Goal: Task Accomplishment & Management: Use online tool/utility

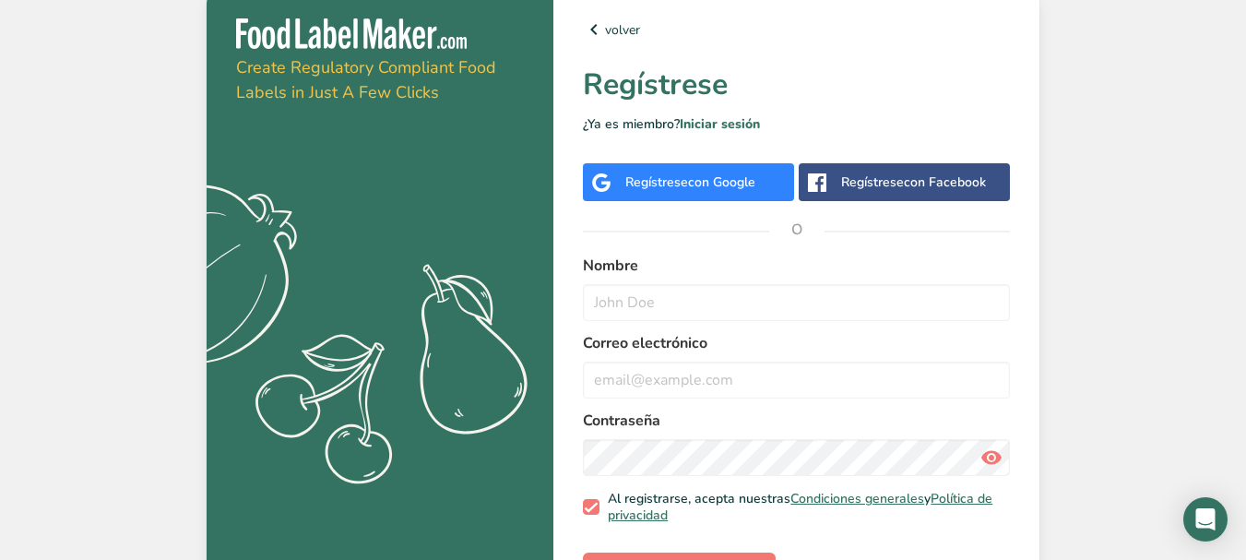
click at [718, 185] on span "con Google" at bounding box center [721, 182] width 67 height 18
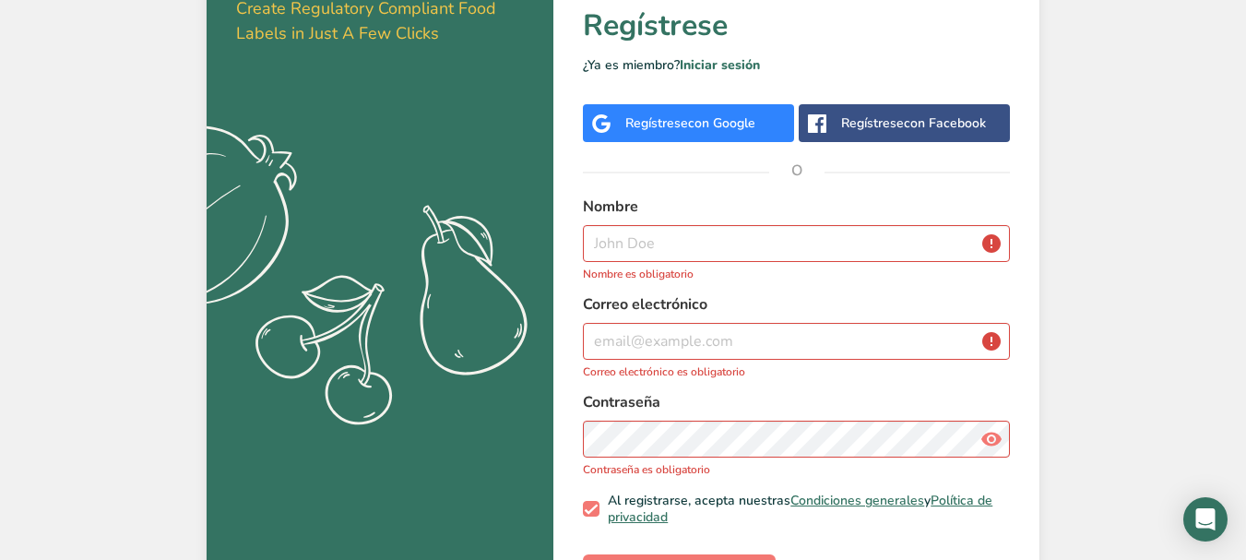
scroll to position [120, 0]
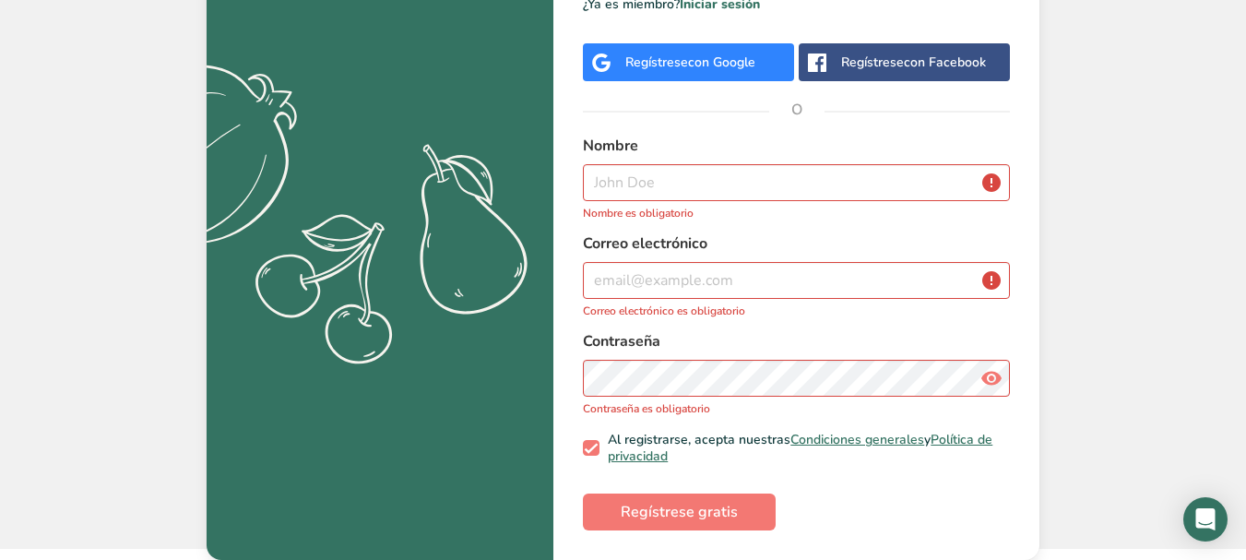
click at [704, 67] on span "con Google" at bounding box center [721, 63] width 67 height 18
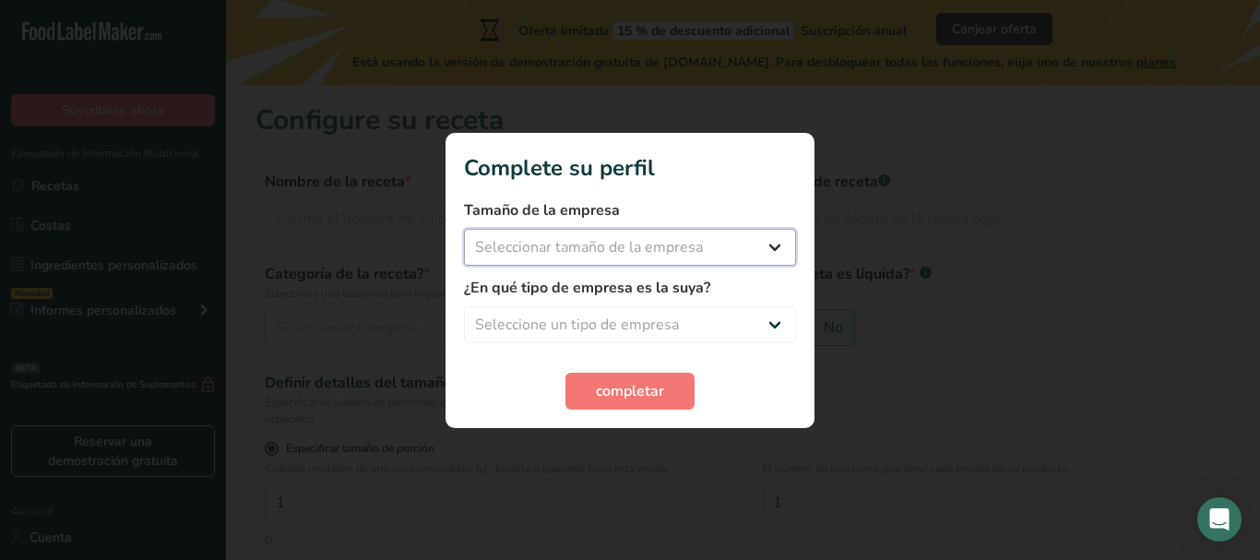
click at [788, 246] on select "Seleccionar tamaño de la empresa Menos de 10 empleados De 10 a 50 empleados De …" at bounding box center [630, 247] width 332 height 37
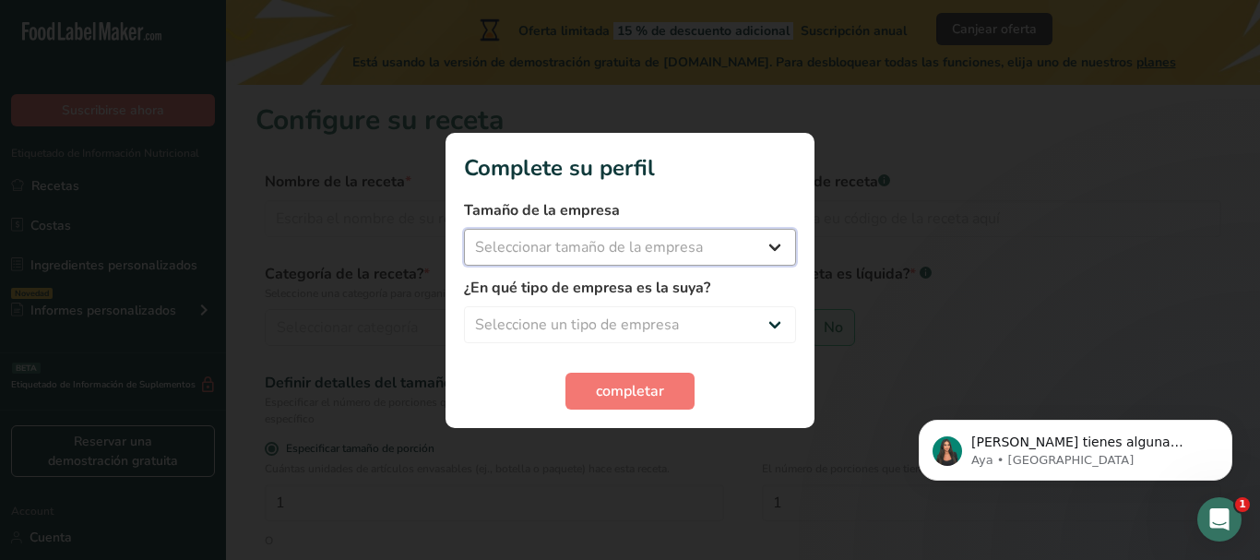
select select "1"
click at [464, 229] on select "Seleccionar tamaño de la empresa Menos de 10 empleados De 10 a 50 empleados De …" at bounding box center [630, 247] width 332 height 37
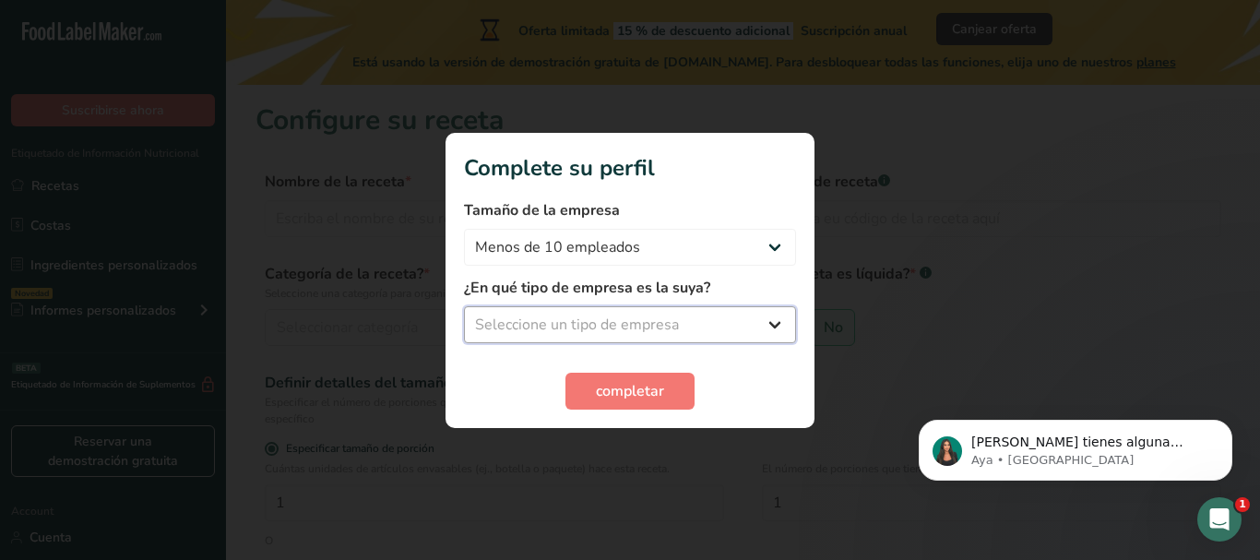
click at [708, 321] on select "Seleccione un tipo de empresa Fabricante de alimentos envasados Restaurante y c…" at bounding box center [630, 324] width 332 height 37
select select "8"
click at [464, 306] on select "Seleccione un tipo de empresa Fabricante de alimentos envasados Restaurante y c…" at bounding box center [630, 324] width 332 height 37
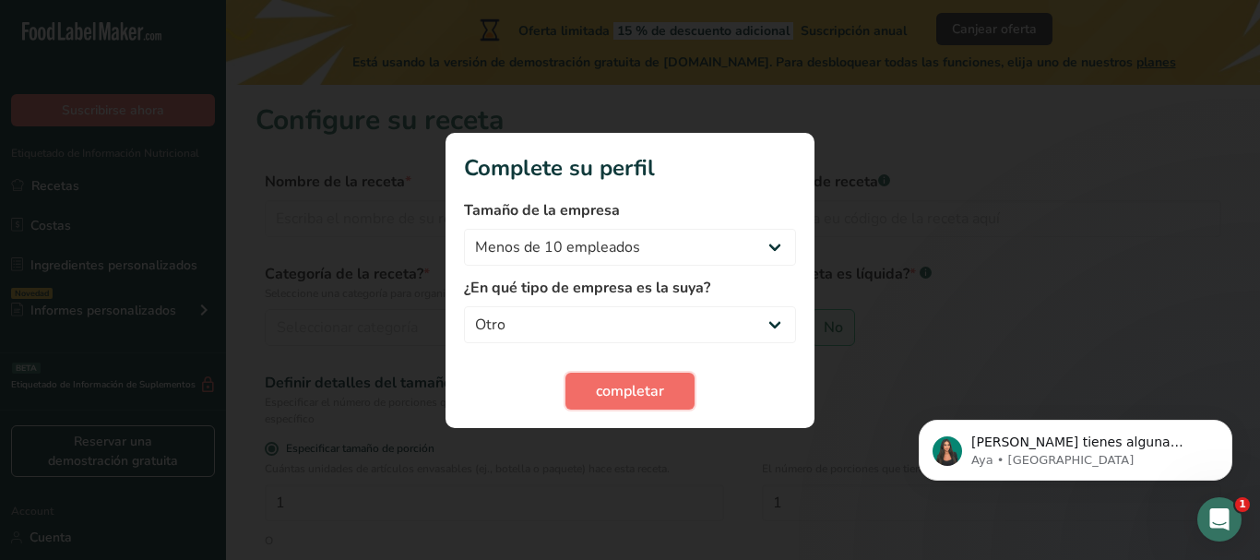
click at [613, 401] on span "completar" at bounding box center [630, 391] width 68 height 22
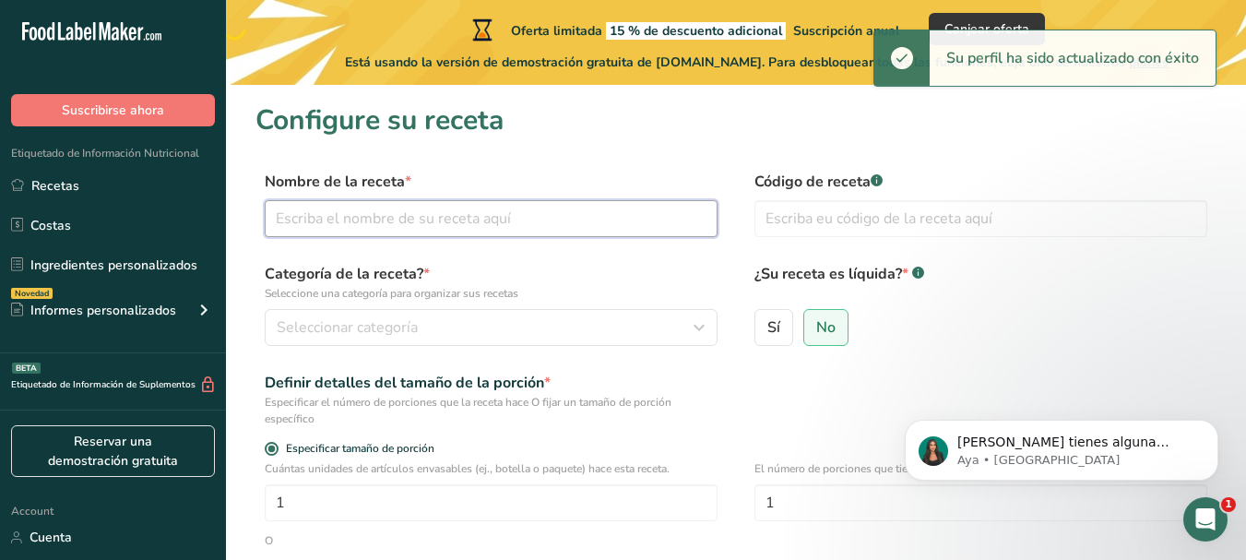
click at [610, 227] on input "text" at bounding box center [491, 218] width 453 height 37
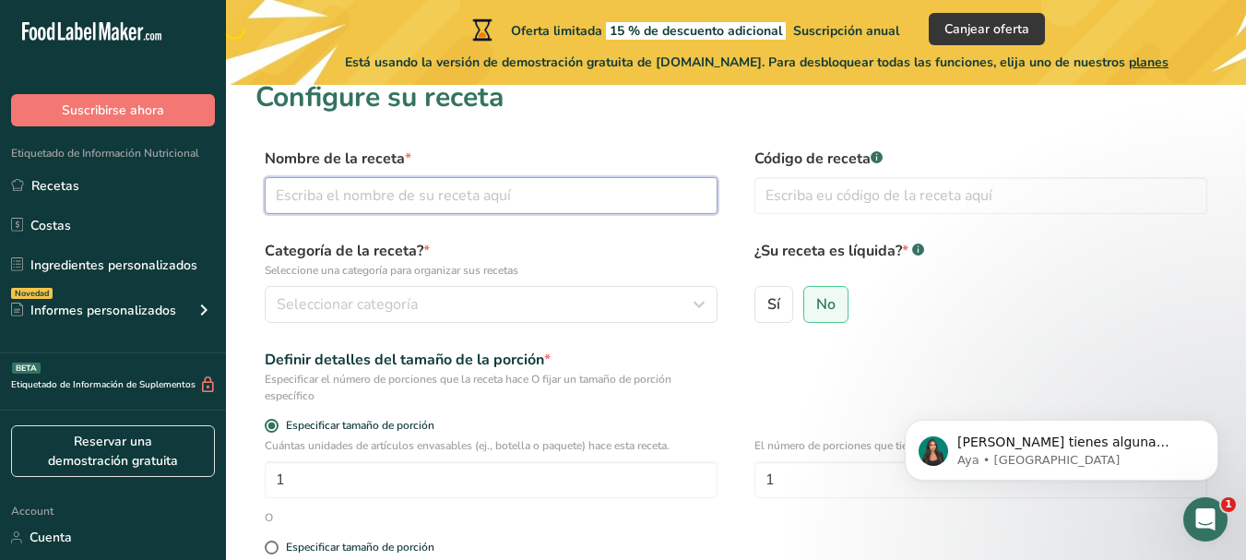
scroll to position [21, 0]
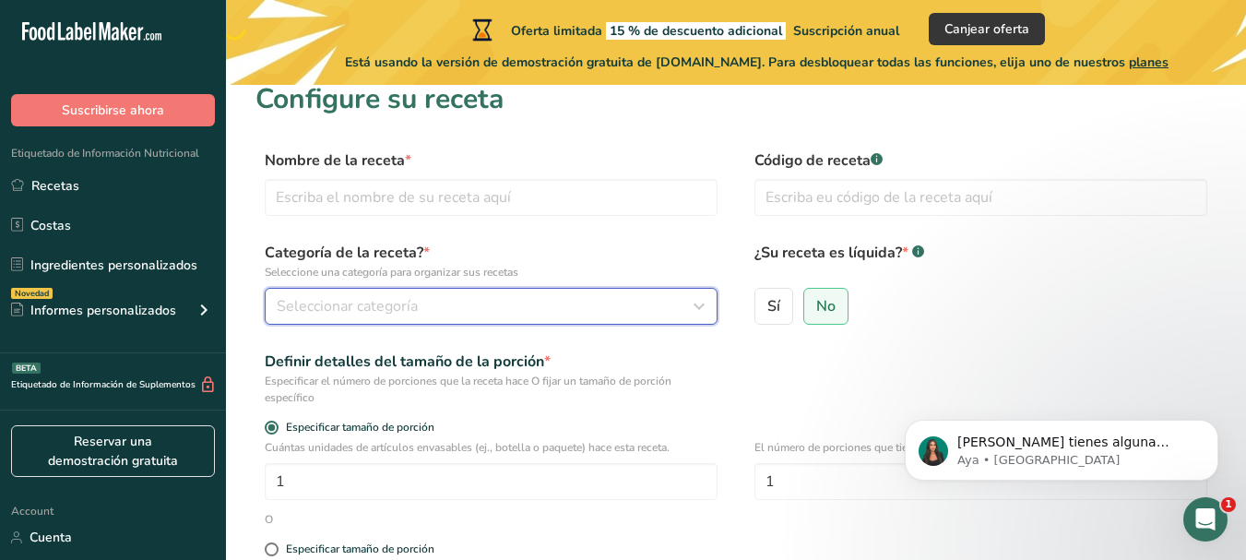
click at [617, 292] on button "Seleccionar categoría" at bounding box center [491, 306] width 453 height 37
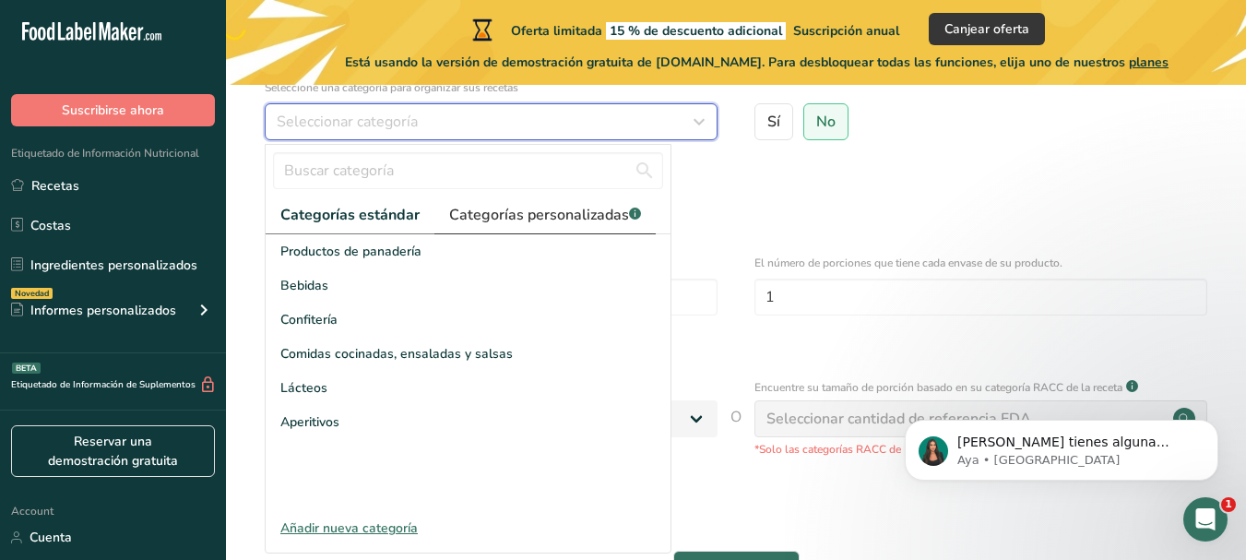
scroll to position [217, 0]
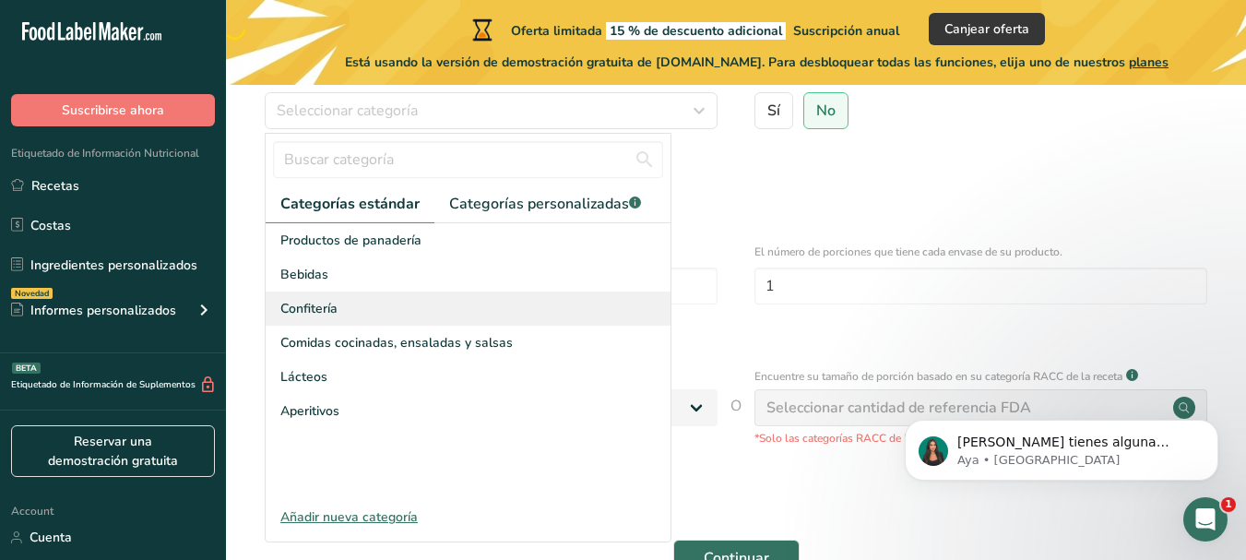
click at [430, 300] on div "Confitería" at bounding box center [468, 309] width 405 height 34
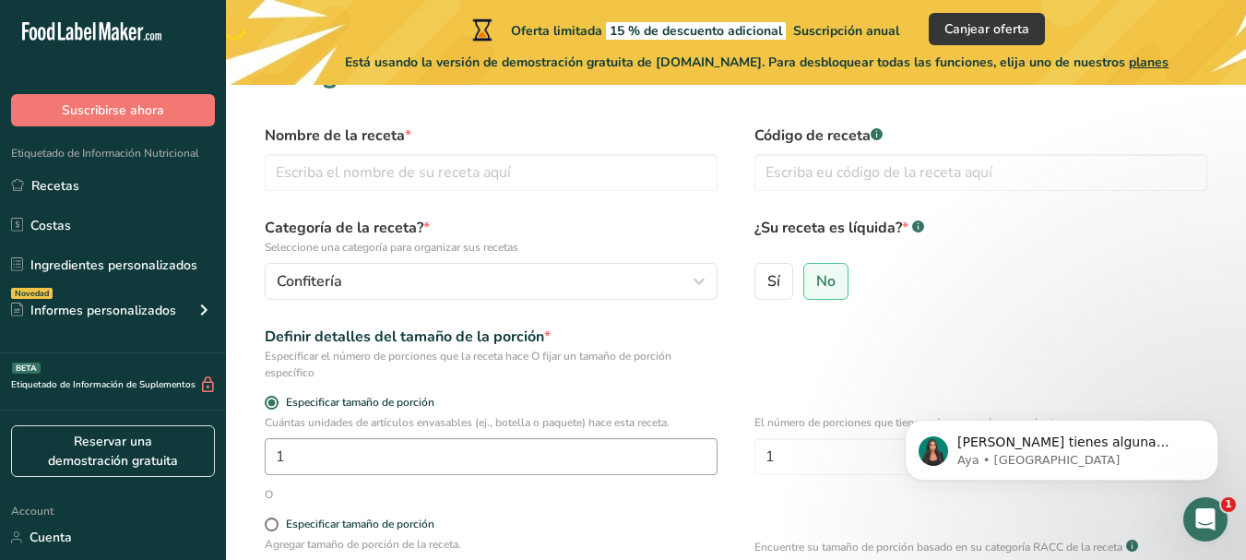
scroll to position [44, 0]
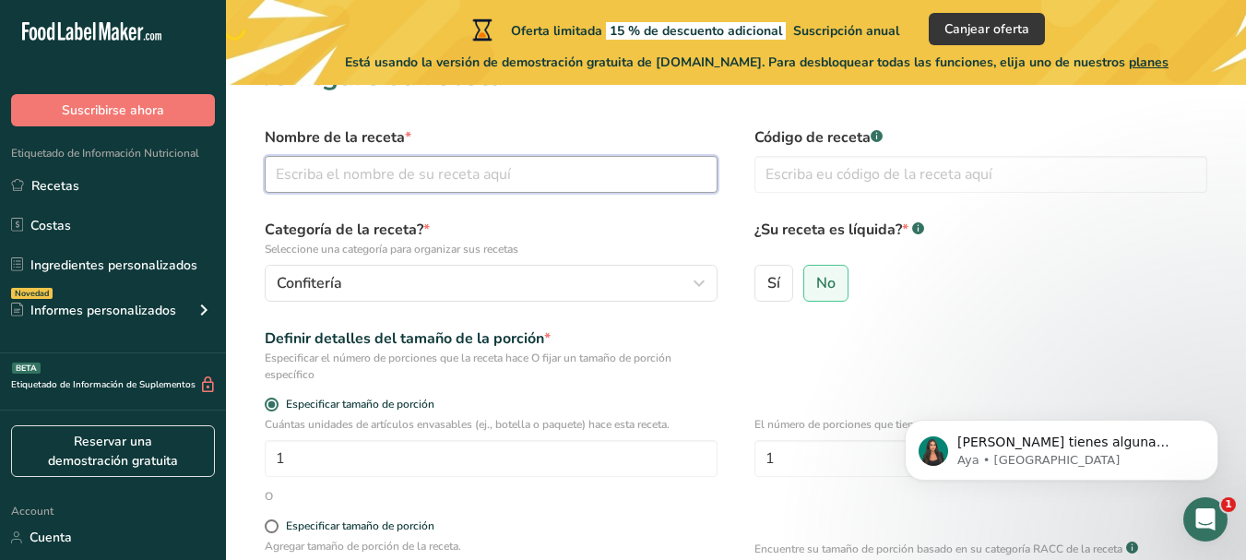
click at [618, 157] on input "text" at bounding box center [491, 174] width 453 height 37
click at [612, 178] on input "text" at bounding box center [491, 174] width 453 height 37
type input "Colaciones de Supía"
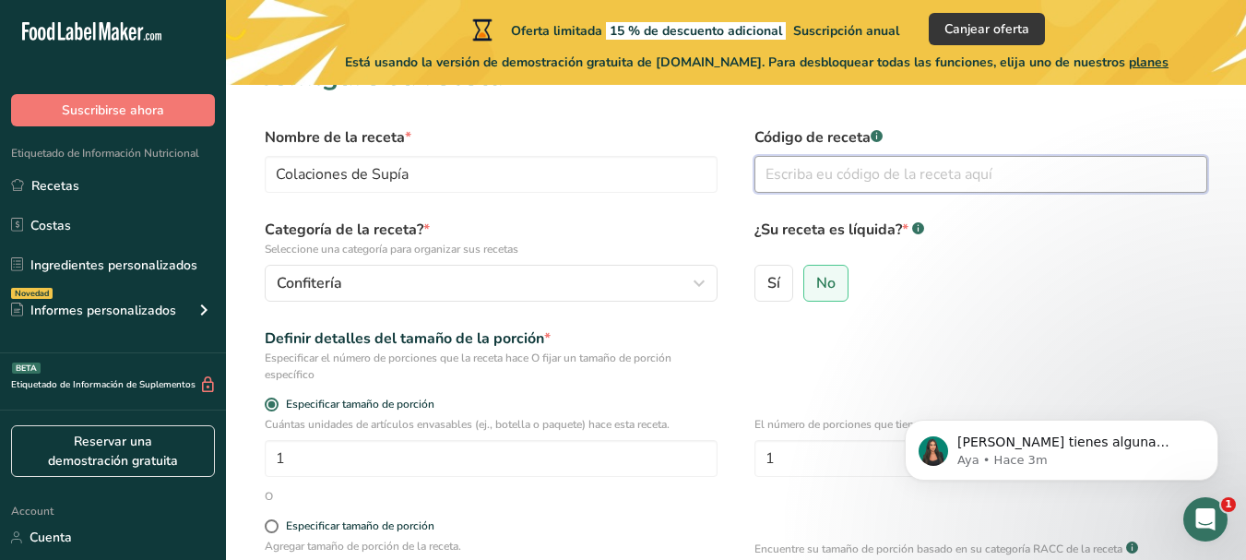
click at [828, 177] on input "text" at bounding box center [981, 174] width 453 height 37
click at [833, 184] on input "text" at bounding box center [981, 174] width 453 height 37
paste input "NSA-0017790-2024"
type input "NSA-0017790-2024"
click at [816, 279] on span "No" at bounding box center [825, 283] width 19 height 18
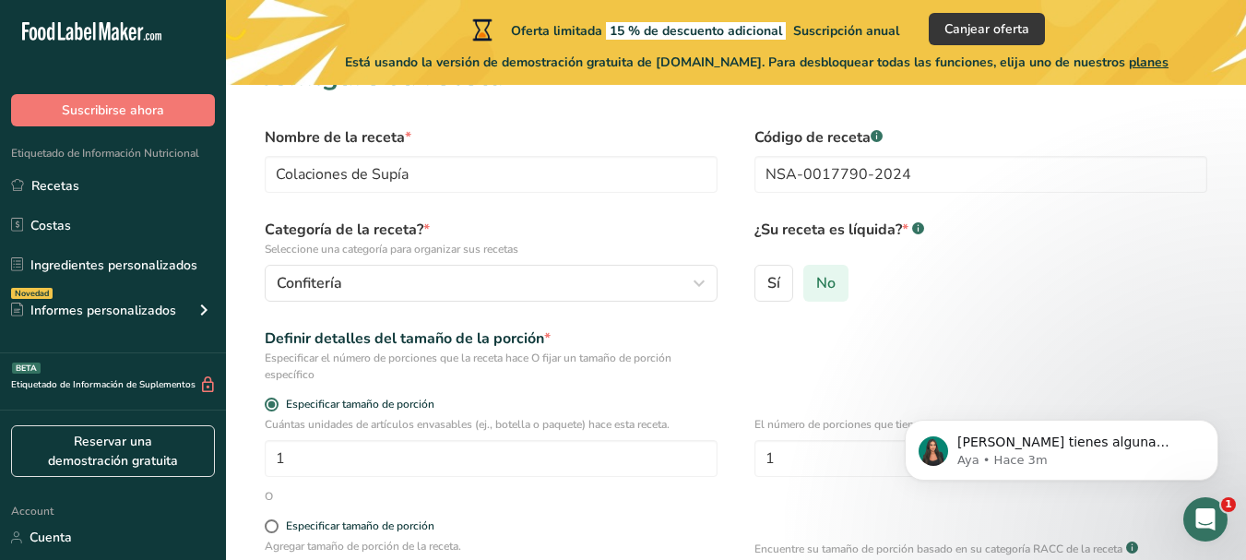
click at [816, 279] on input "No" at bounding box center [810, 283] width 12 height 12
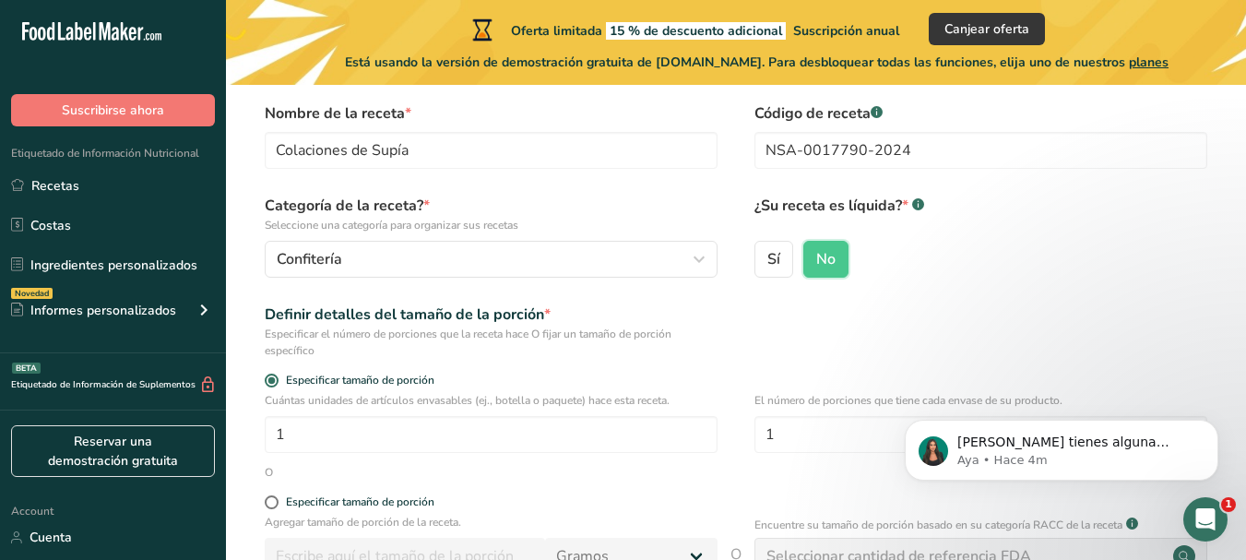
scroll to position [71, 0]
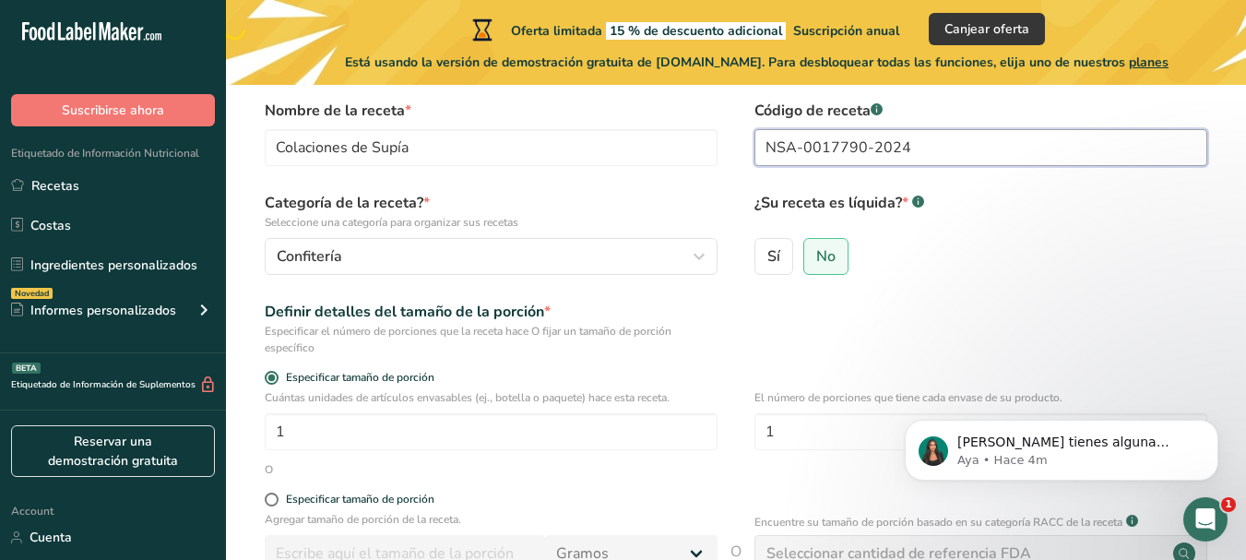
drag, startPoint x: 955, startPoint y: 149, endPoint x: 511, endPoint y: 186, distance: 445.4
click at [511, 186] on form "Nombre de la receta * Colaciones de Supía Código de receta .a-a{fill:#347362;}.…" at bounding box center [736, 417] width 961 height 634
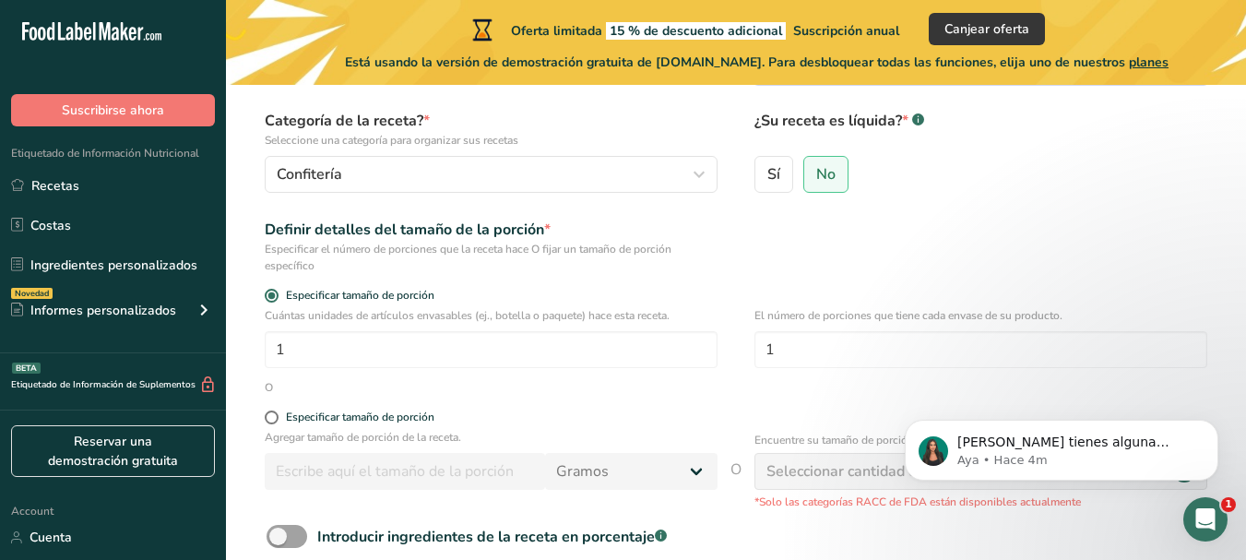
scroll to position [164, 0]
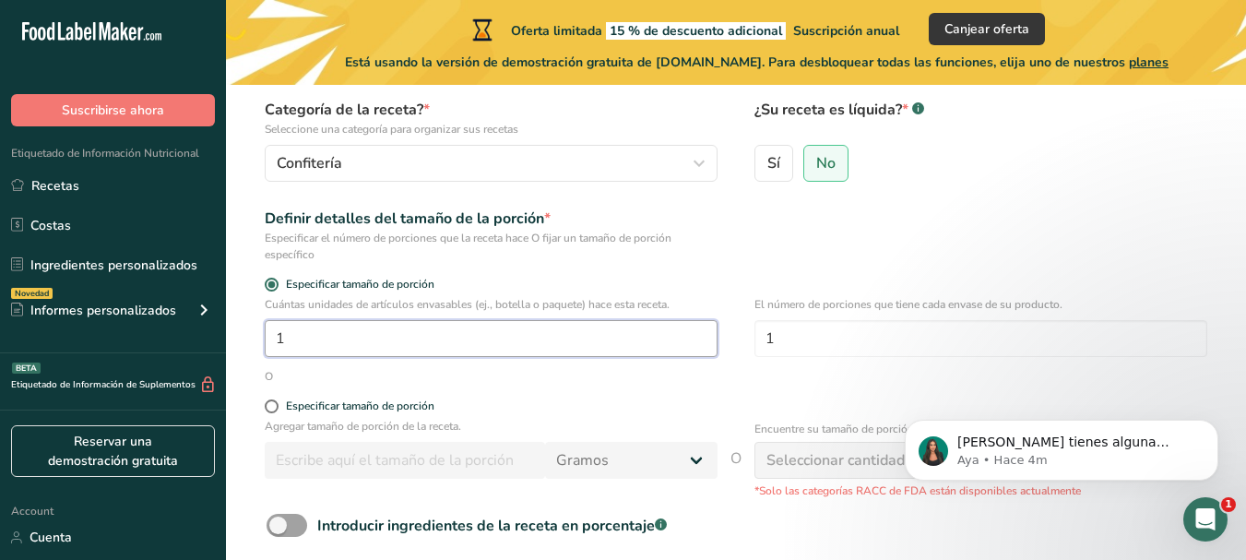
click at [647, 330] on input "1" at bounding box center [491, 338] width 453 height 37
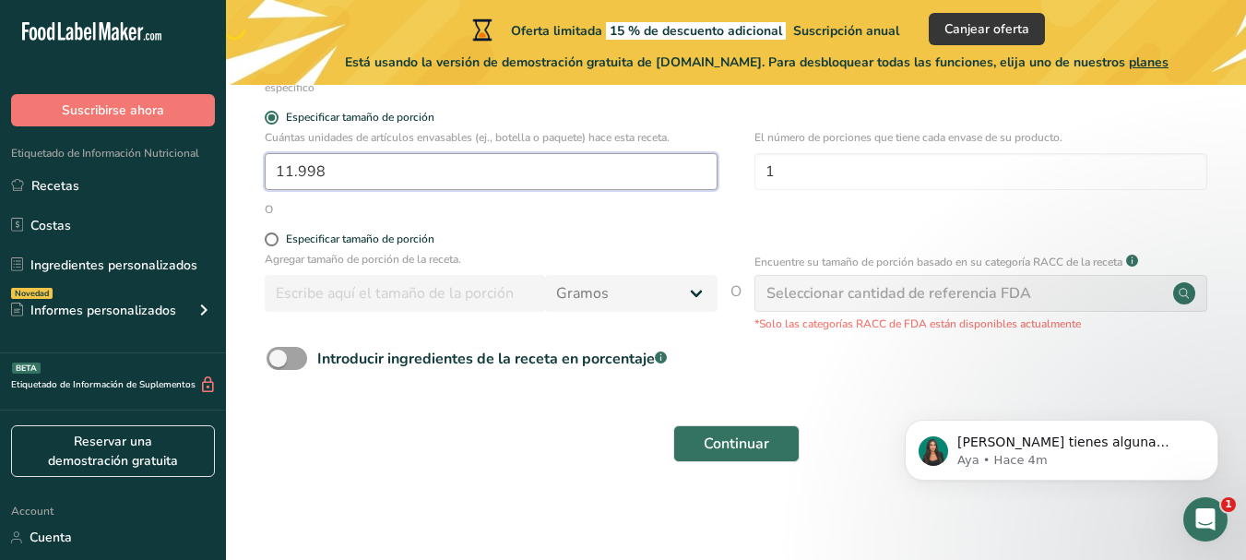
scroll to position [333, 0]
type input "11.998"
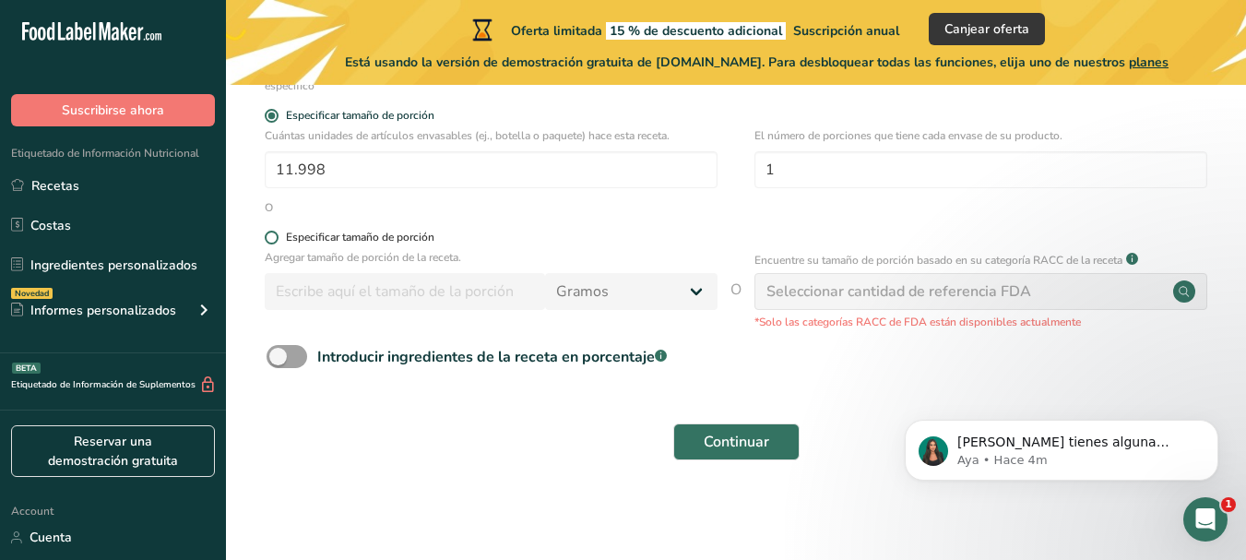
click at [271, 240] on span at bounding box center [272, 238] width 14 height 14
click at [271, 240] on input "Especificar tamaño de porción" at bounding box center [271, 238] width 12 height 12
radio input "true"
radio input "false"
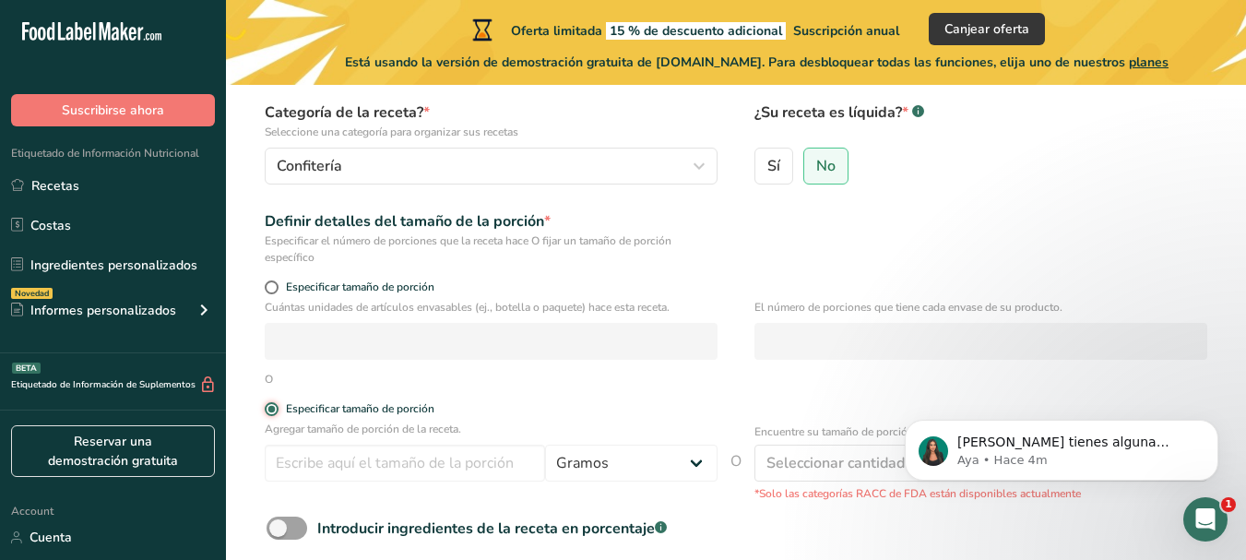
scroll to position [113, 0]
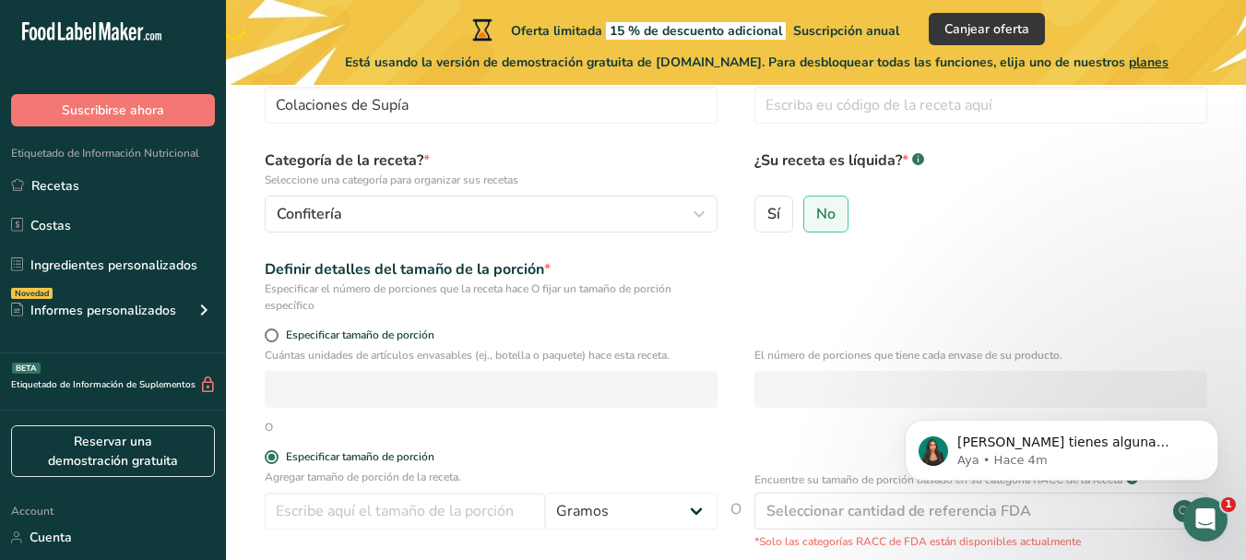
click at [276, 316] on form "Nombre de la receta * Colaciones de Supía Código de receta .a-a{fill:#347362;}.…" at bounding box center [736, 374] width 961 height 634
click at [272, 341] on span at bounding box center [272, 335] width 14 height 14
click at [272, 341] on input "Especificar tamaño de porción" at bounding box center [271, 335] width 12 height 12
radio input "true"
radio input "false"
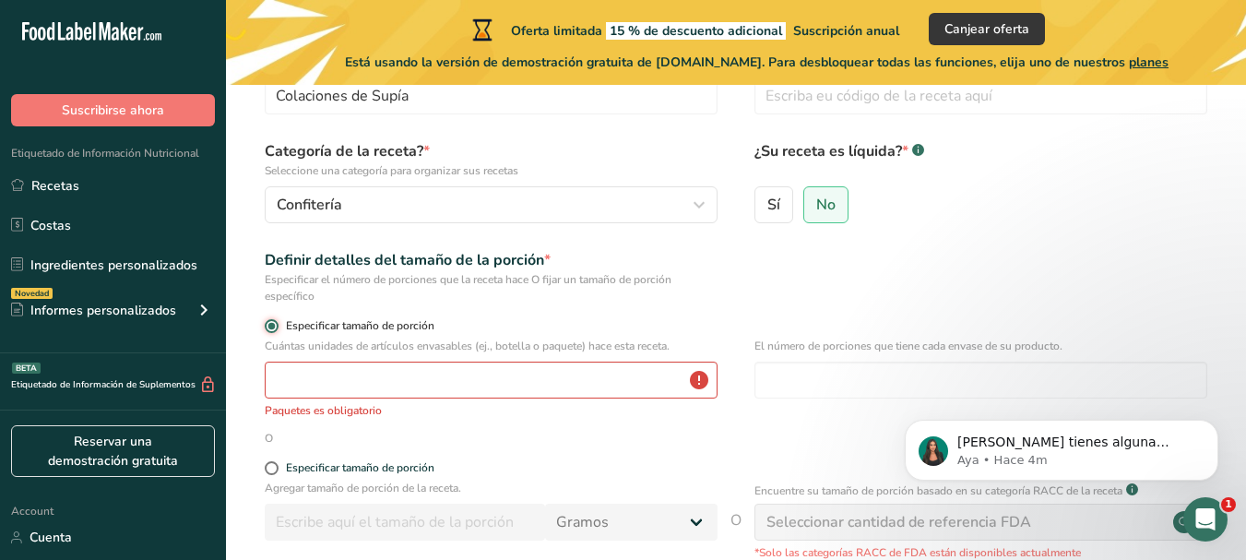
scroll to position [132, 0]
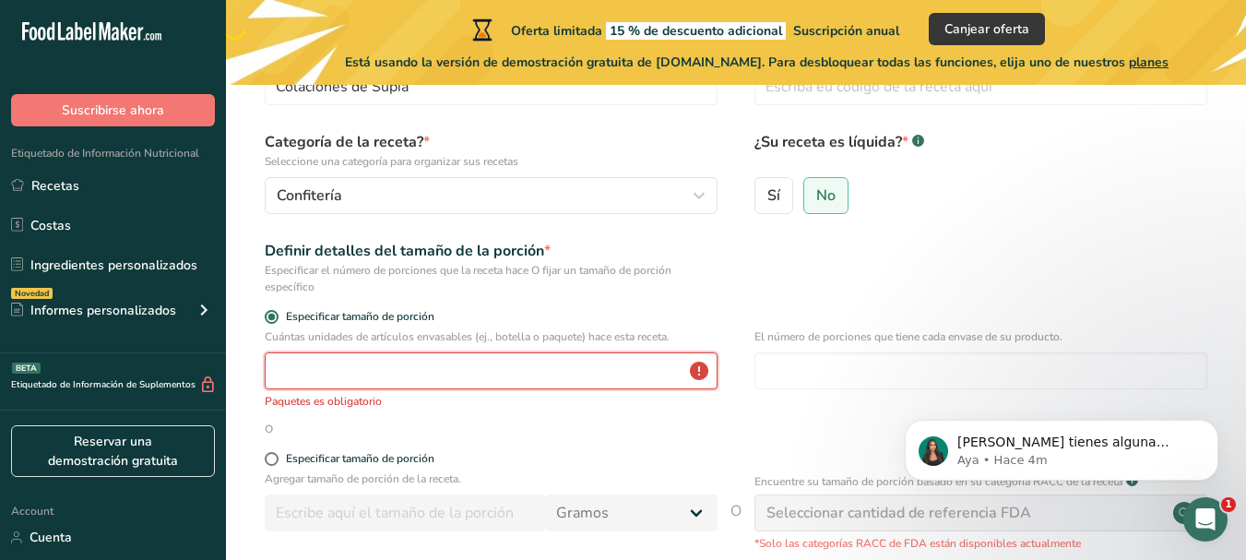
click at [299, 362] on input "number" at bounding box center [491, 370] width 453 height 37
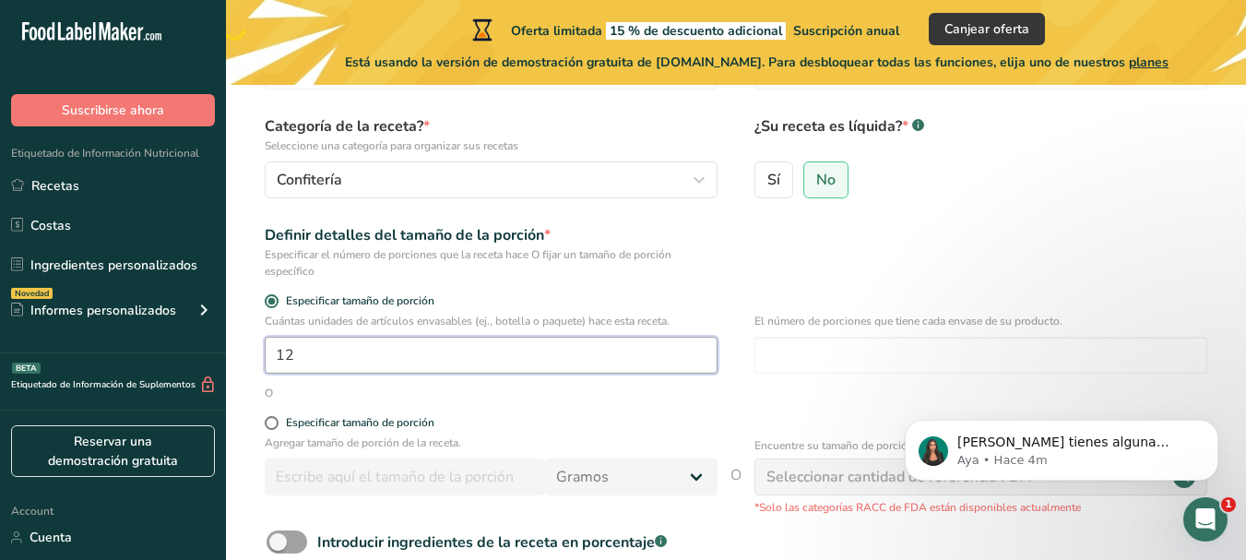
scroll to position [141, 0]
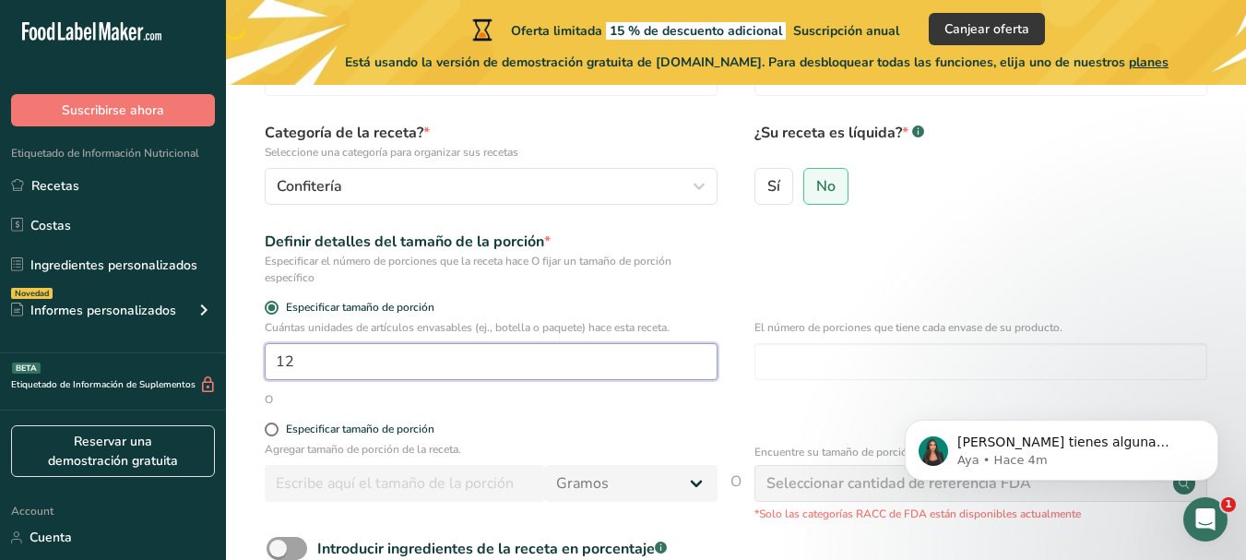
type input "12"
click at [875, 339] on div "El número de porciones que tiene cada envase de su producto." at bounding box center [981, 355] width 453 height 72
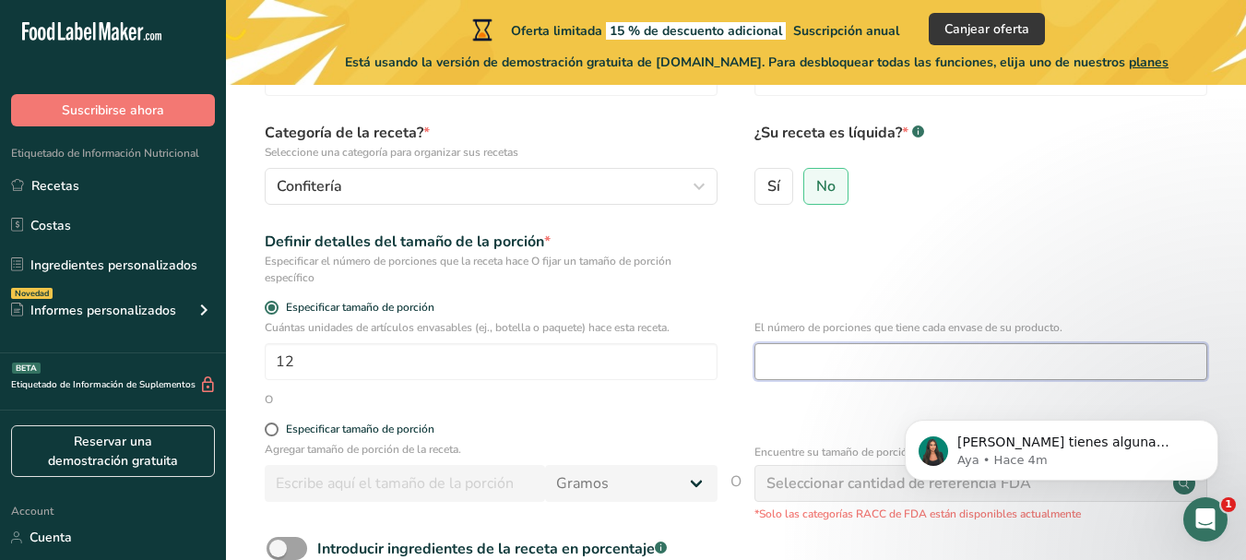
click at [882, 367] on input "number" at bounding box center [981, 361] width 453 height 37
type input "-0.003"
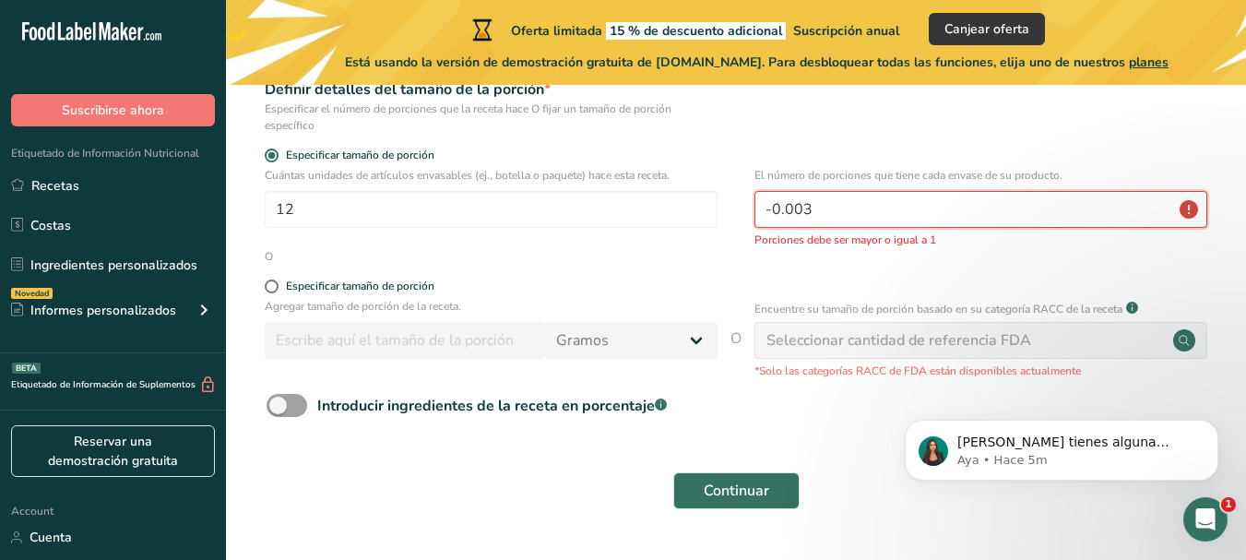
scroll to position [299, 0]
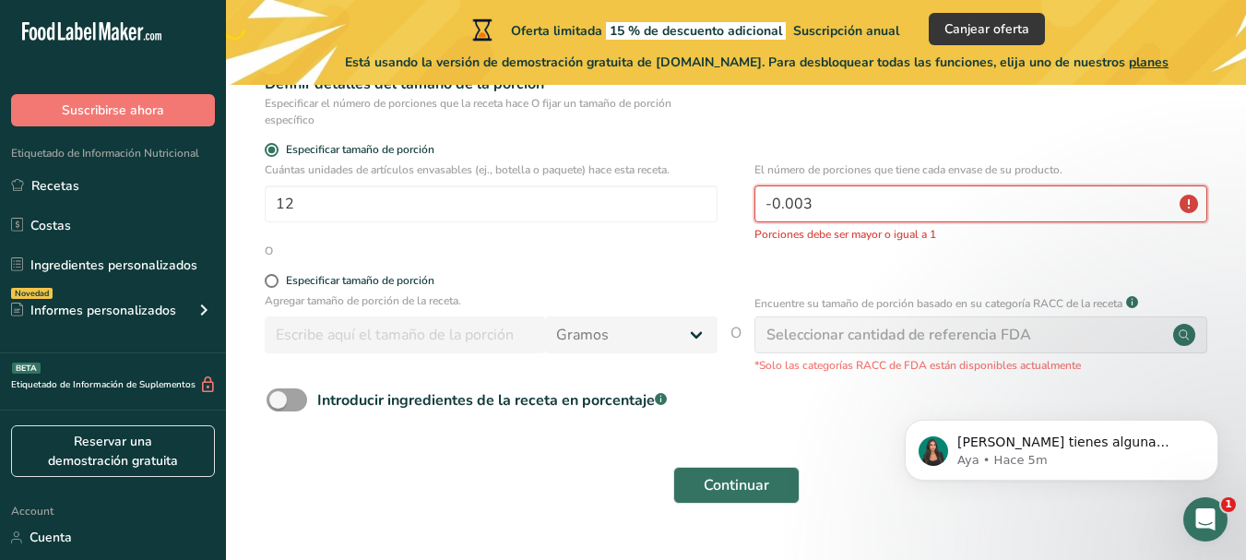
click at [925, 207] on input "-0.003" at bounding box center [981, 203] width 453 height 37
click at [926, 200] on input "-0.003" at bounding box center [981, 203] width 453 height 37
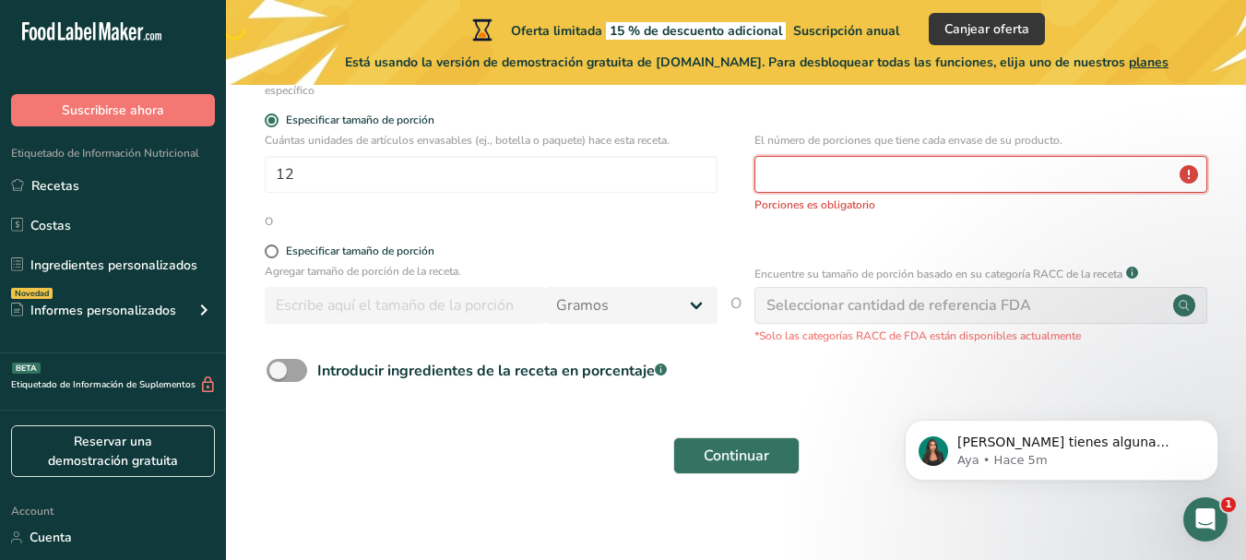
scroll to position [330, 0]
click at [315, 361] on span "Introducir ingredientes de la receta en porcentaje .a-a{fill:#347362;}.b-a{fill…" at bounding box center [487, 369] width 360 height 22
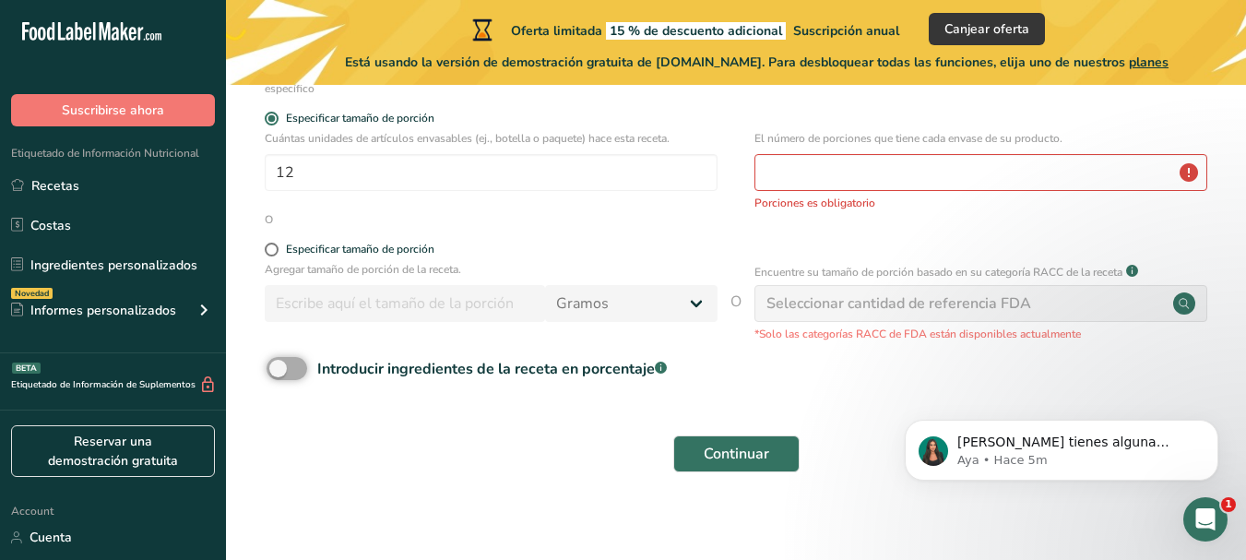
click at [279, 363] on input "Introducir ingredientes de la receta en porcentaje .a-a{fill:#347362;}.b-a{fill…" at bounding box center [273, 369] width 12 height 12
checkbox input "true"
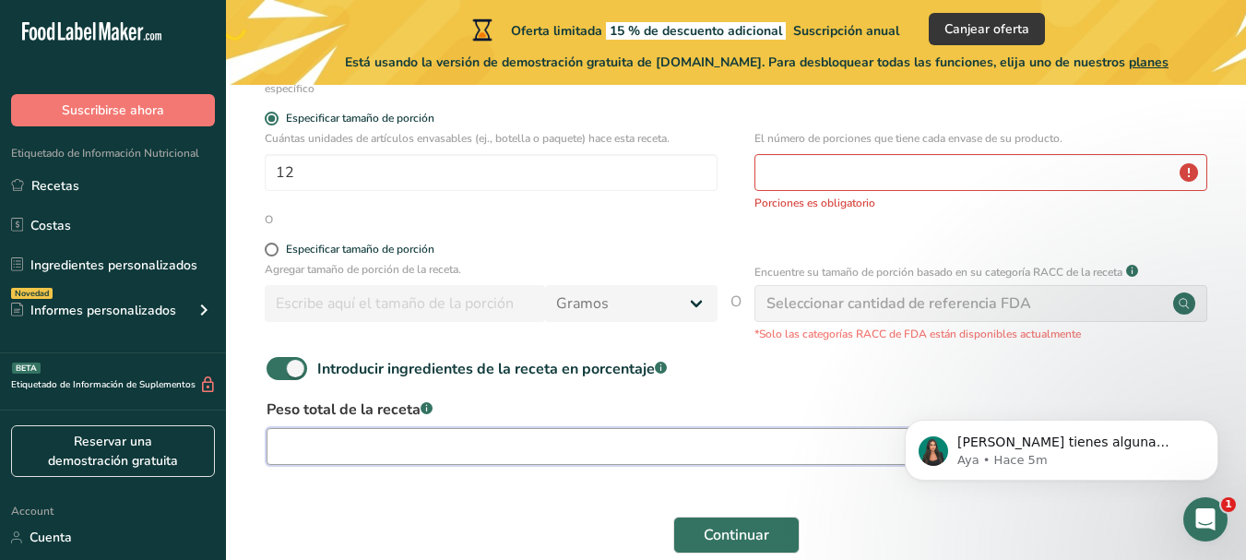
click at [386, 442] on input "number" at bounding box center [679, 446] width 825 height 37
type input "0"
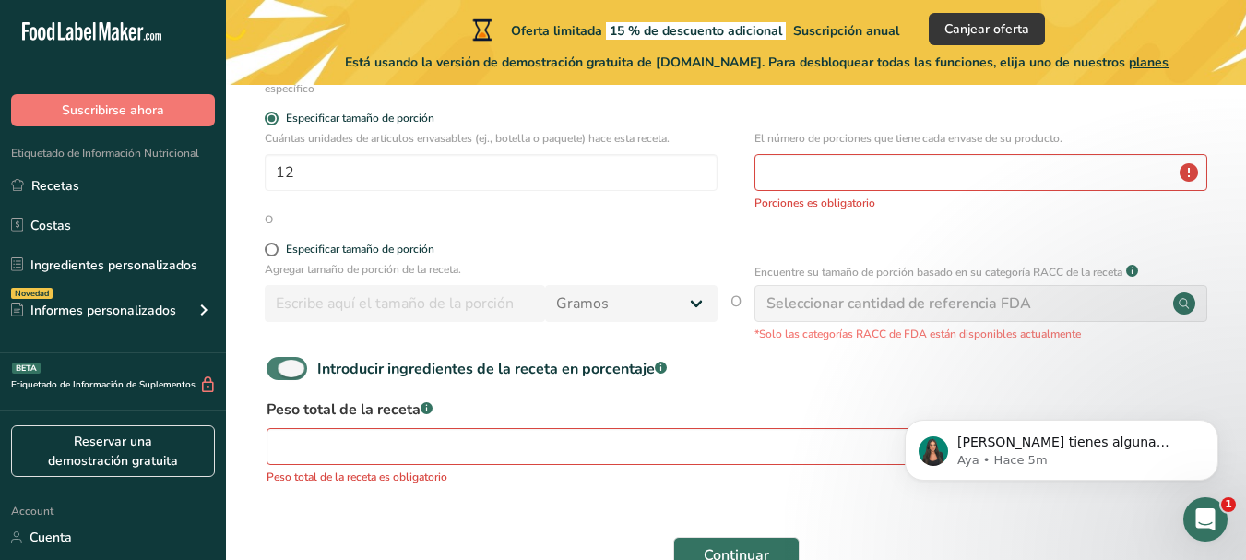
click at [292, 363] on span at bounding box center [287, 368] width 41 height 23
click at [279, 363] on input "Introducir ingredientes de la receta en porcentaje .a-a{fill:#347362;}.b-a{fill…" at bounding box center [273, 369] width 12 height 12
checkbox input "false"
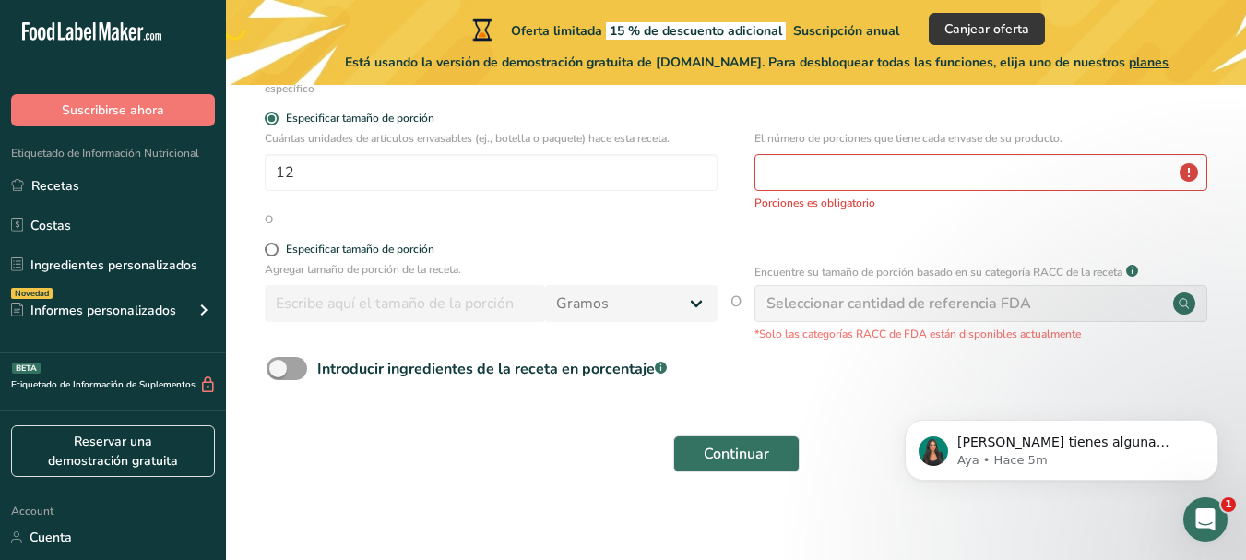
click at [825, 315] on div "Seleccionar cantidad de referencia FDA" at bounding box center [981, 303] width 453 height 37
click at [877, 173] on input "number" at bounding box center [981, 172] width 453 height 37
click at [1054, 439] on p "Si tienes alguna pregunta no dudes en consultarnos. ¡Estamos aquí para ayudarte…" at bounding box center [1077, 443] width 238 height 18
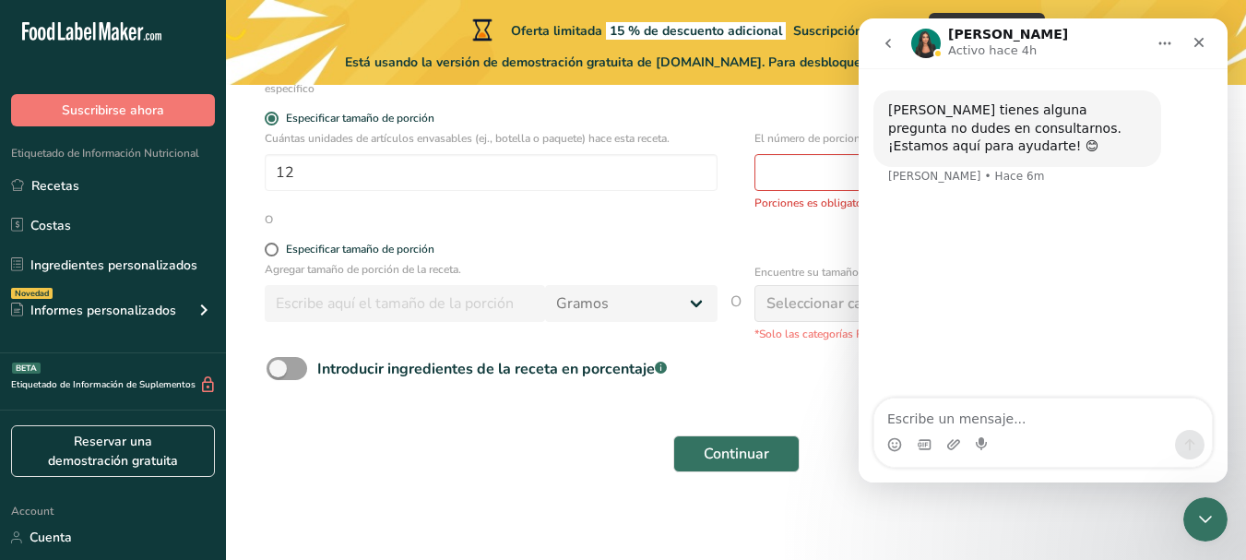
scroll to position [0, 0]
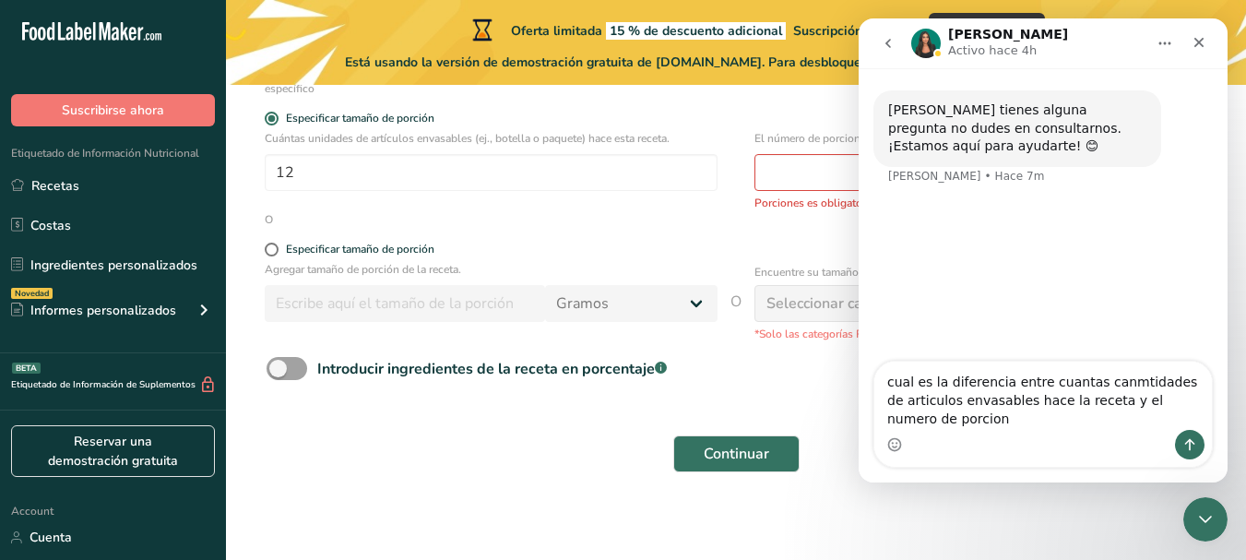
type textarea "cual es la diferencia entre cuantas canmtidades de articulos envasables hace la…"
drag, startPoint x: 1096, startPoint y: 29, endPoint x: 1048, endPoint y: 29, distance: 48.0
click at [1048, 29] on div "Aya Activo hace 4h" at bounding box center [1028, 44] width 234 height 32
drag, startPoint x: 1062, startPoint y: 22, endPoint x: 1075, endPoint y: 34, distance: 17.6
click at [1075, 34] on nav "Aya Activo hace 4h" at bounding box center [1043, 43] width 369 height 50
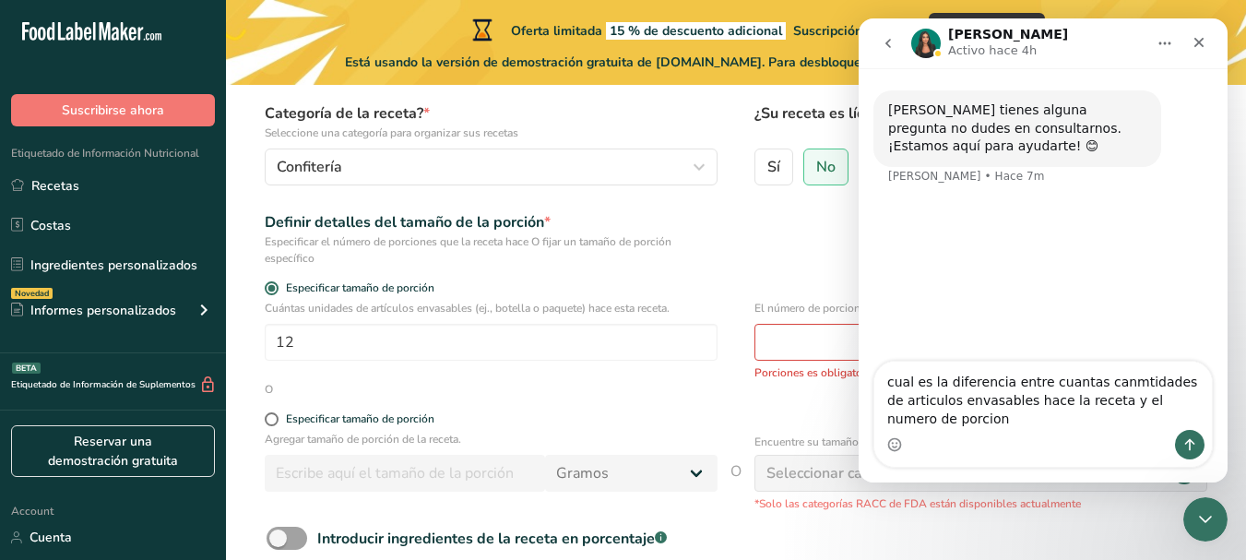
scroll to position [342, 0]
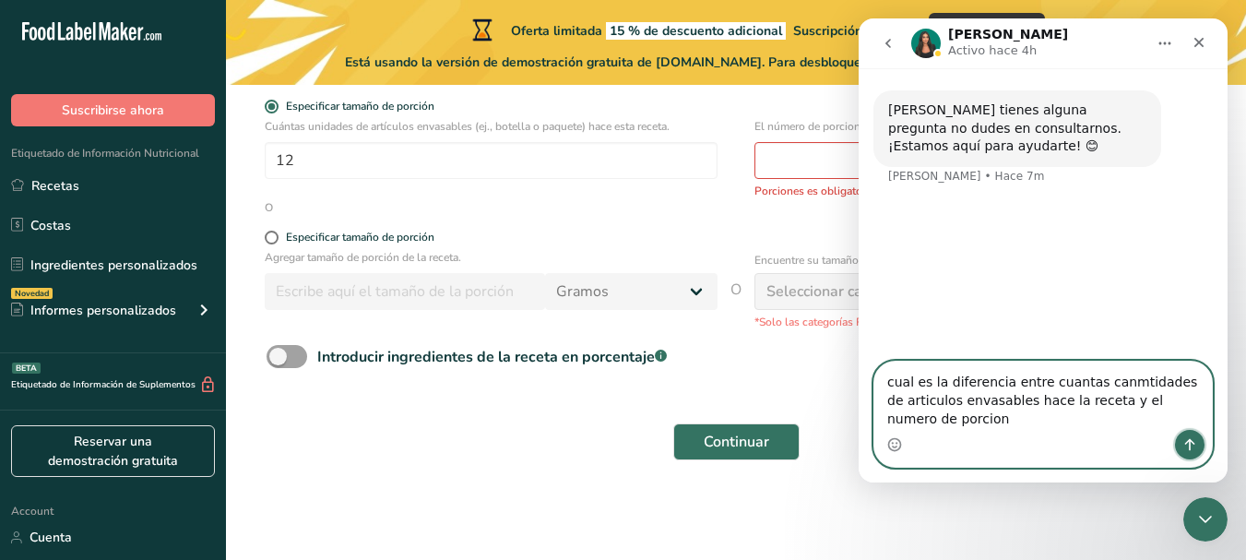
click at [1180, 447] on button "Enviar un mensaje…" at bounding box center [1190, 445] width 30 height 30
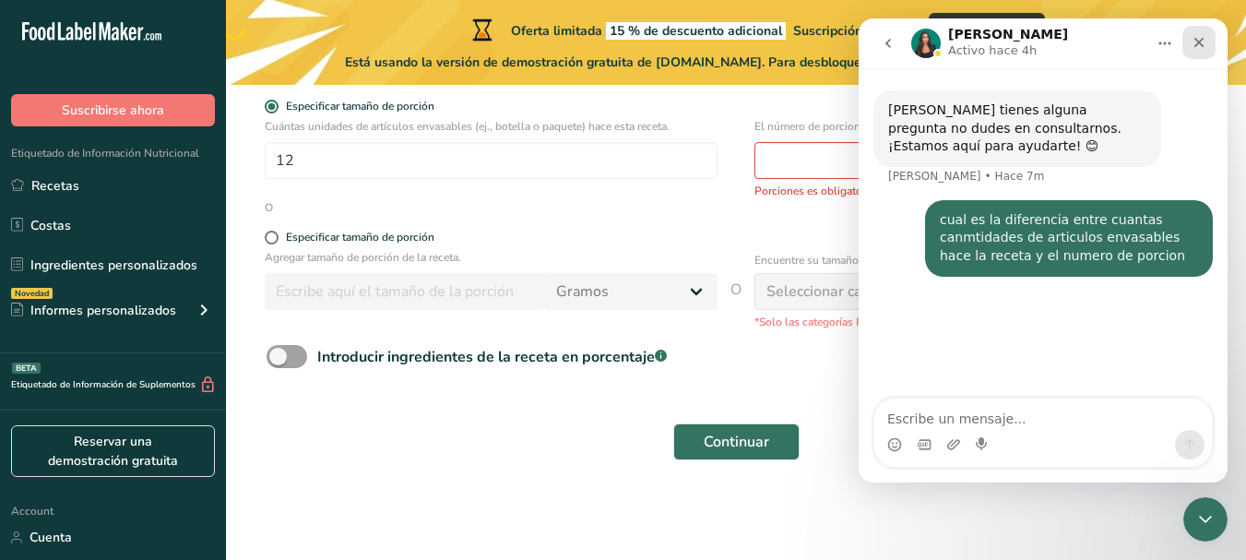
click at [1206, 36] on icon "Cerrar" at bounding box center [1199, 42] width 15 height 15
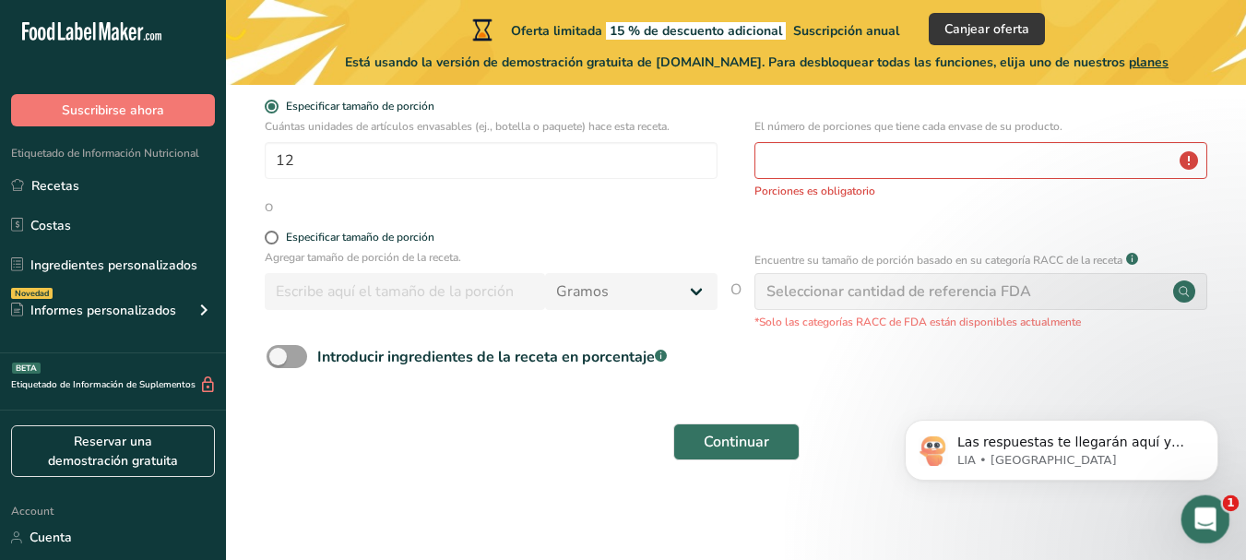
scroll to position [0, 0]
click at [1186, 501] on div "Abrir Intercom Messenger" at bounding box center [1203, 516] width 61 height 61
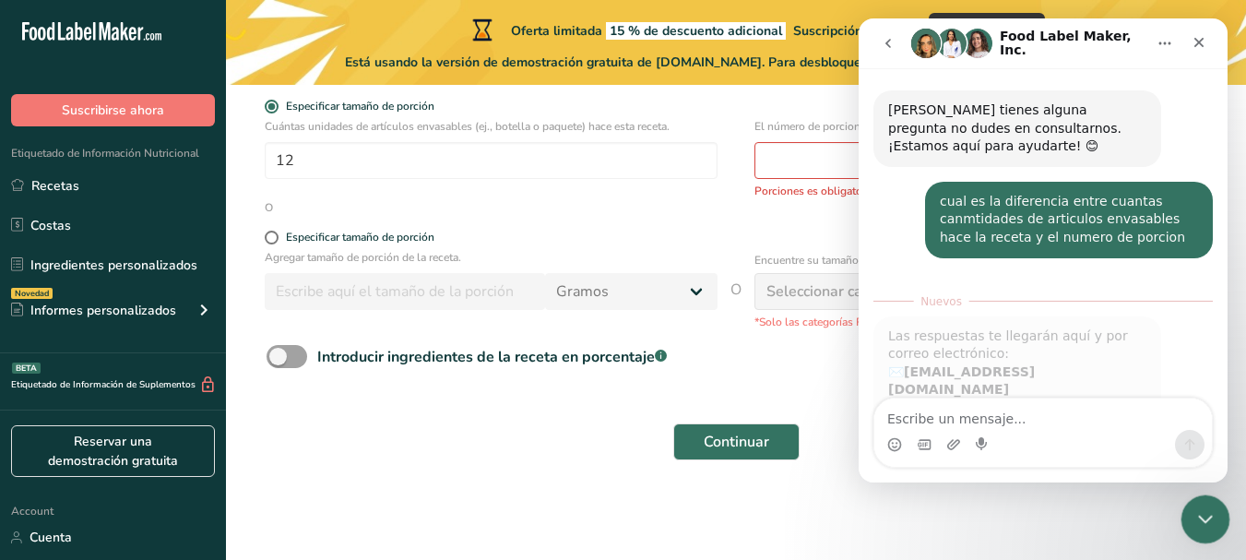
scroll to position [117, 0]
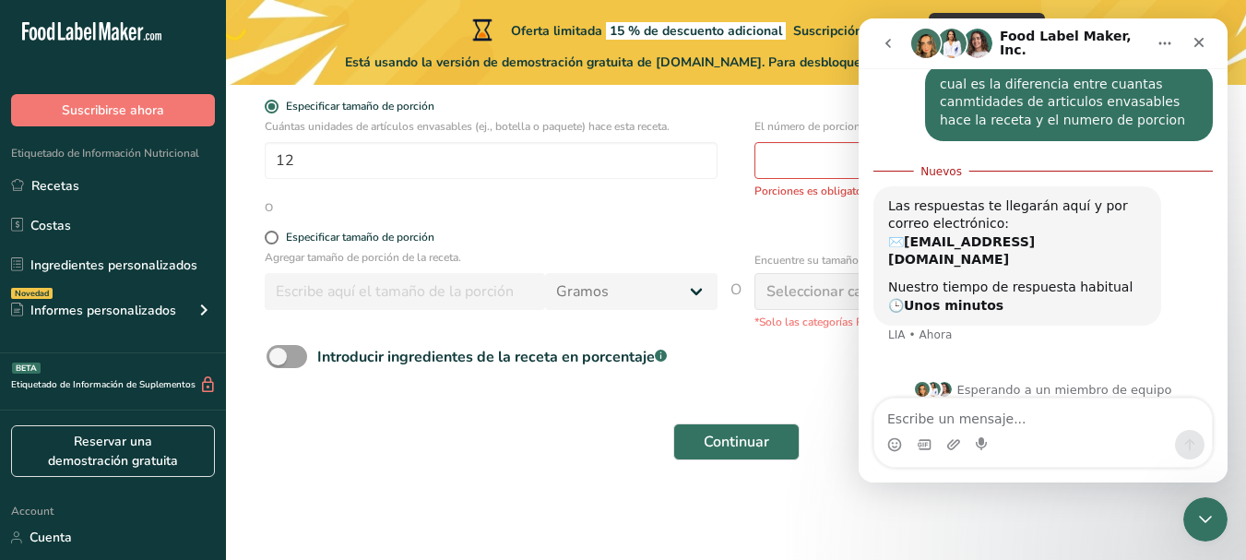
click at [884, 47] on icon "go back" at bounding box center [888, 43] width 15 height 15
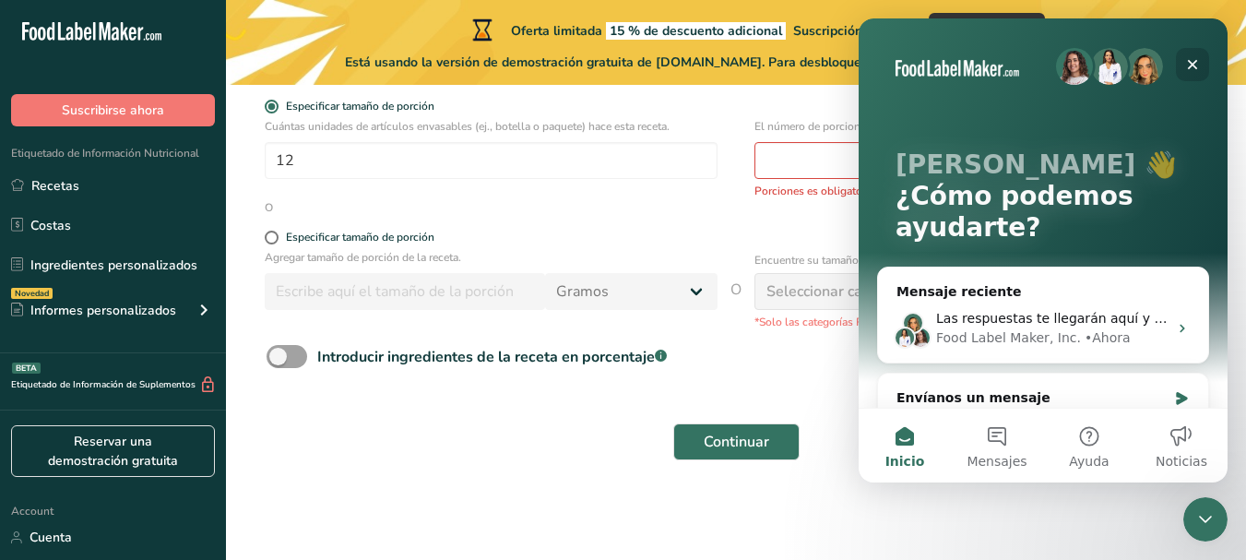
click at [1197, 62] on icon "Cerrar" at bounding box center [1193, 64] width 15 height 15
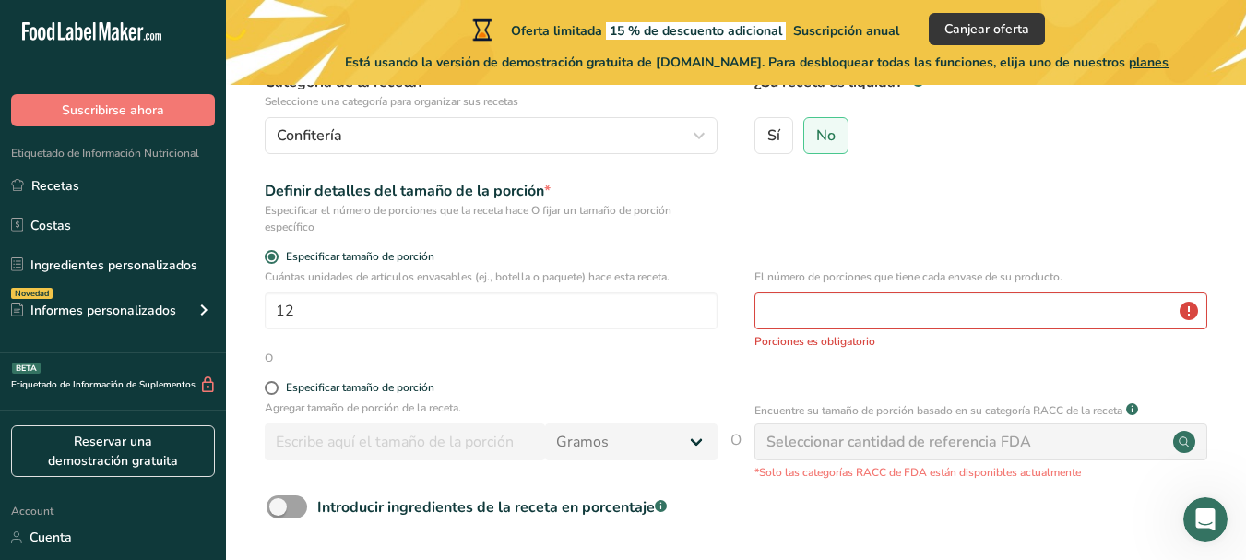
scroll to position [256, 0]
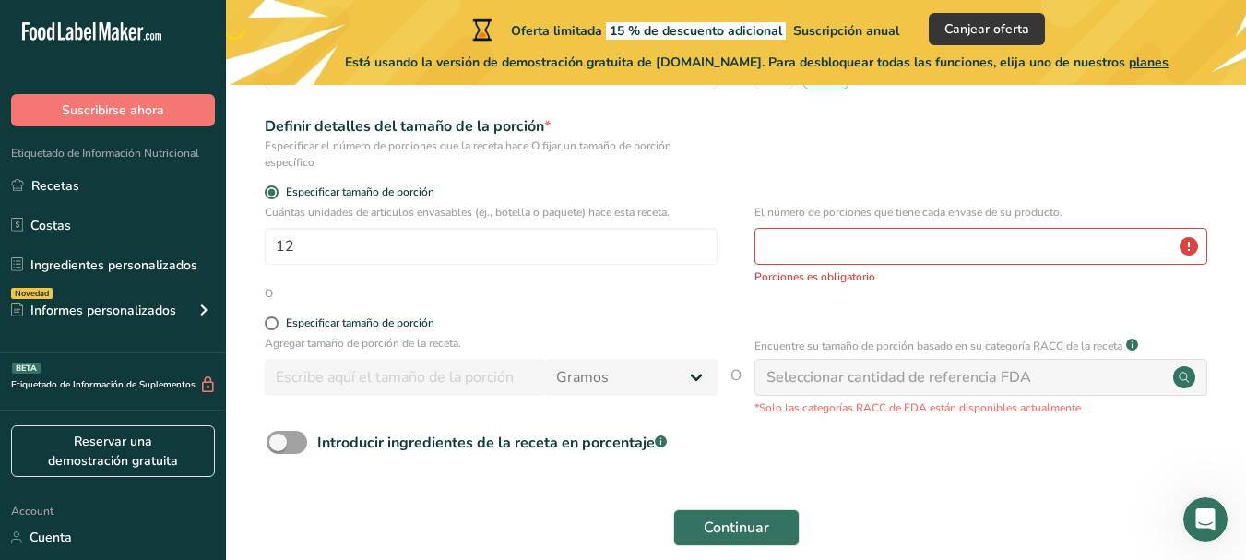
click at [915, 379] on div "Seleccionar cantidad de referencia FDA" at bounding box center [899, 377] width 265 height 22
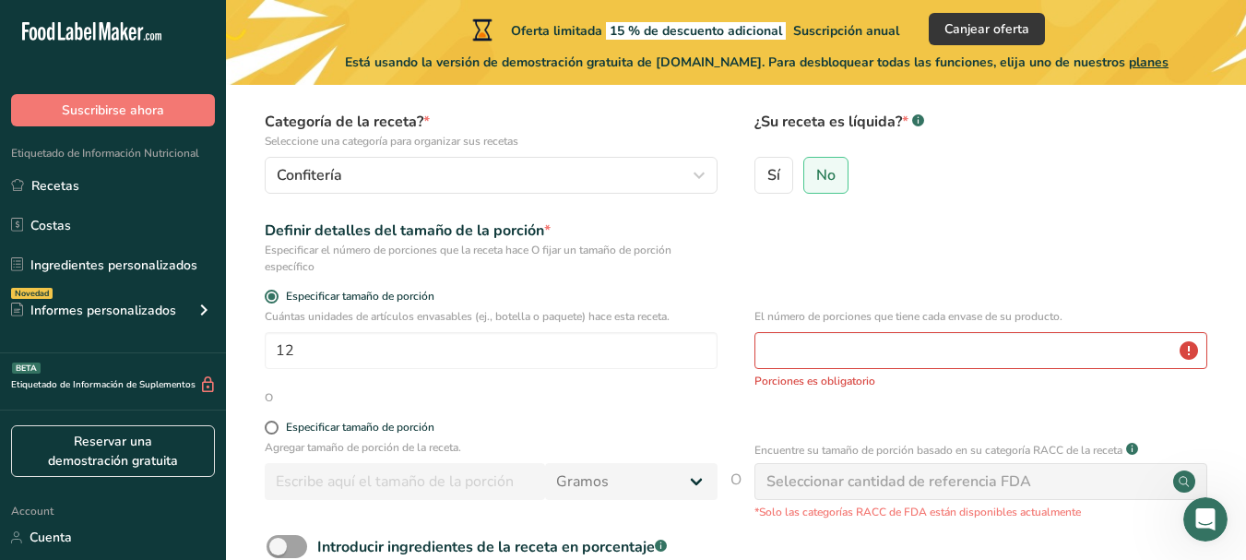
scroll to position [155, 0]
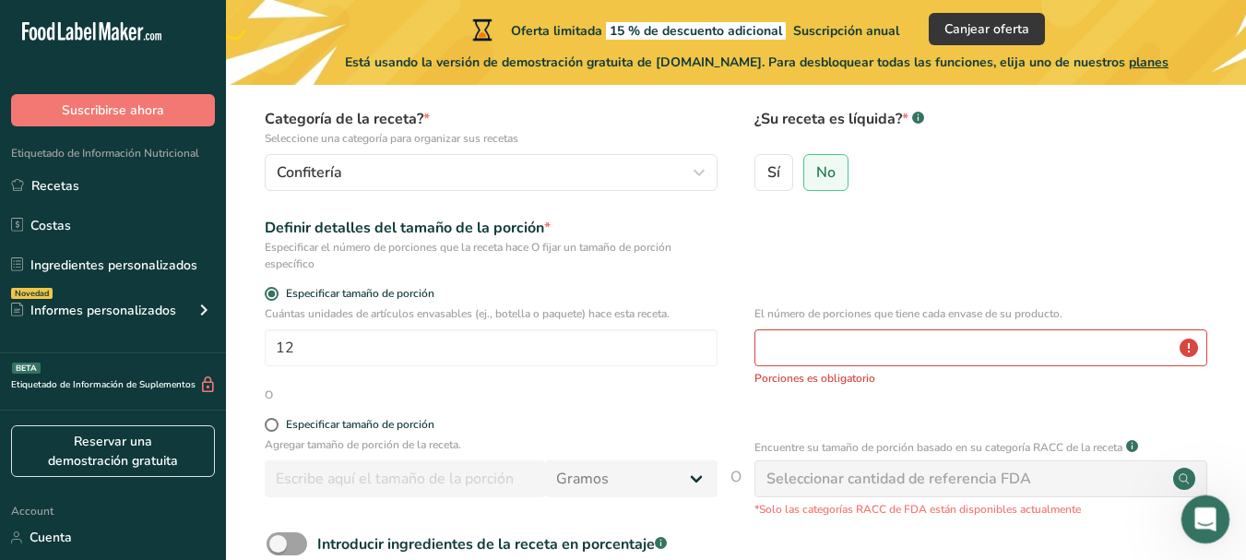
click at [1195, 520] on icon "Abrir Intercom Messenger" at bounding box center [1203, 517] width 30 height 30
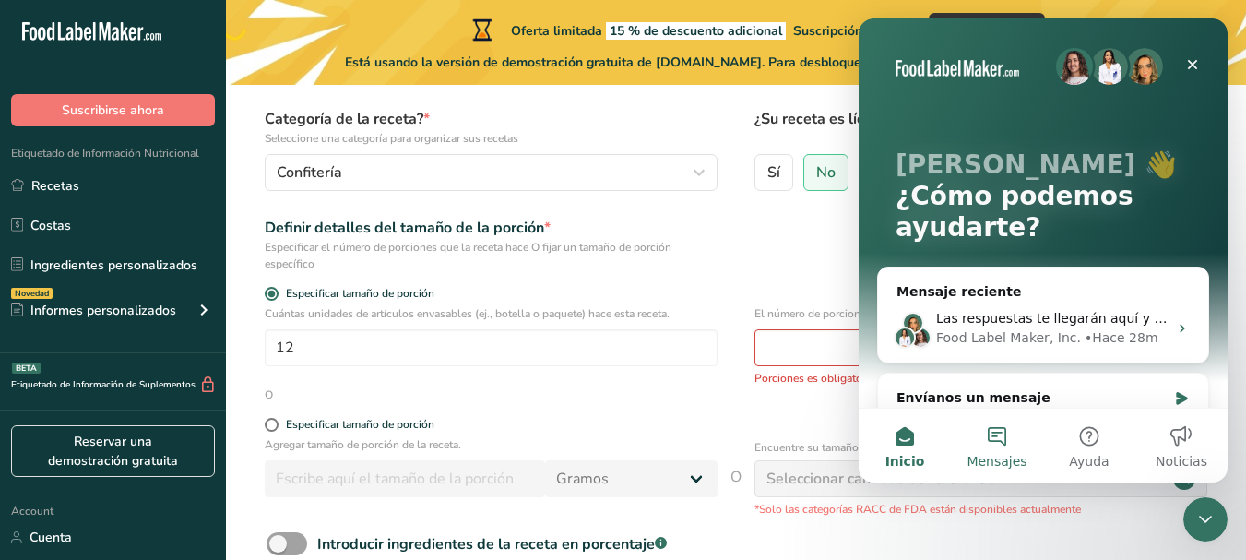
click at [1013, 455] on span "Mensajes" at bounding box center [997, 461] width 60 height 13
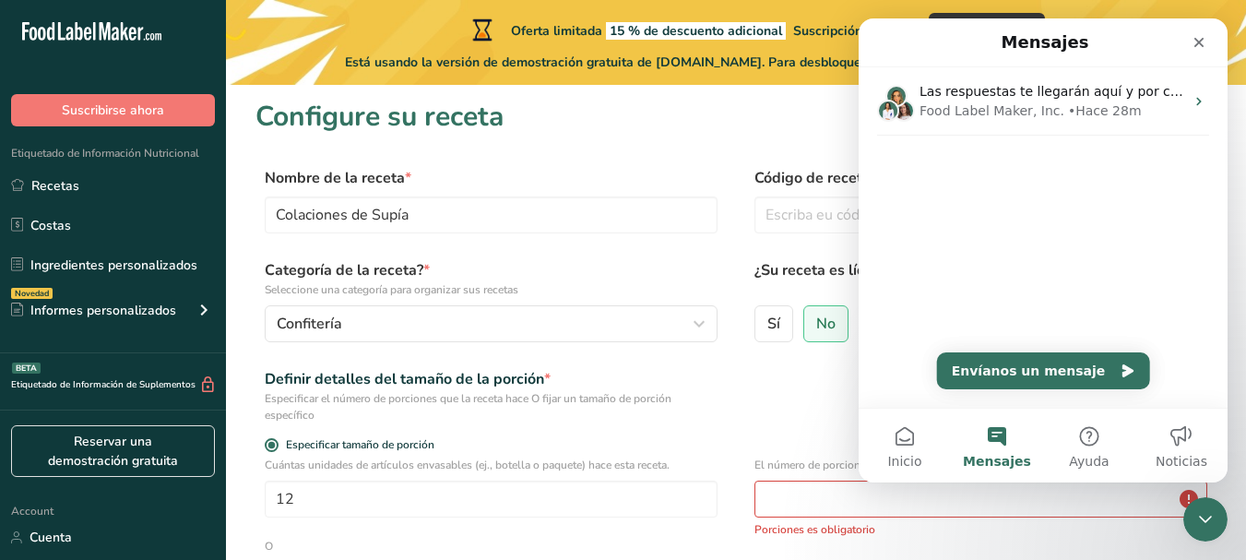
scroll to position [0, 0]
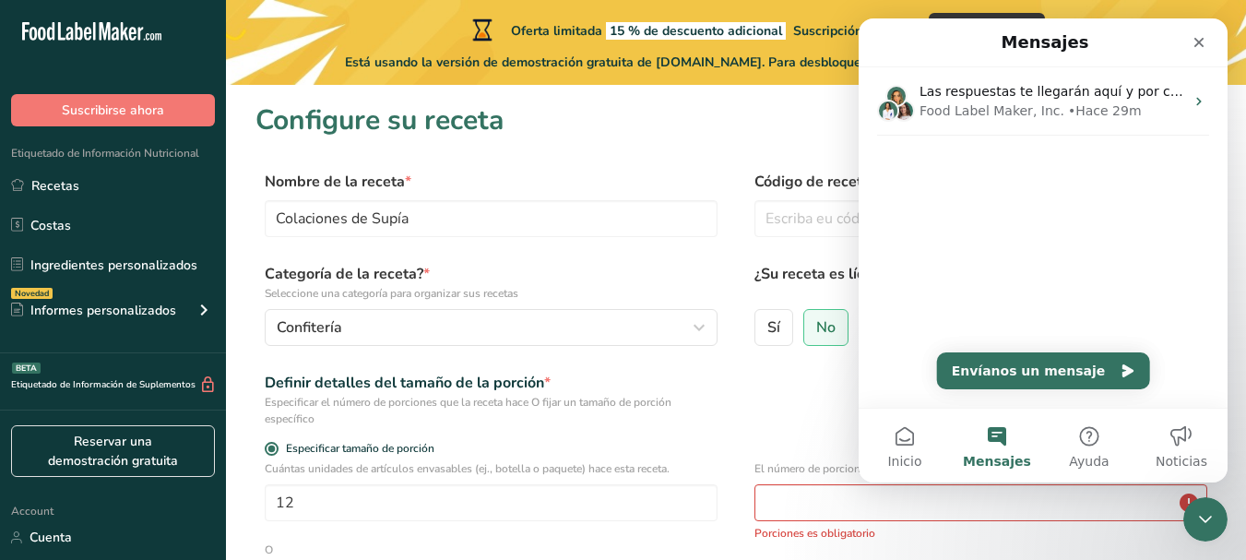
click at [737, 139] on h1 "Configure su receta" at bounding box center [736, 121] width 961 height 42
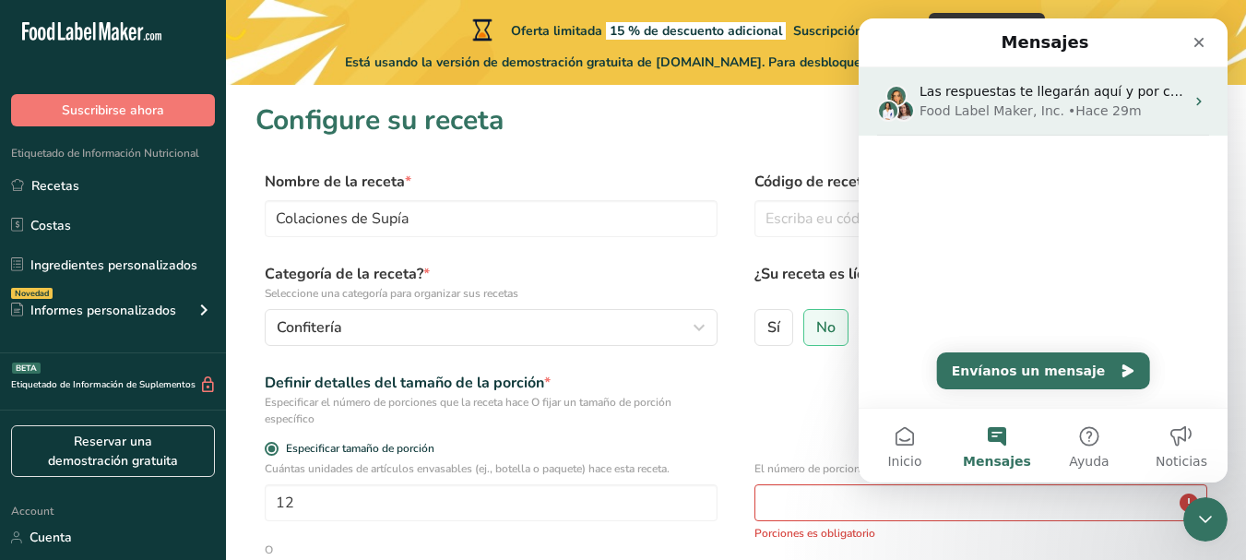
click at [1171, 131] on div "Las respuestas te llegarán aquí y por correo electrónico: ✉️ lauraherre152@gmai…" at bounding box center [1043, 101] width 369 height 68
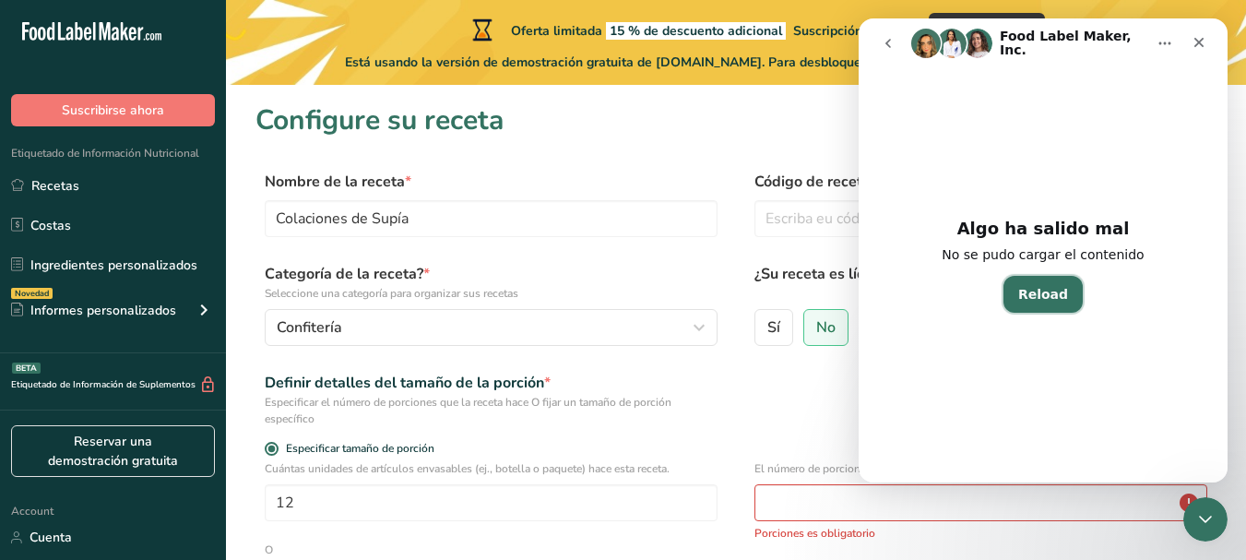
click at [1040, 295] on button "Reload" at bounding box center [1043, 294] width 79 height 37
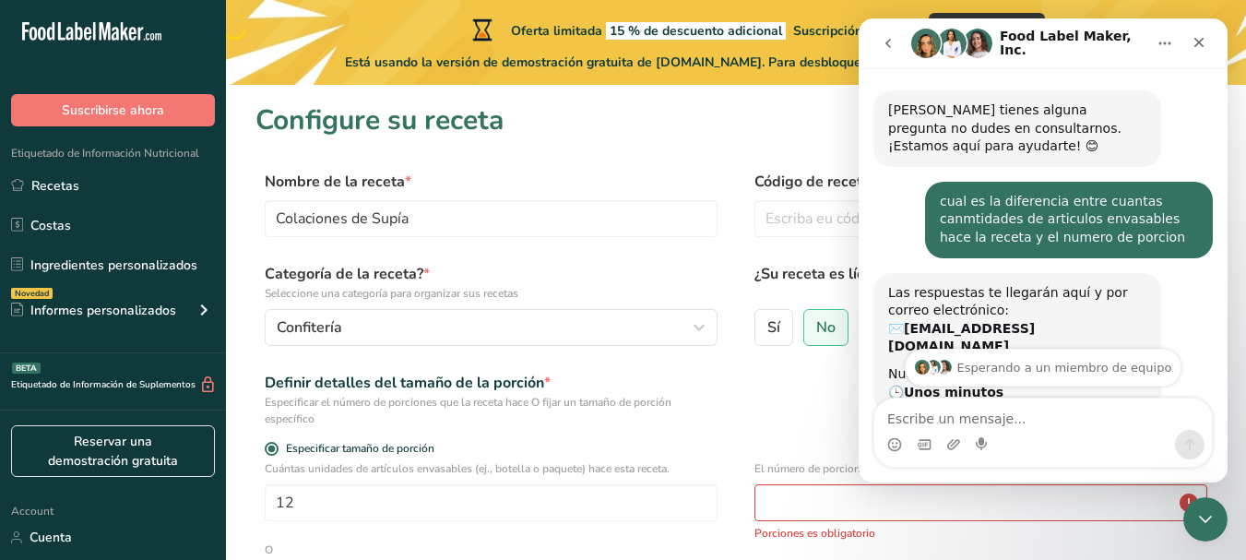
scroll to position [87, 0]
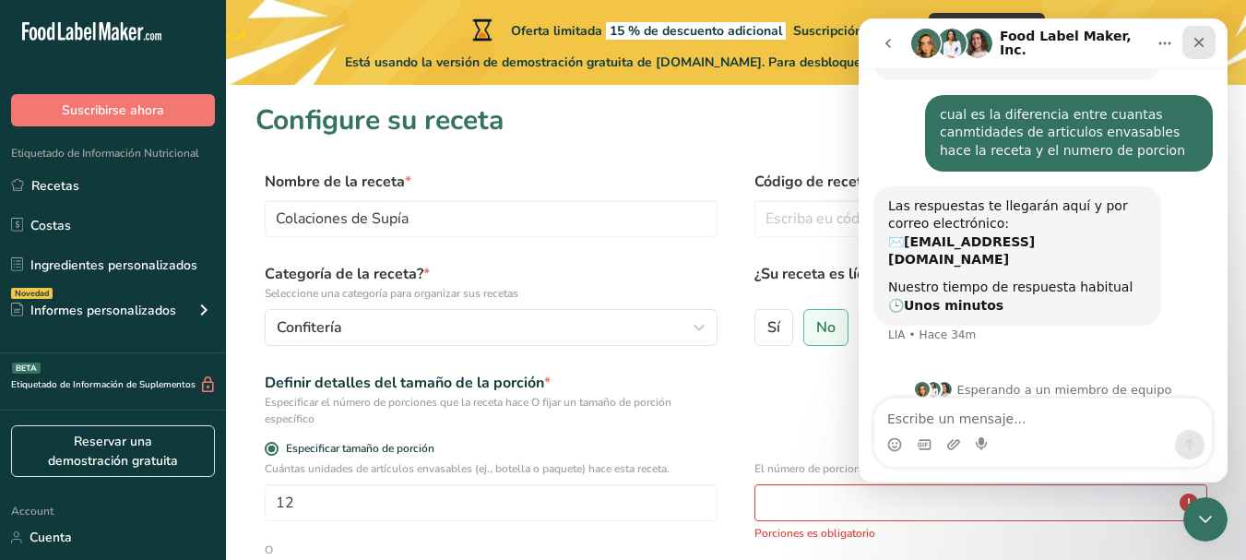
click at [1191, 47] on div "Cerrar" at bounding box center [1199, 42] width 33 height 33
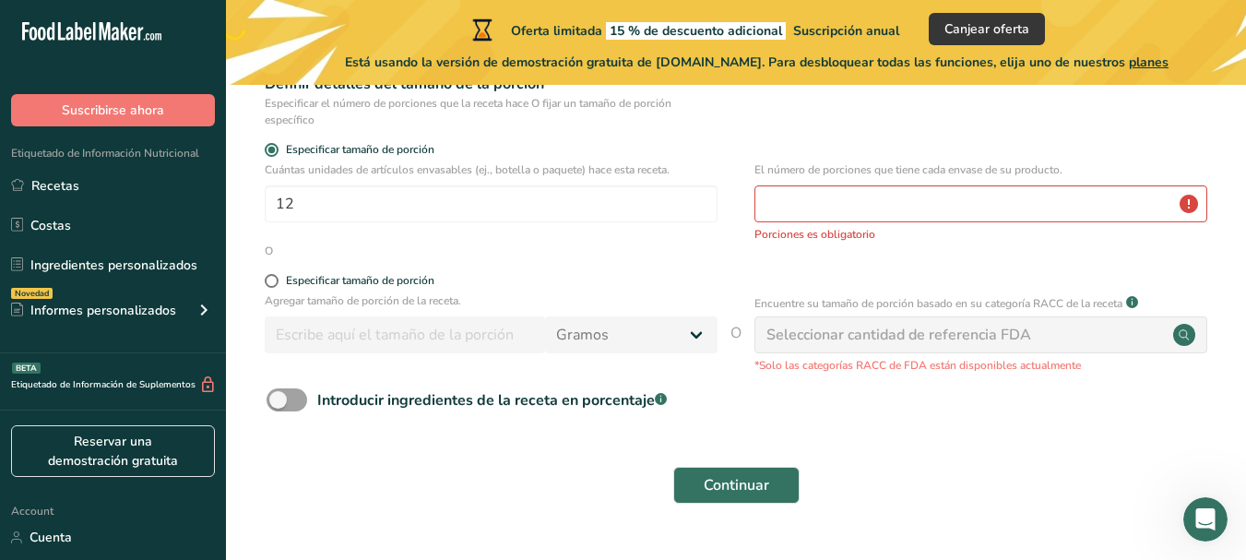
scroll to position [306, 0]
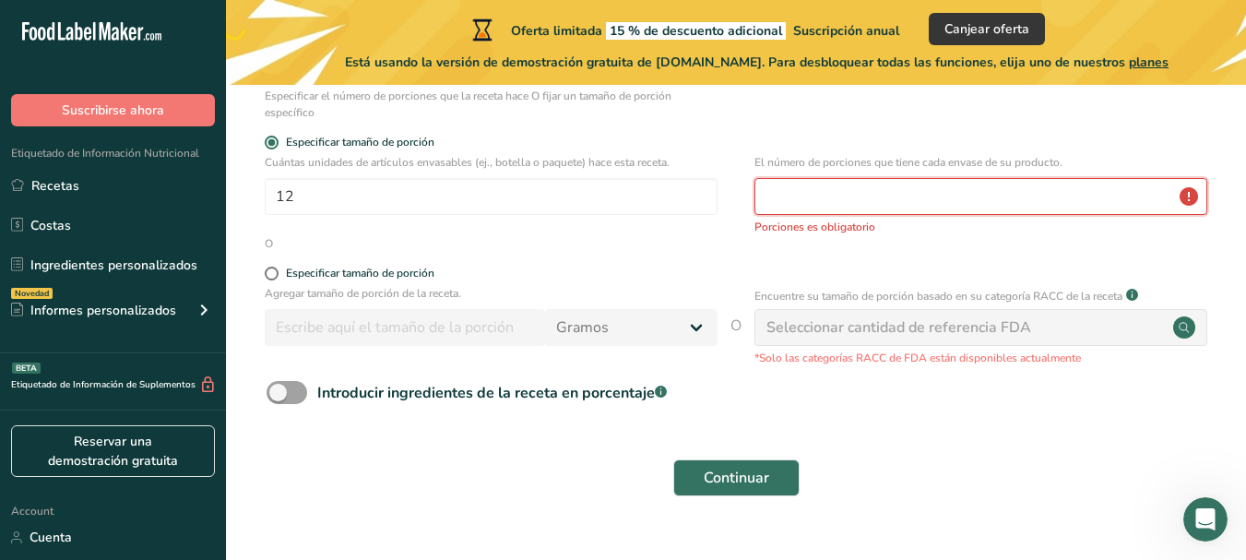
click at [882, 193] on input "number" at bounding box center [981, 196] width 453 height 37
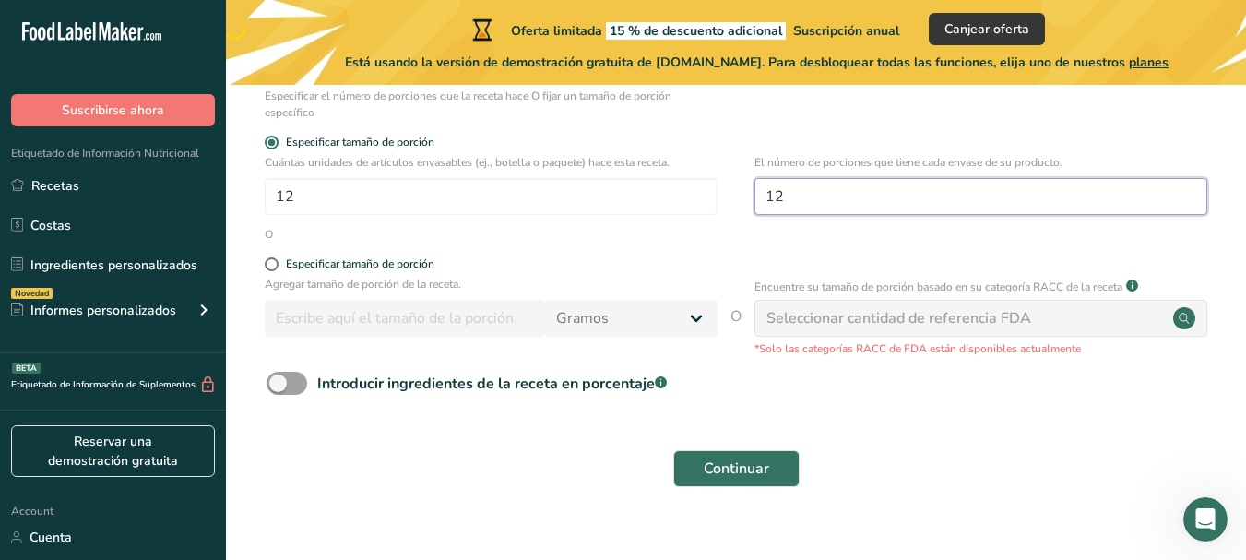
type input "12"
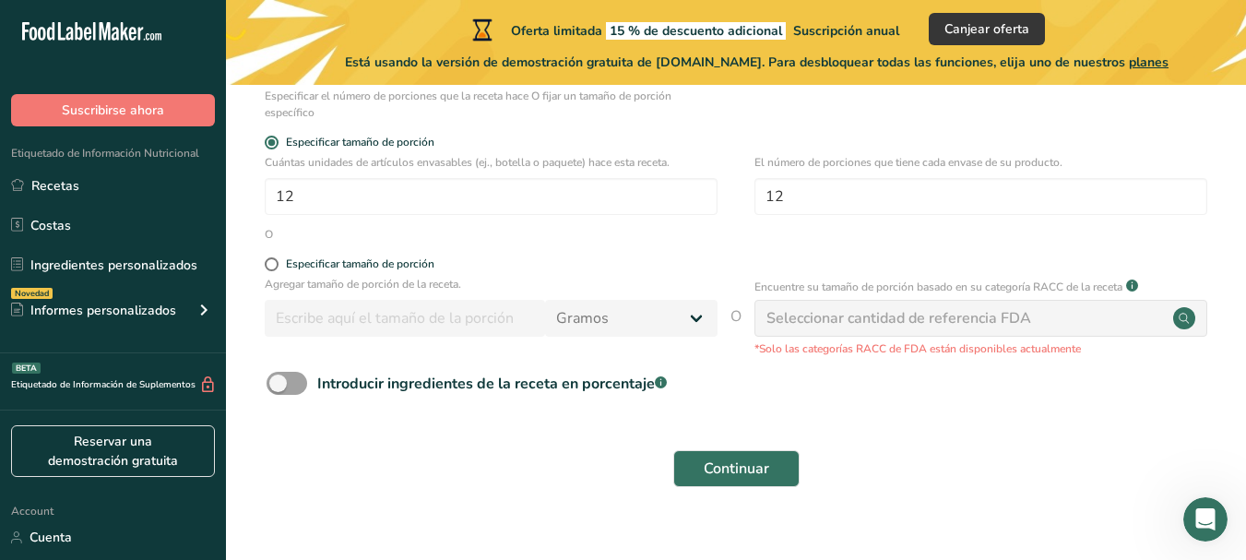
click at [794, 313] on div "Seleccionar cantidad de referencia FDA" at bounding box center [899, 318] width 265 height 22
click at [701, 464] on button "Continuar" at bounding box center [736, 468] width 126 height 37
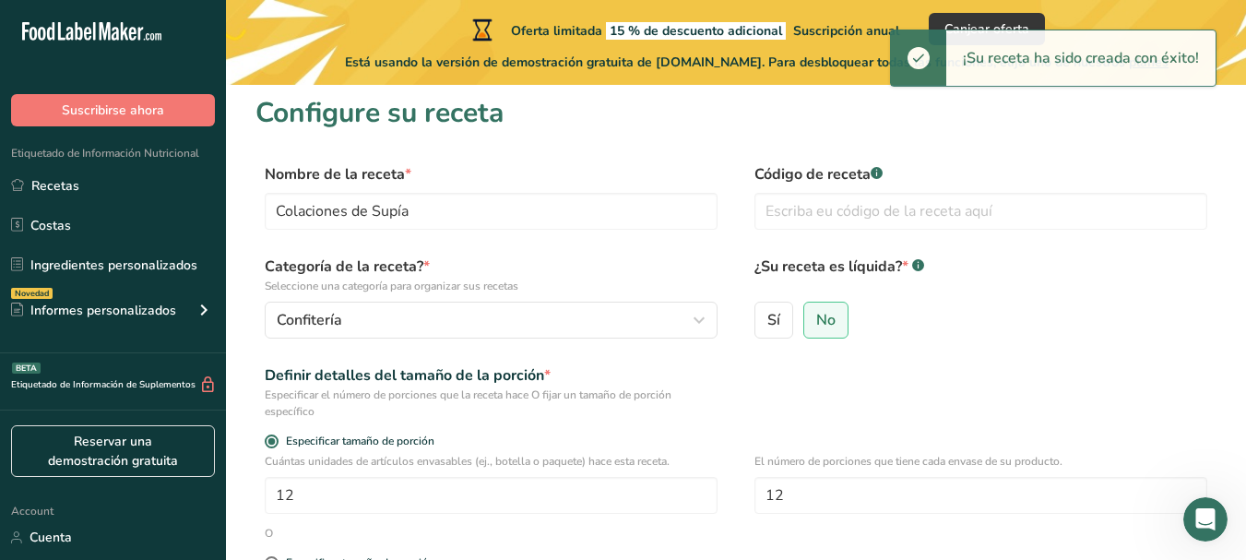
scroll to position [0, 0]
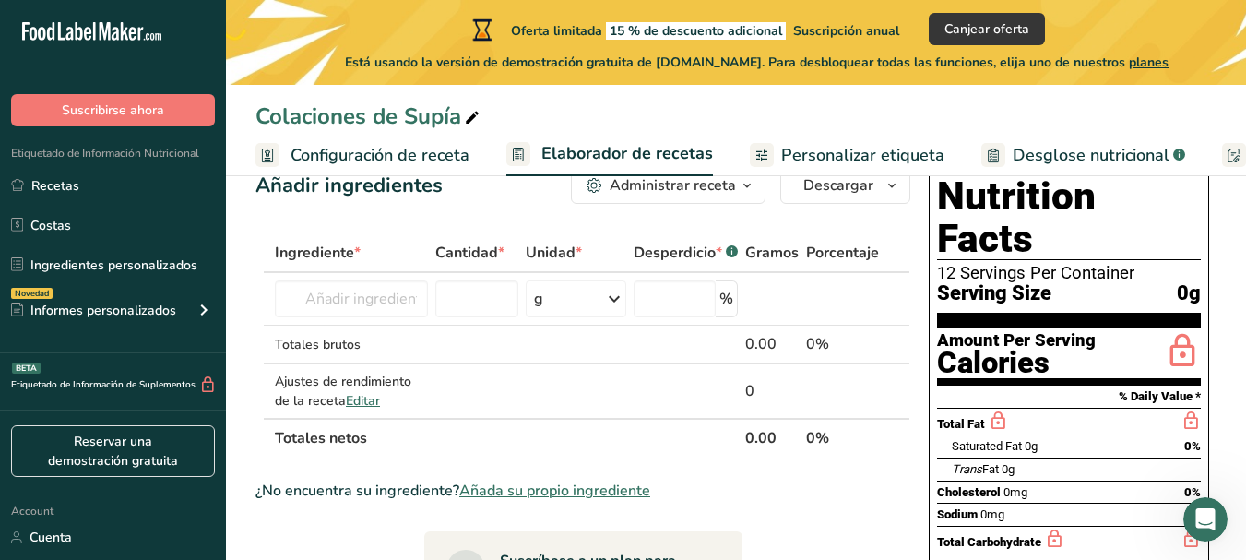
scroll to position [54, 0]
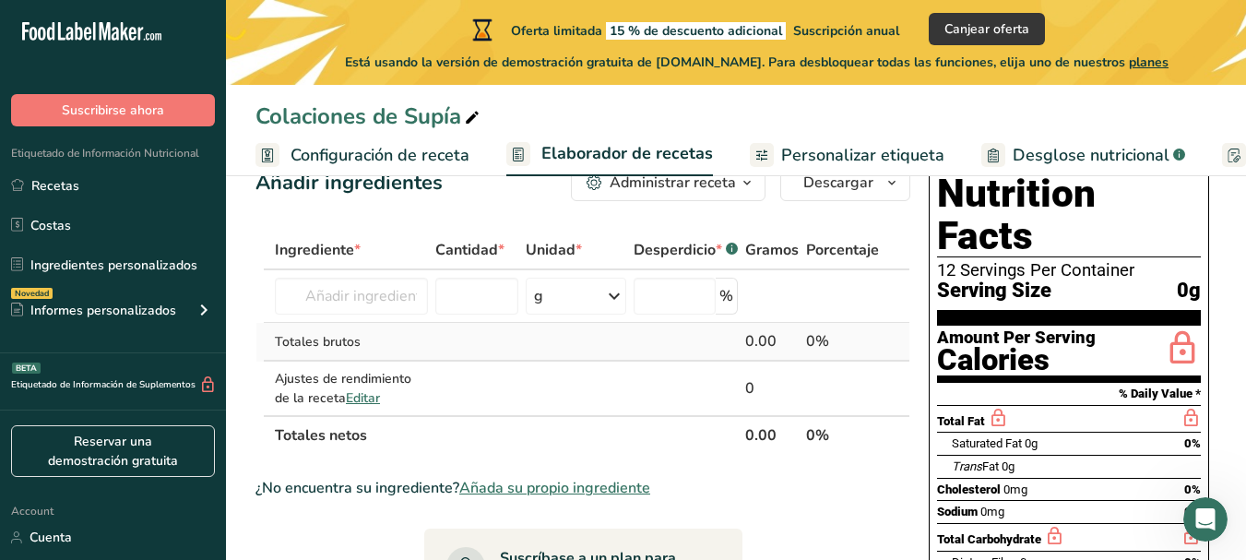
click at [457, 351] on td at bounding box center [477, 342] width 90 height 39
click at [449, 305] on input "number" at bounding box center [476, 296] width 83 height 37
click at [409, 299] on input "text" at bounding box center [351, 296] width 153 height 37
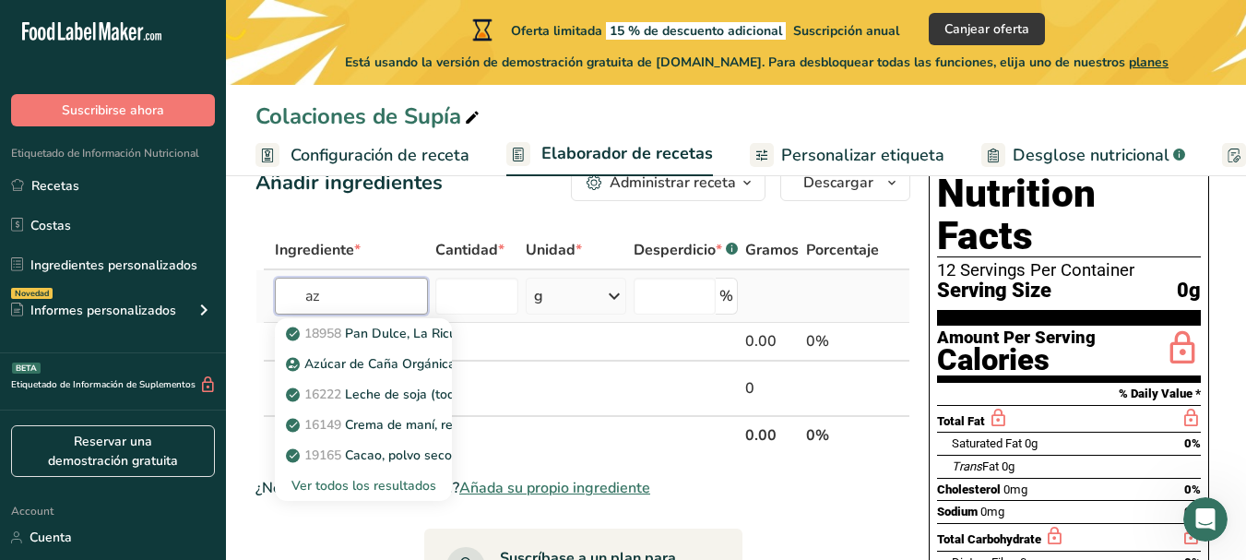
type input "a"
type input "Azúcar"
click at [408, 367] on p "Azúcar de Caña Orgánica" at bounding box center [373, 363] width 166 height 19
type input "Organic Cane Sugar"
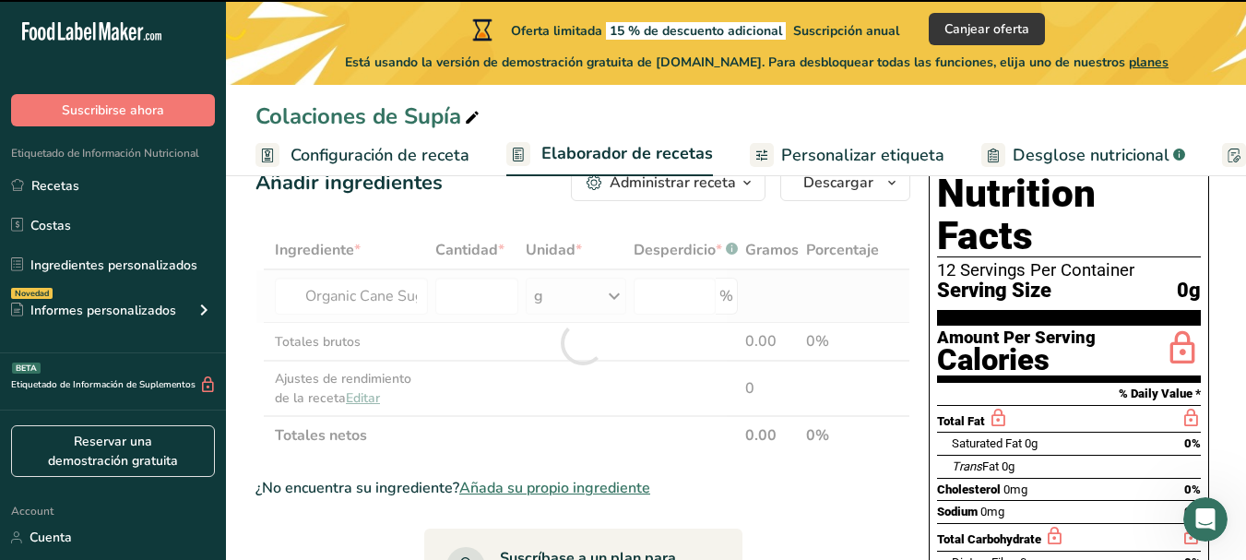
type input "0"
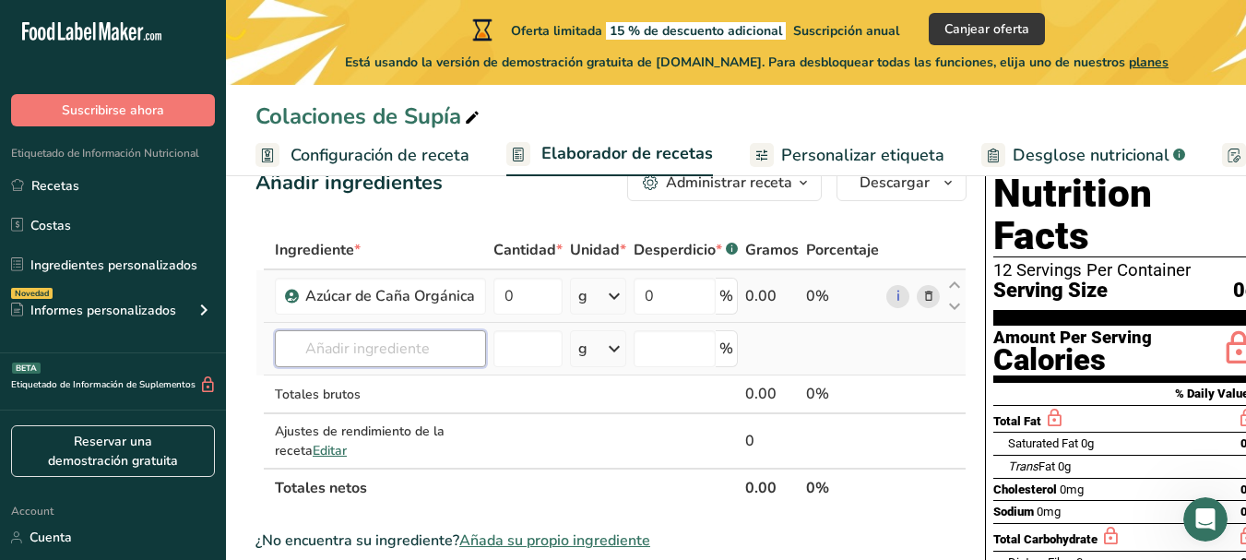
click at [404, 346] on input "text" at bounding box center [380, 348] width 211 height 37
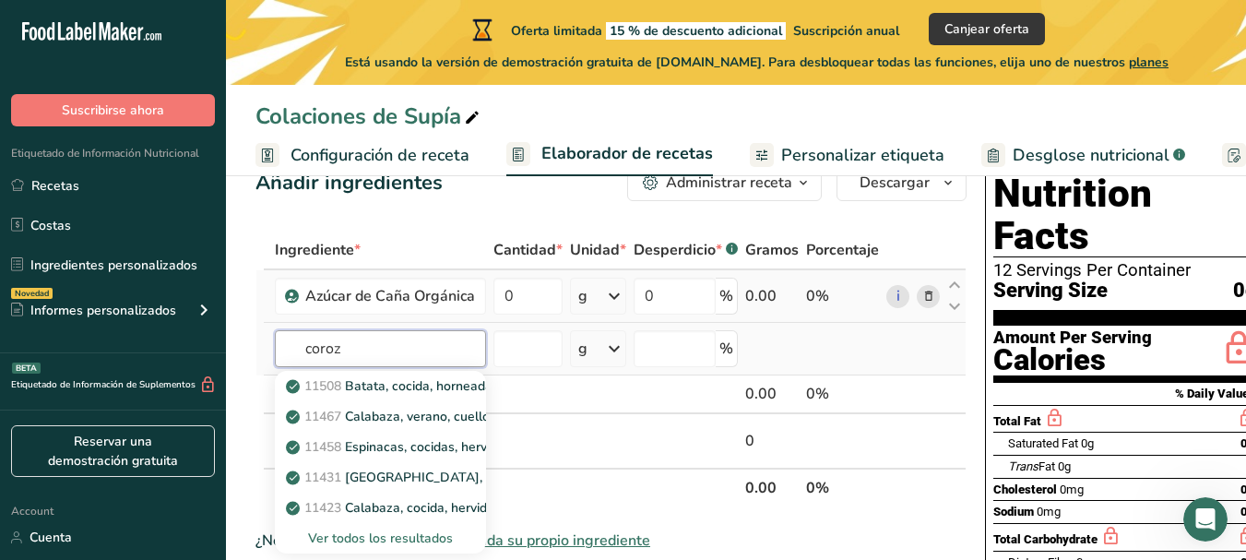
type input "corozo"
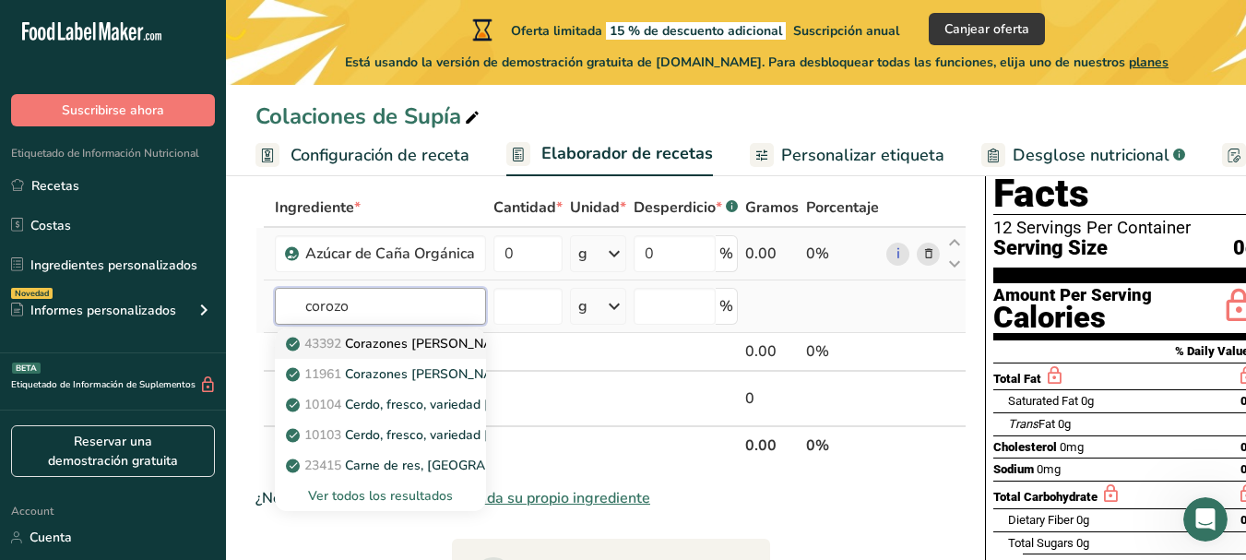
scroll to position [95, 0]
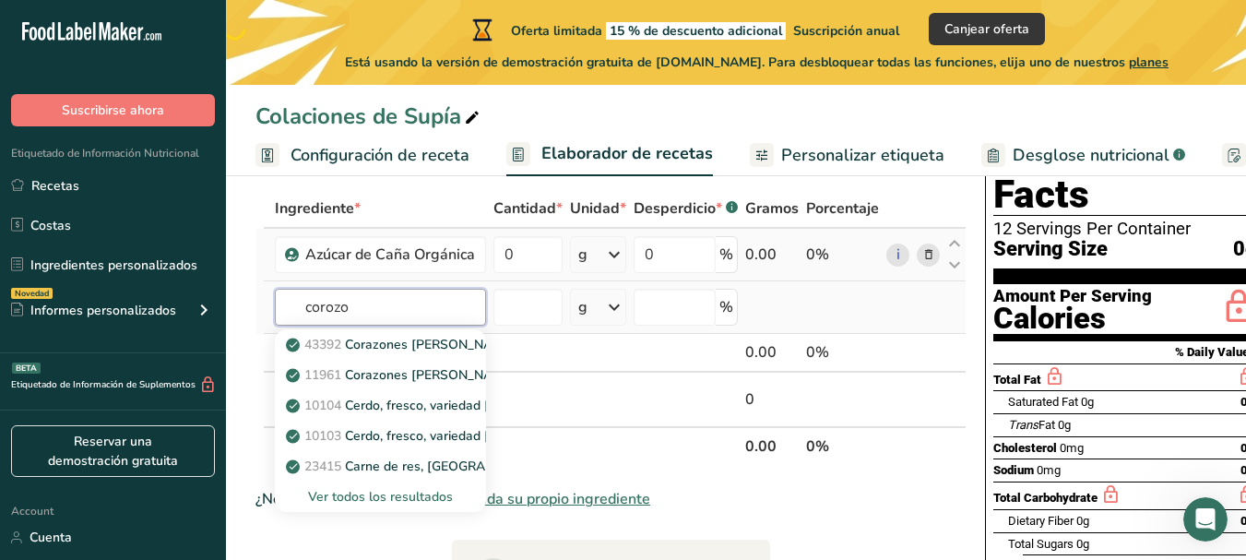
click at [423, 323] on input "corozo" at bounding box center [380, 307] width 211 height 37
click at [418, 316] on input "corozo" at bounding box center [380, 307] width 211 height 37
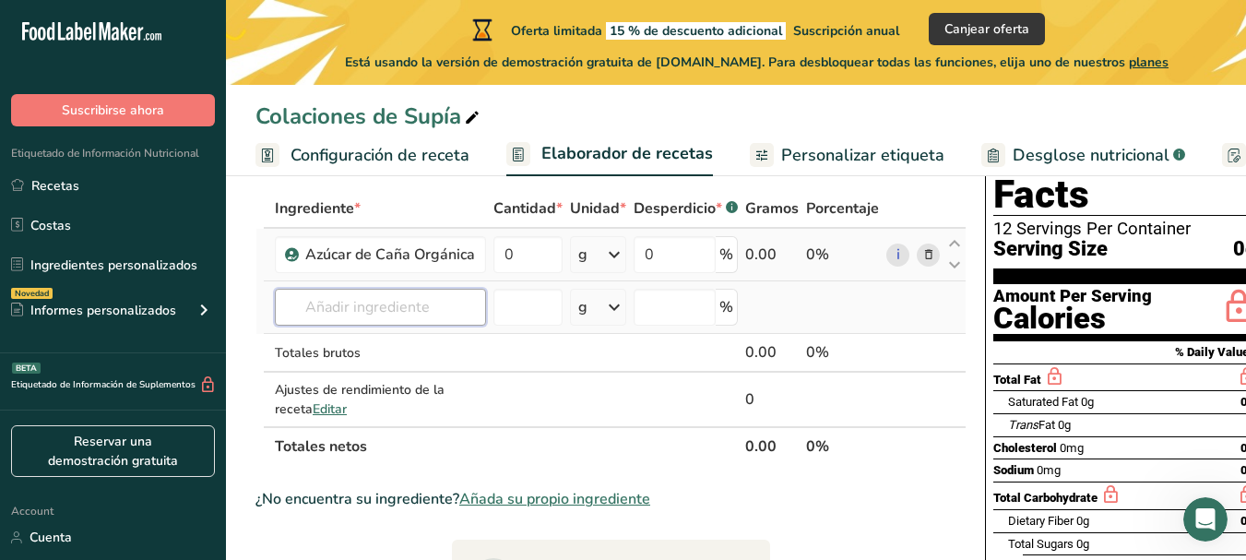
click at [351, 302] on input "text" at bounding box center [380, 307] width 211 height 37
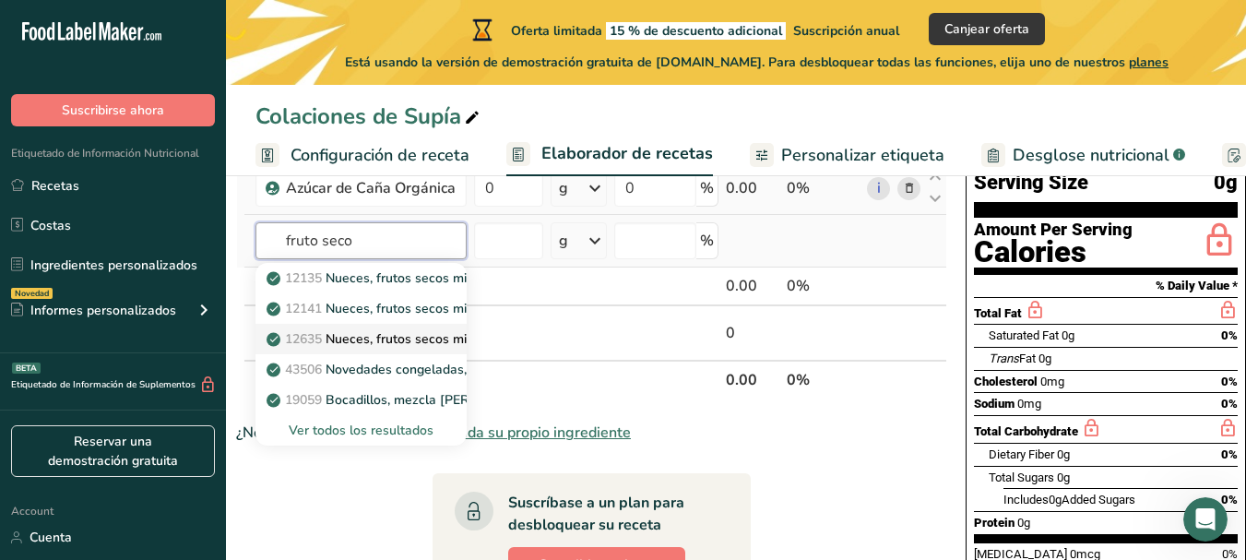
scroll to position [0, 24]
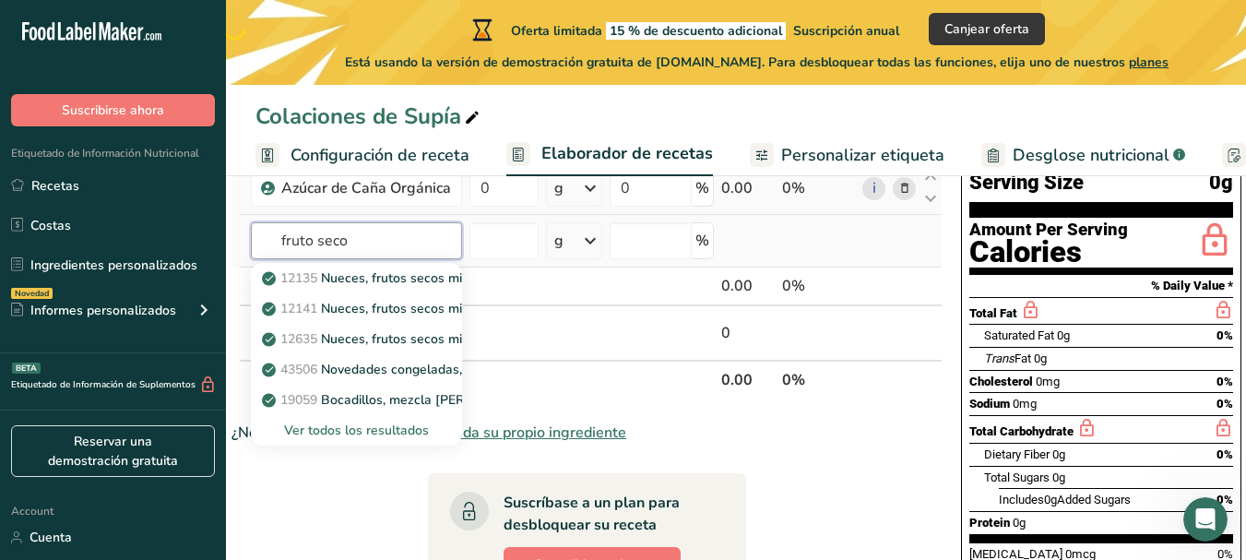
click at [399, 235] on input "fruto seco" at bounding box center [356, 240] width 211 height 37
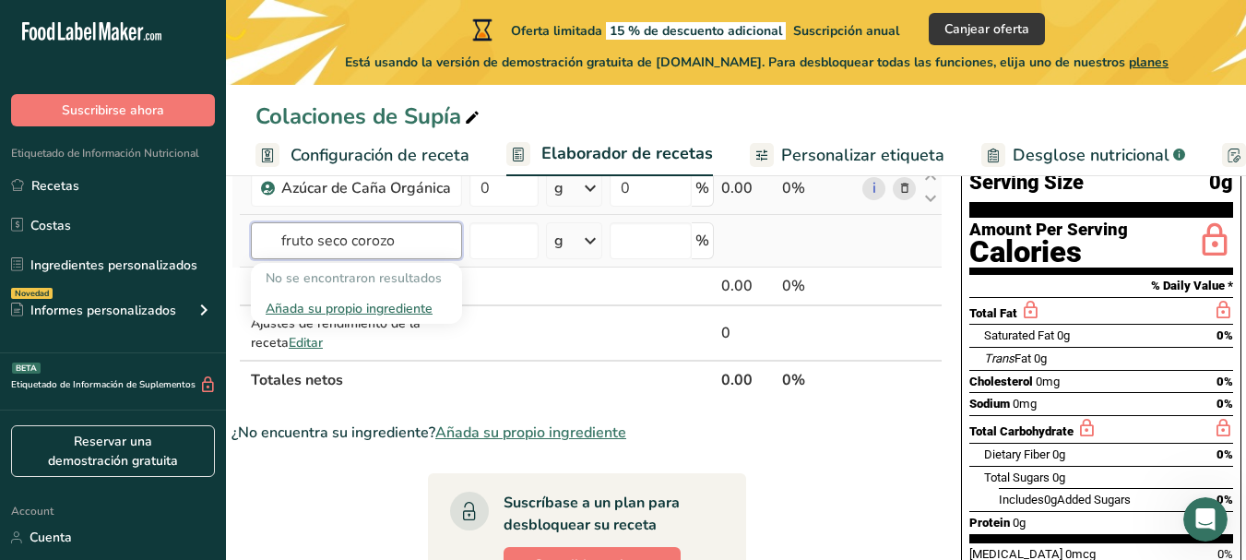
type input "fruto seco corozo"
click at [381, 311] on div "Añada su propio ingrediente" at bounding box center [357, 308] width 182 height 19
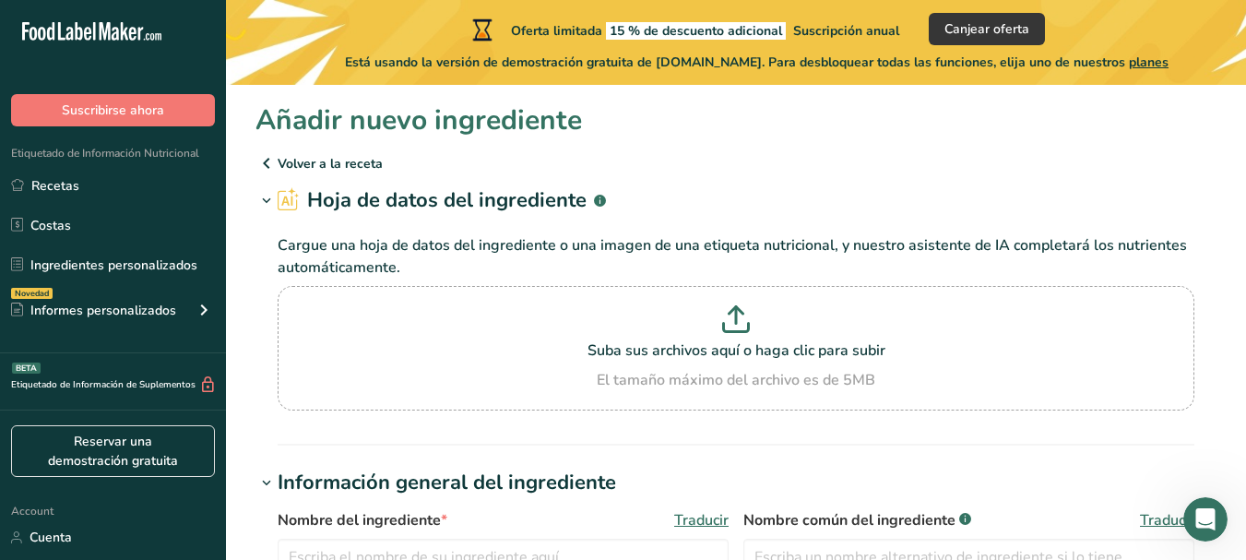
click at [274, 165] on icon at bounding box center [267, 163] width 22 height 33
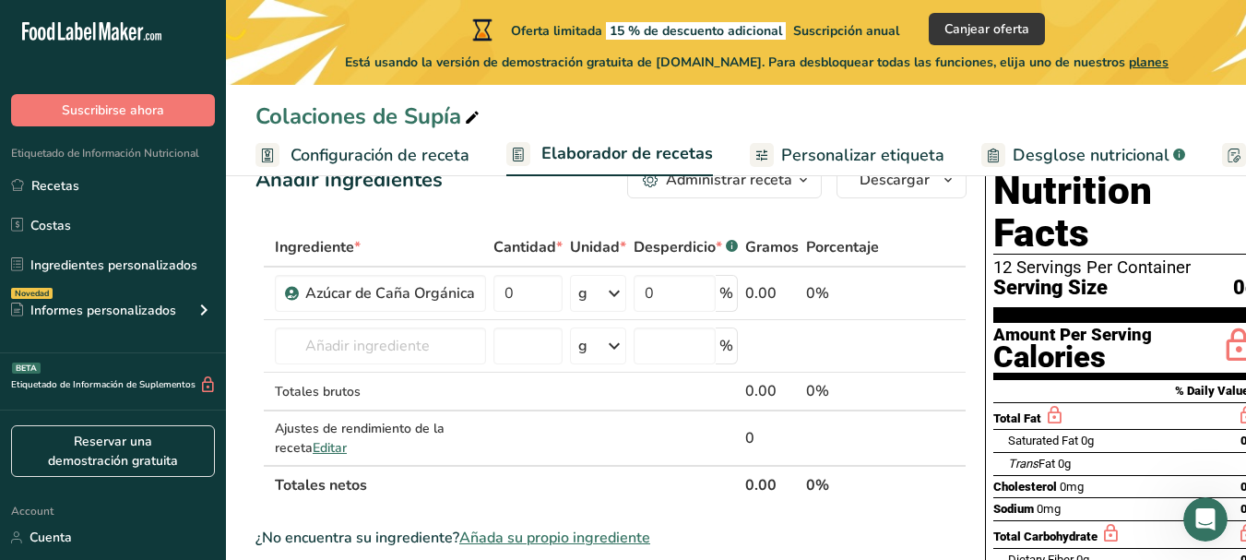
scroll to position [60, 0]
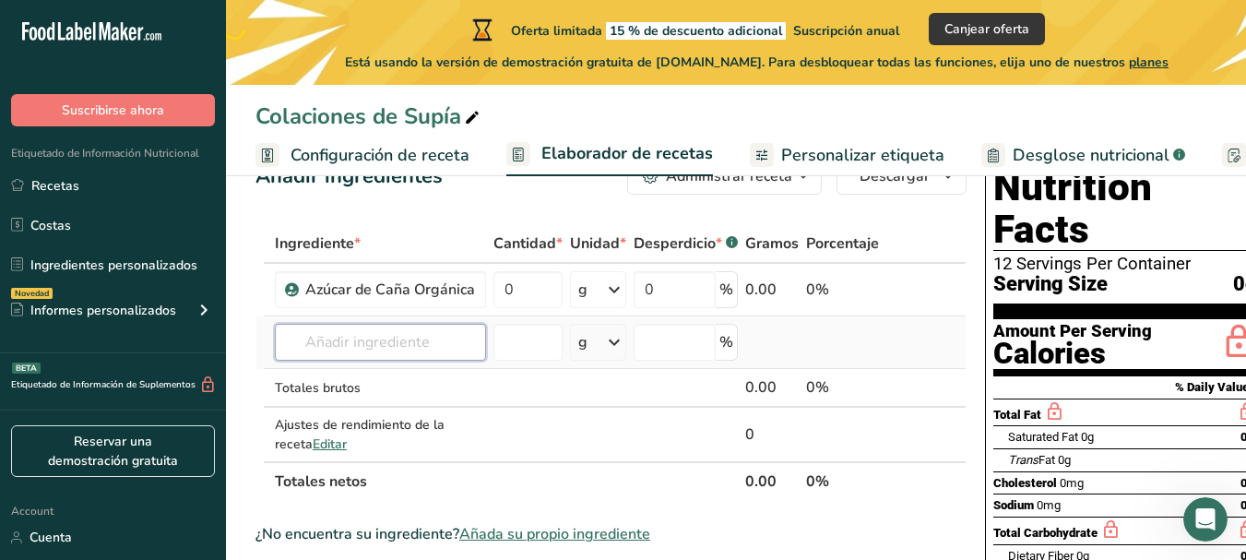
click at [390, 335] on input "text" at bounding box center [380, 342] width 211 height 37
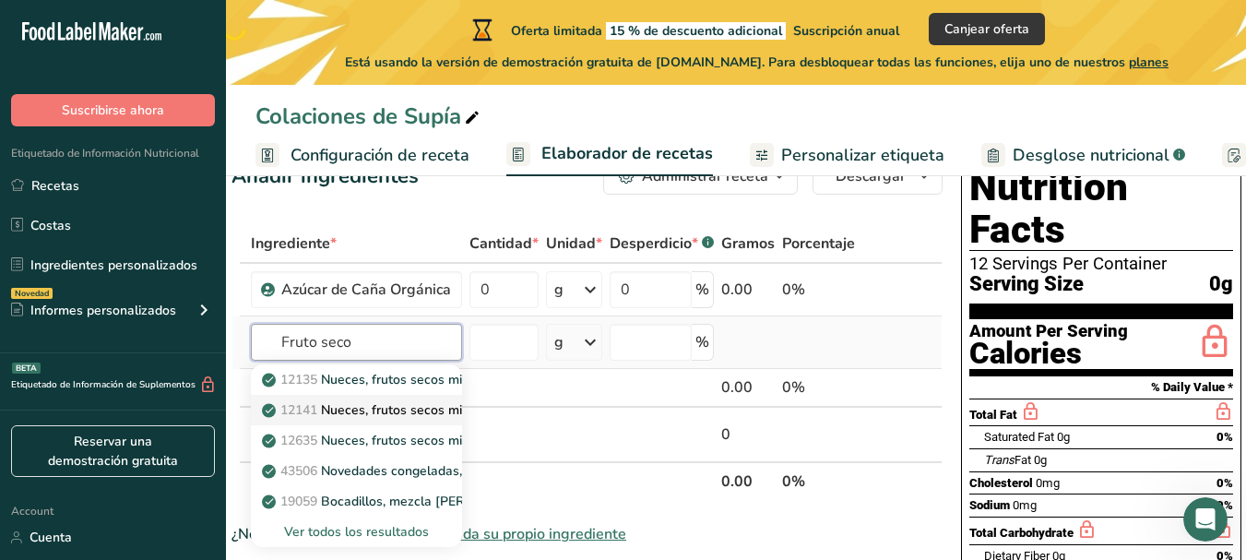
scroll to position [0, 23]
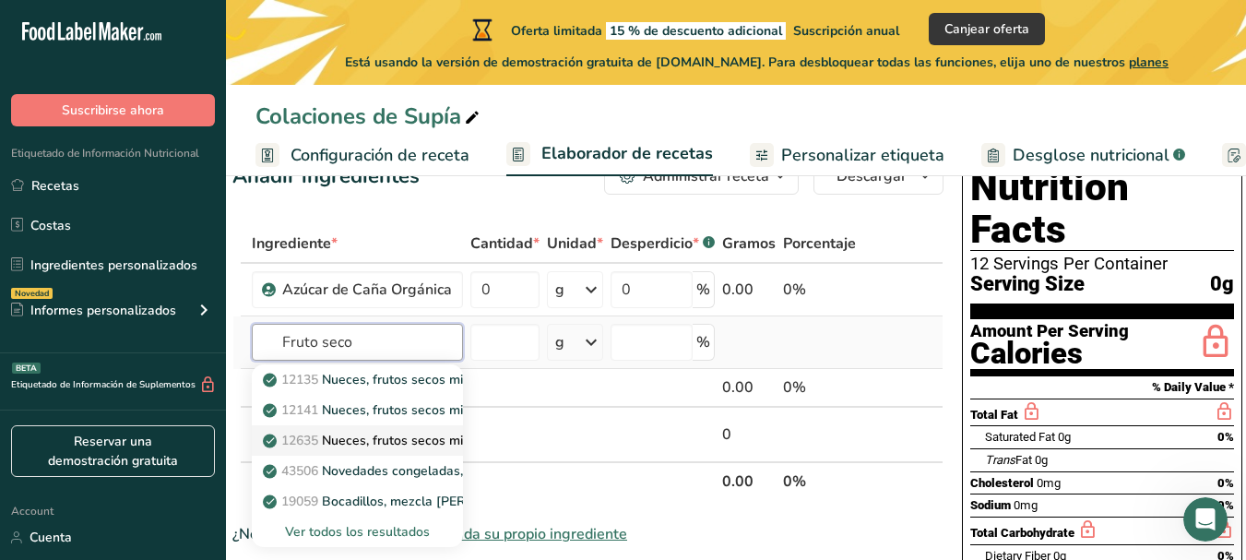
type input "Fruto seco"
click at [397, 439] on p "12635 Nueces, frutos secos mixtos, tostados en seco, con maní, con sal añadida" at bounding box center [511, 440] width 489 height 19
type input "Nuts, mixed nuts, dry roasted, with peanuts, with salt added"
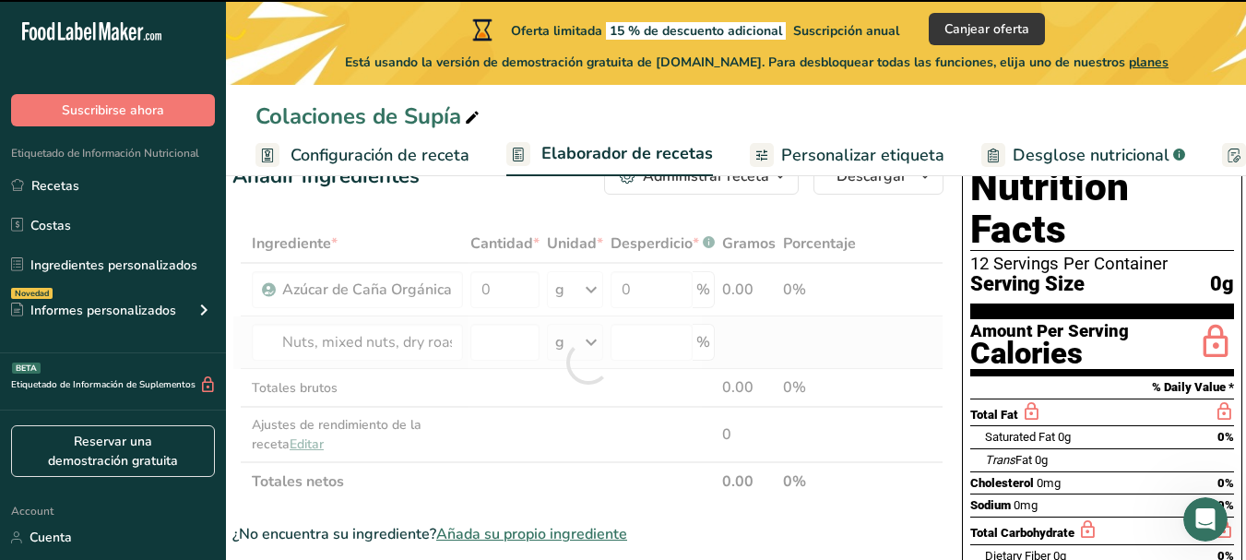
type input "0"
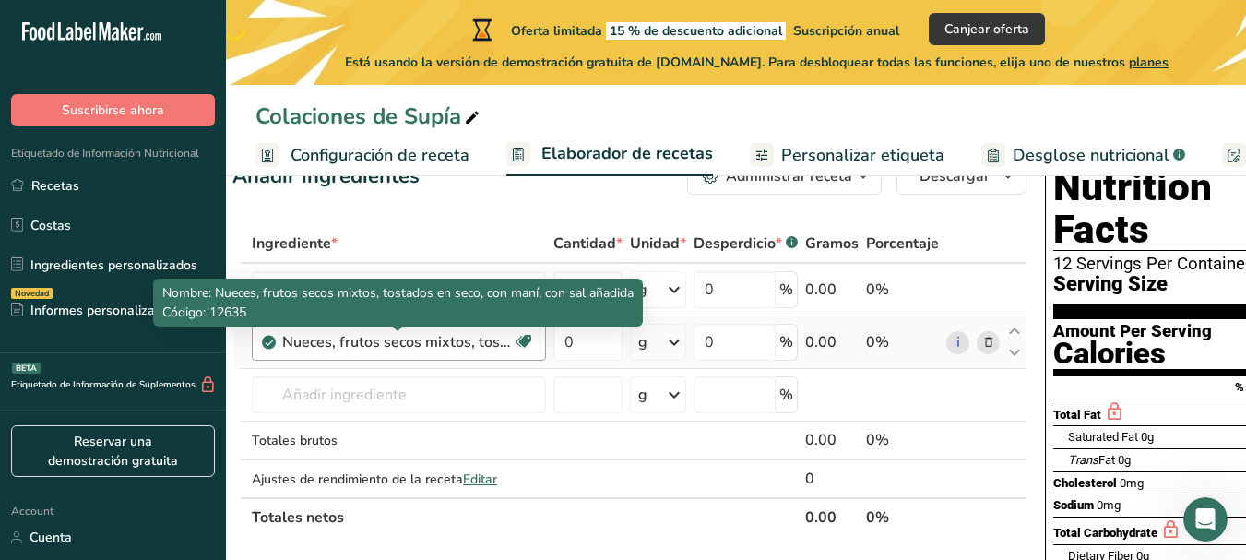
click at [453, 340] on div "Nueces, frutos secos mixtos, tostados en seco, con maní, con sal añadida" at bounding box center [397, 342] width 231 height 22
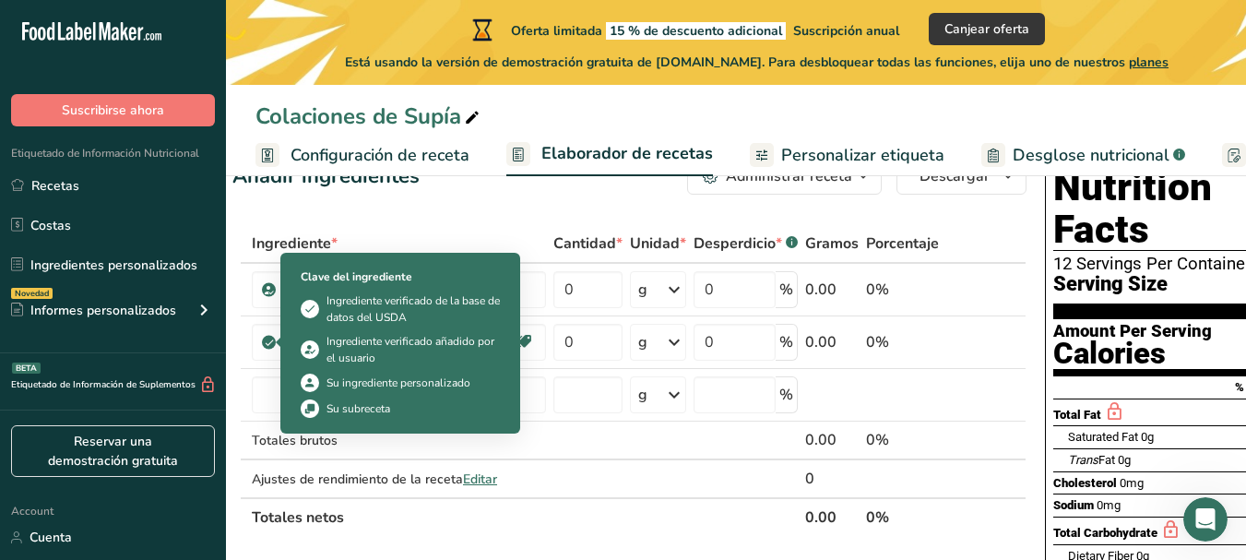
click at [366, 298] on div "Ingrediente verificado de la base de datos del USDA" at bounding box center [413, 308] width 173 height 33
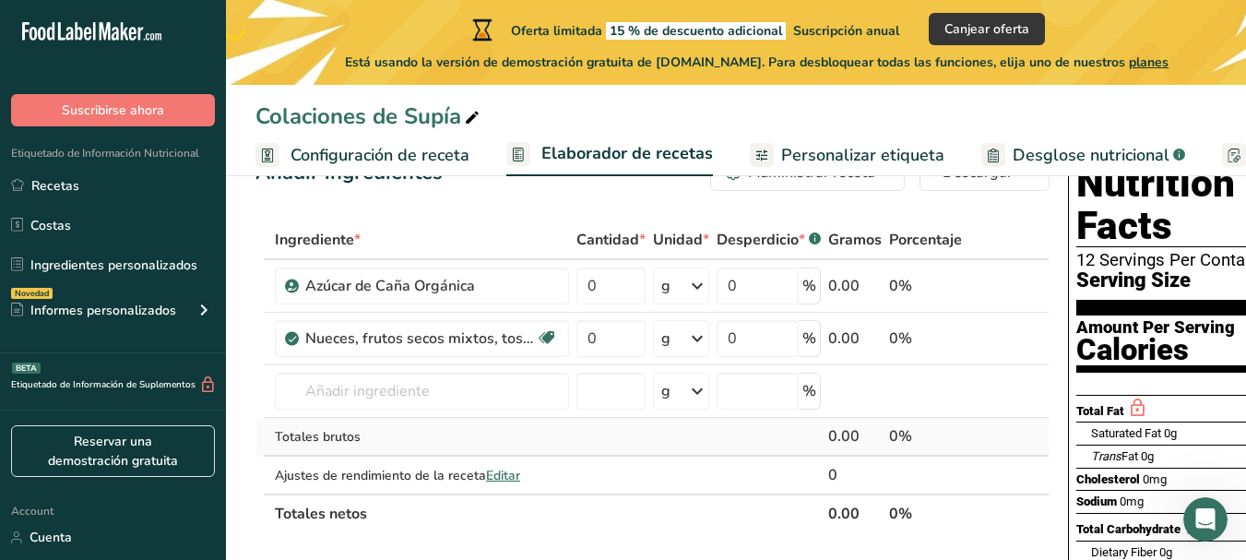
scroll to position [55, 0]
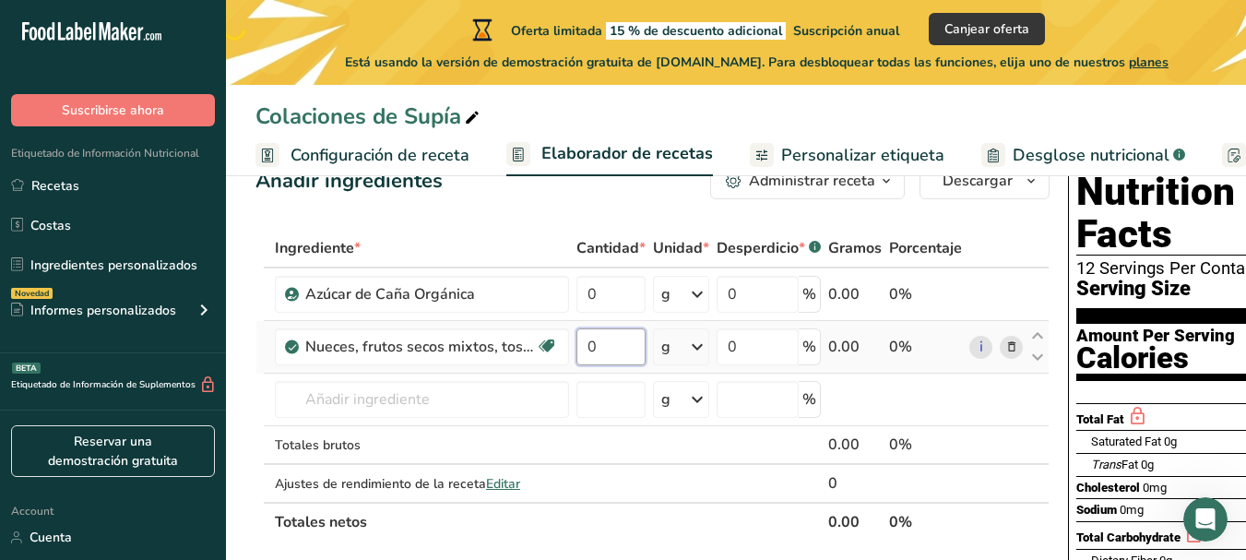
click at [624, 341] on input "0" at bounding box center [611, 346] width 69 height 37
type input "0"
type input "0.5"
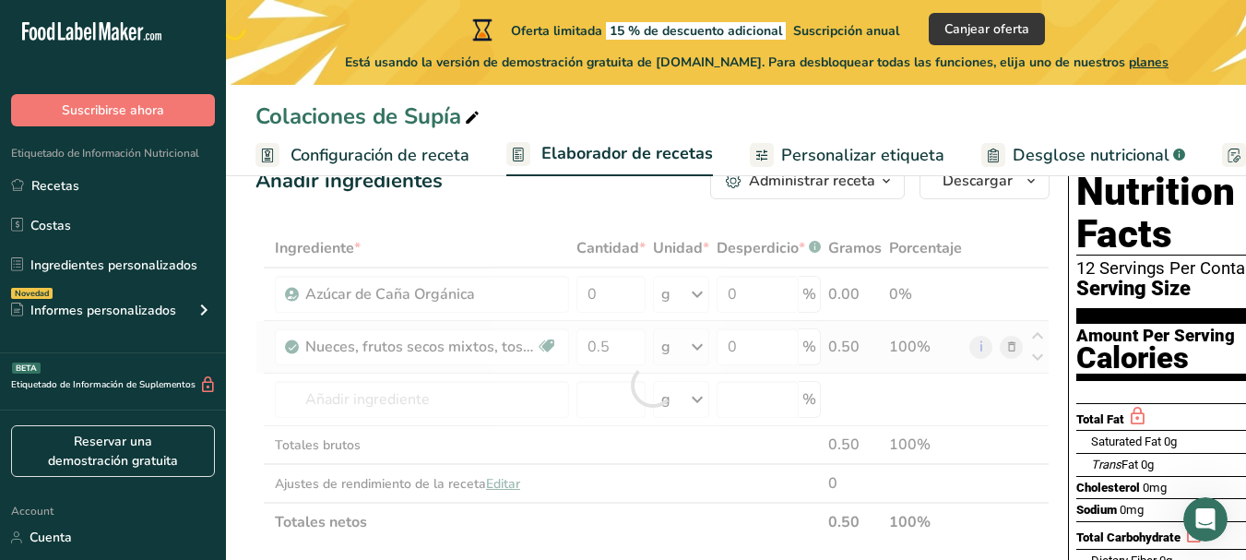
click at [693, 357] on div "Ingrediente * Cantidad * Unidad * Desperdicio * .a-a{fill:#347362;}.b-a{fill:#f…" at bounding box center [653, 385] width 794 height 313
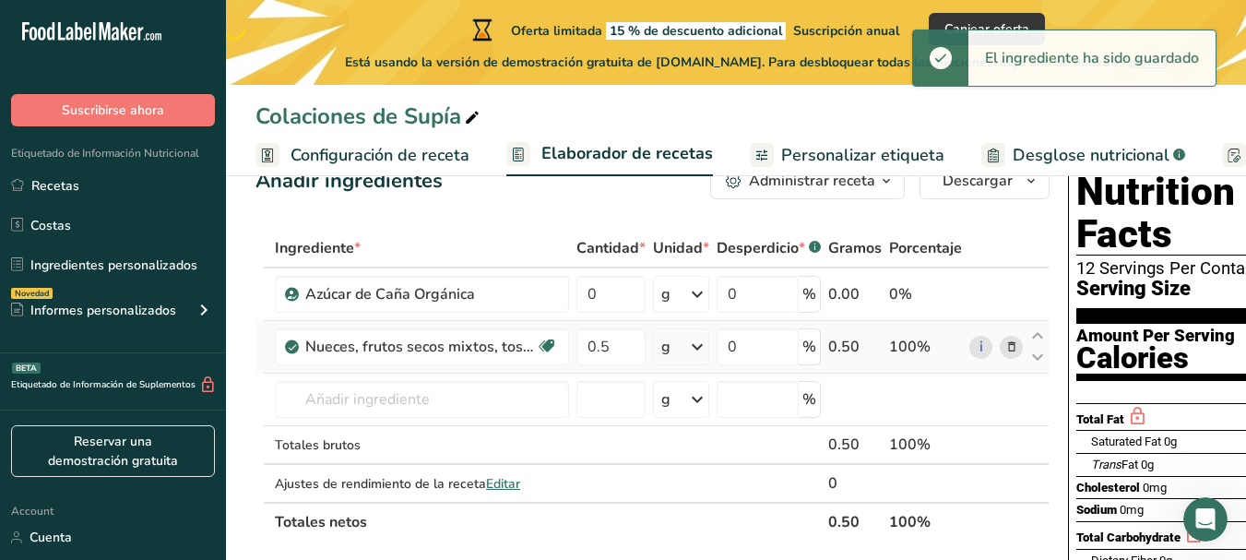
click at [704, 344] on icon at bounding box center [697, 346] width 22 height 33
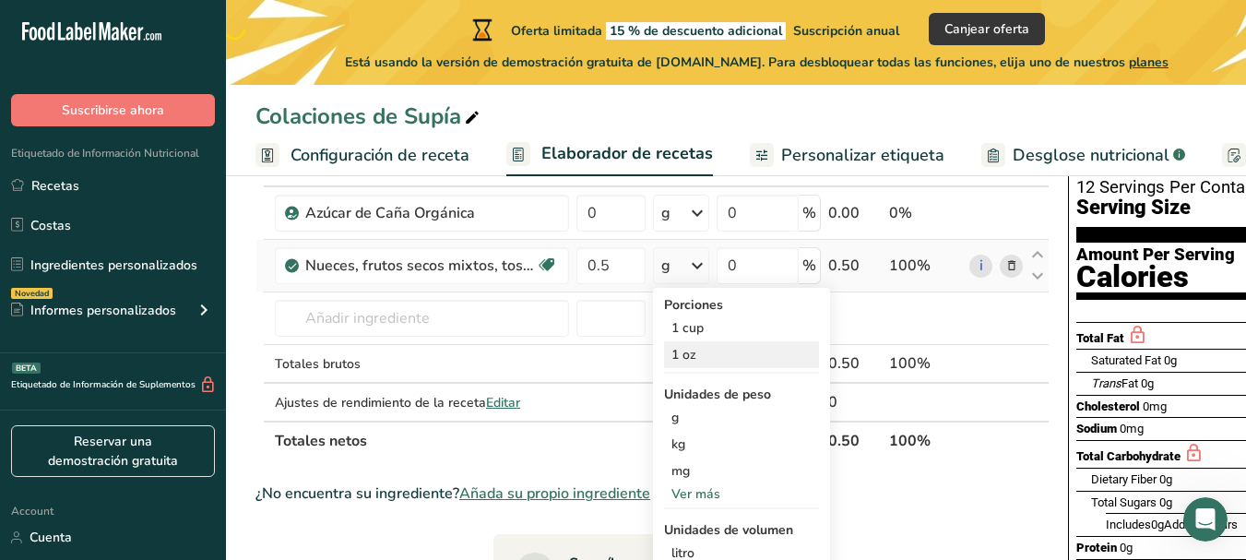
scroll to position [83, 0]
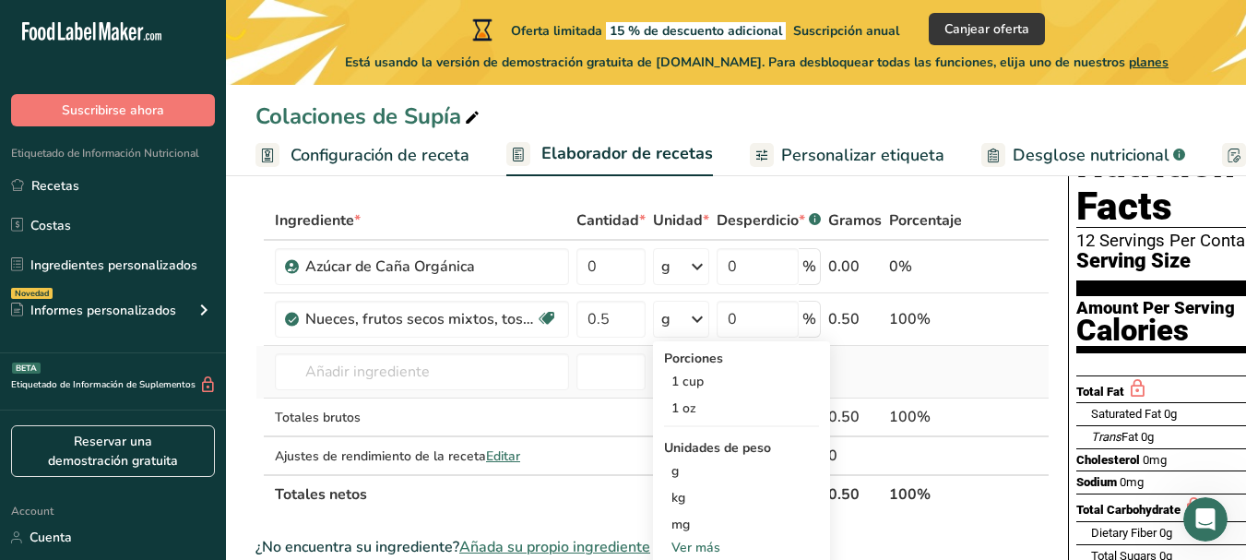
click at [861, 354] on td at bounding box center [855, 372] width 61 height 53
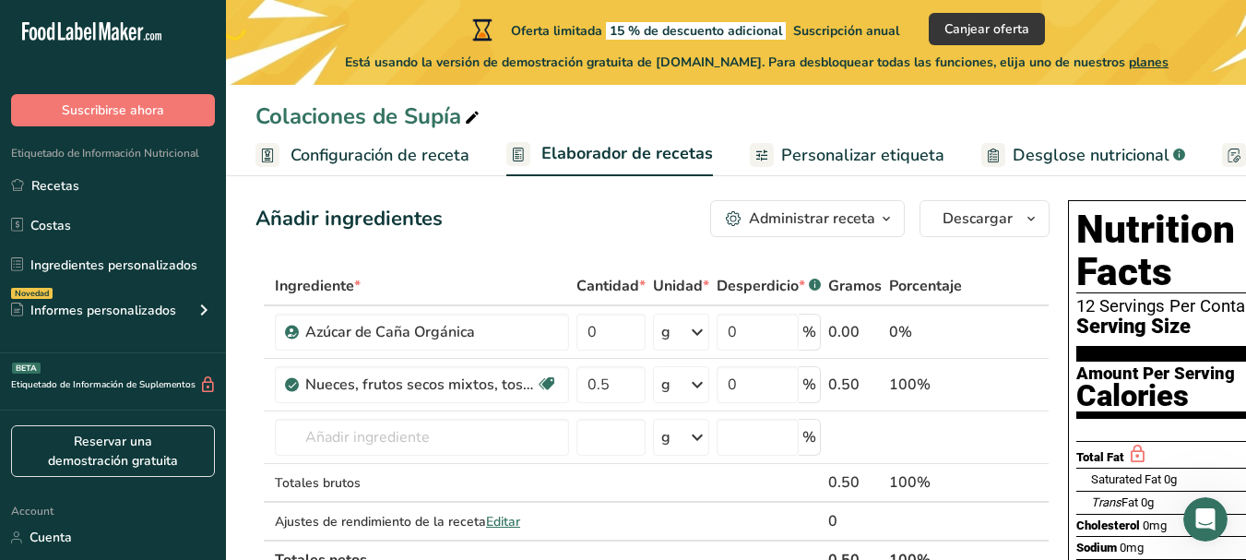
scroll to position [0, 0]
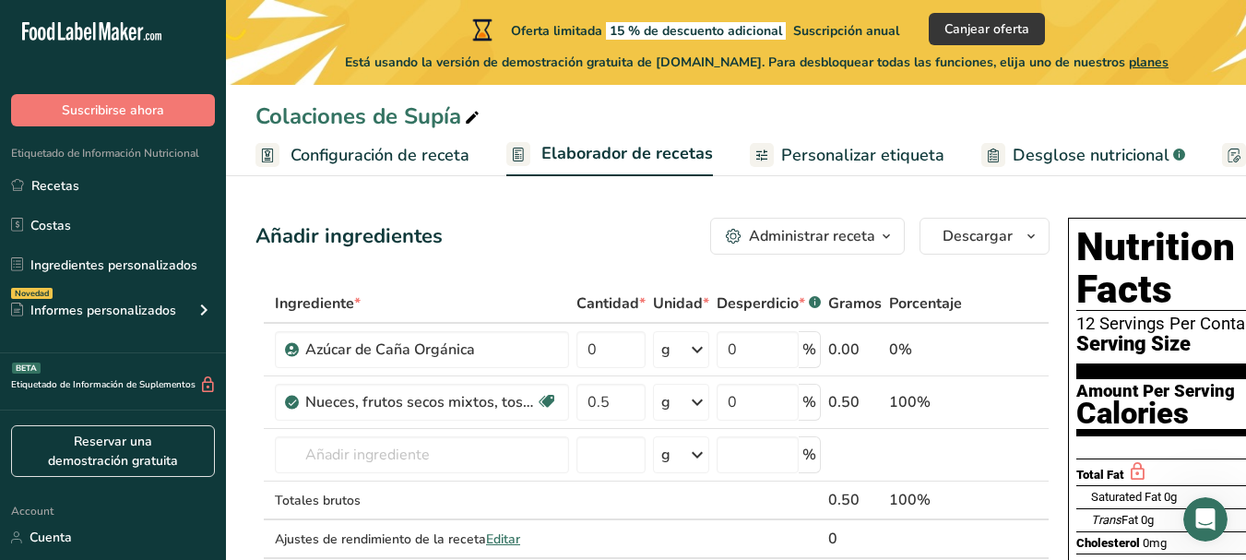
click at [325, 240] on div "Añadir ingredientes" at bounding box center [349, 236] width 187 height 30
click at [618, 337] on input "0" at bounding box center [611, 349] width 69 height 37
type input "1"
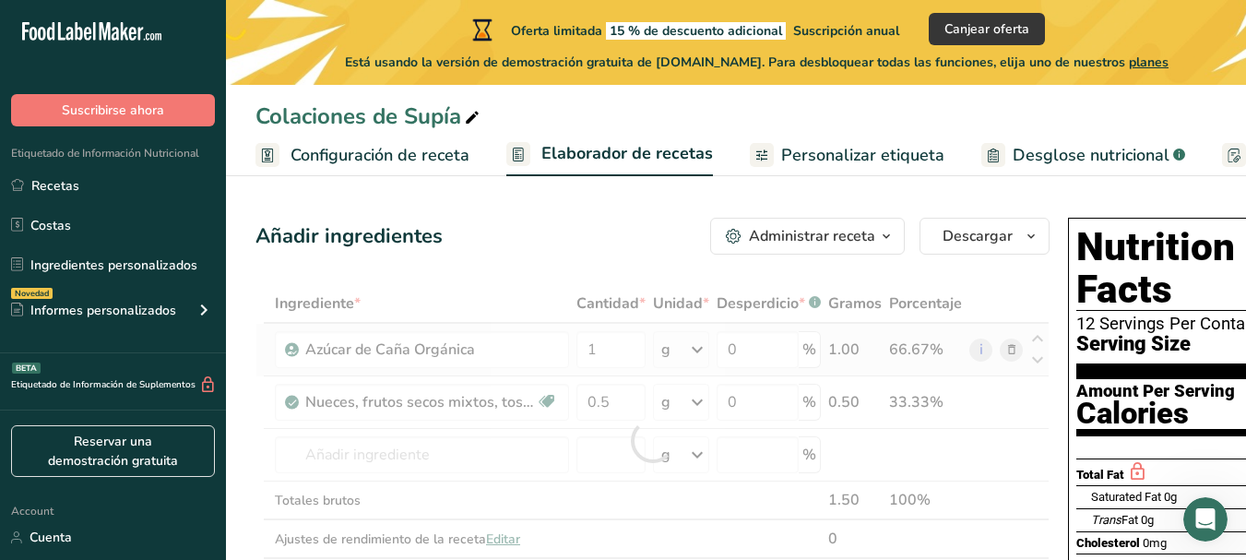
click at [695, 351] on div "Ingrediente * Cantidad * Unidad * Desperdicio * .a-a{fill:#347362;}.b-a{fill:#f…" at bounding box center [653, 440] width 794 height 313
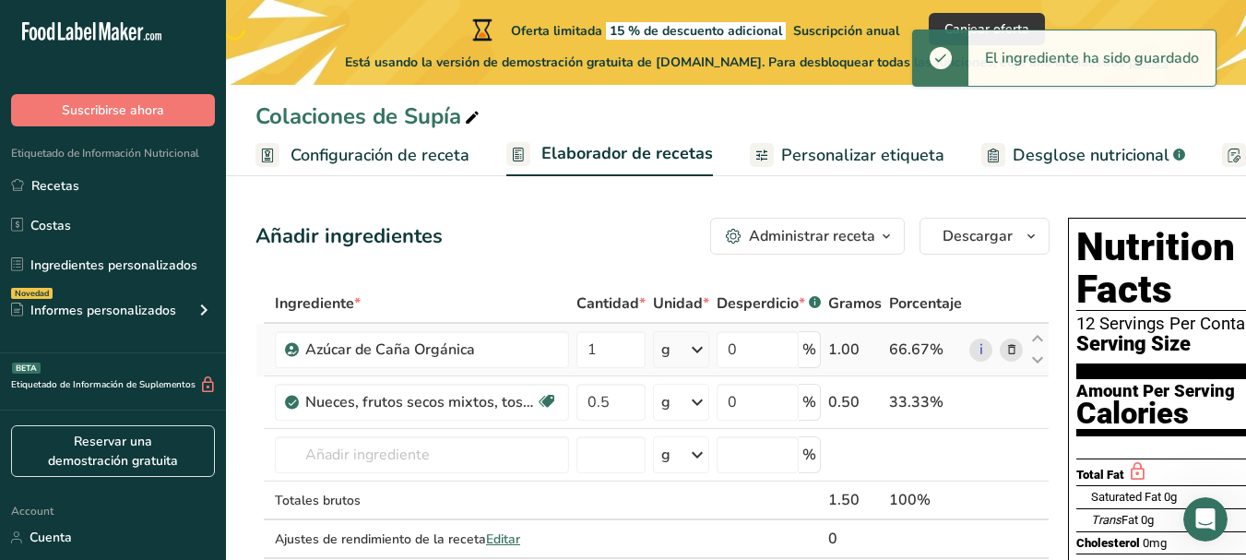
click at [695, 351] on icon at bounding box center [697, 349] width 22 height 33
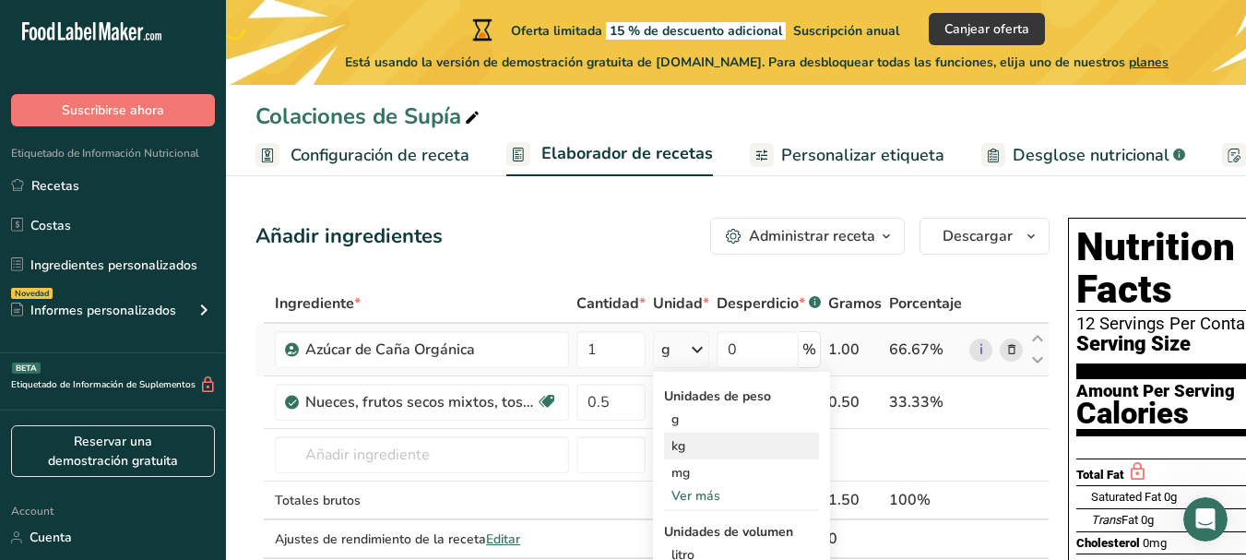
click at [697, 448] on div "kg" at bounding box center [741, 446] width 155 height 27
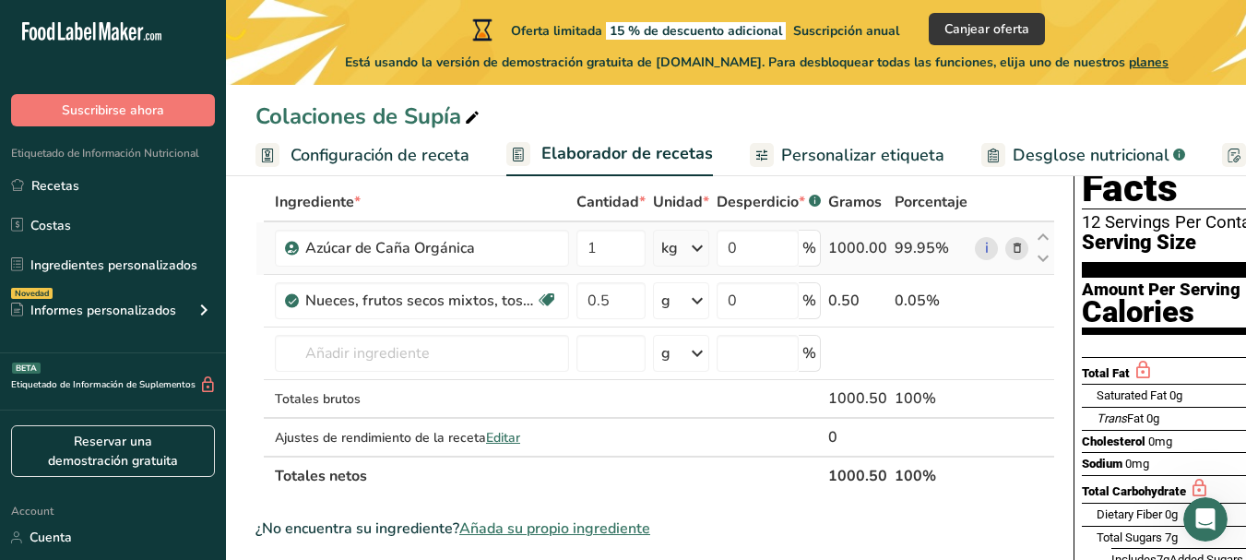
scroll to position [106, 0]
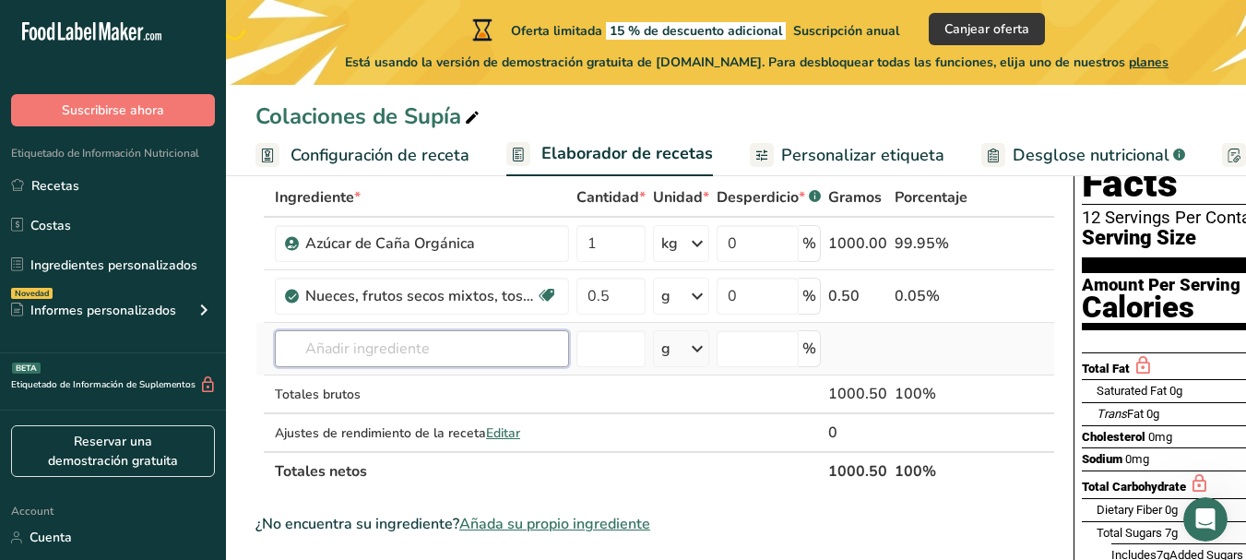
click at [466, 345] on input "text" at bounding box center [422, 348] width 294 height 37
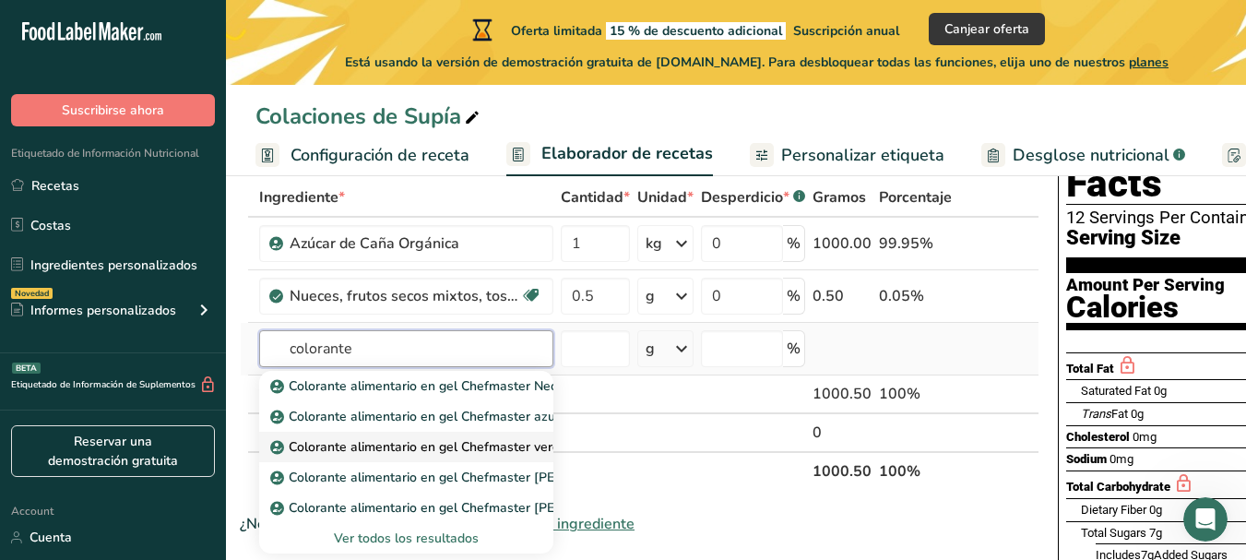
scroll to position [0, 0]
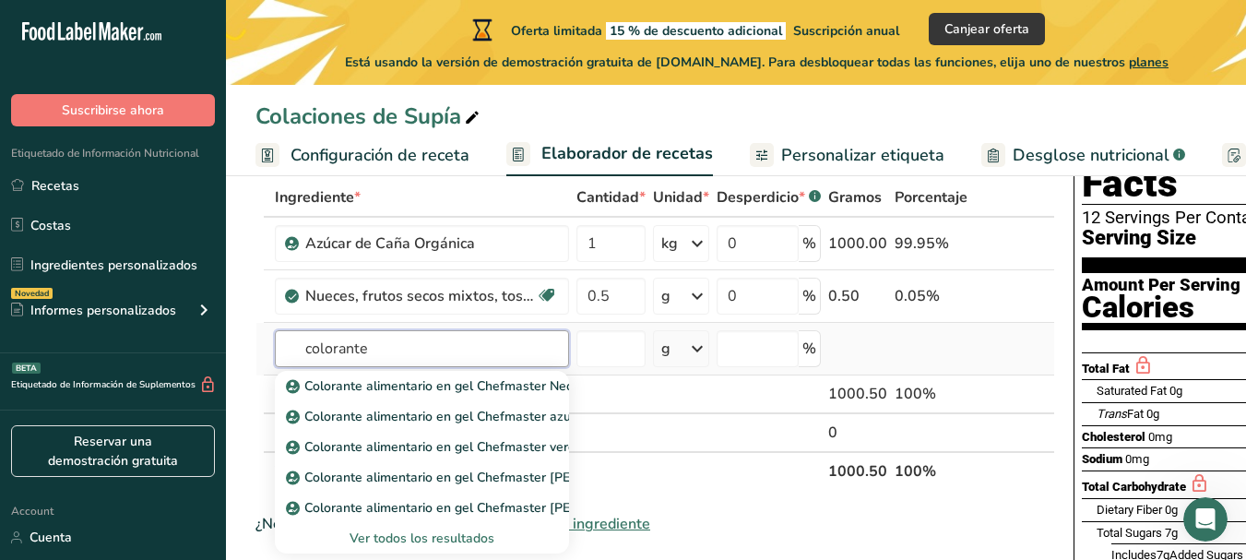
type input "colorante"
click at [435, 542] on div "Ver todos los resultados" at bounding box center [422, 538] width 265 height 19
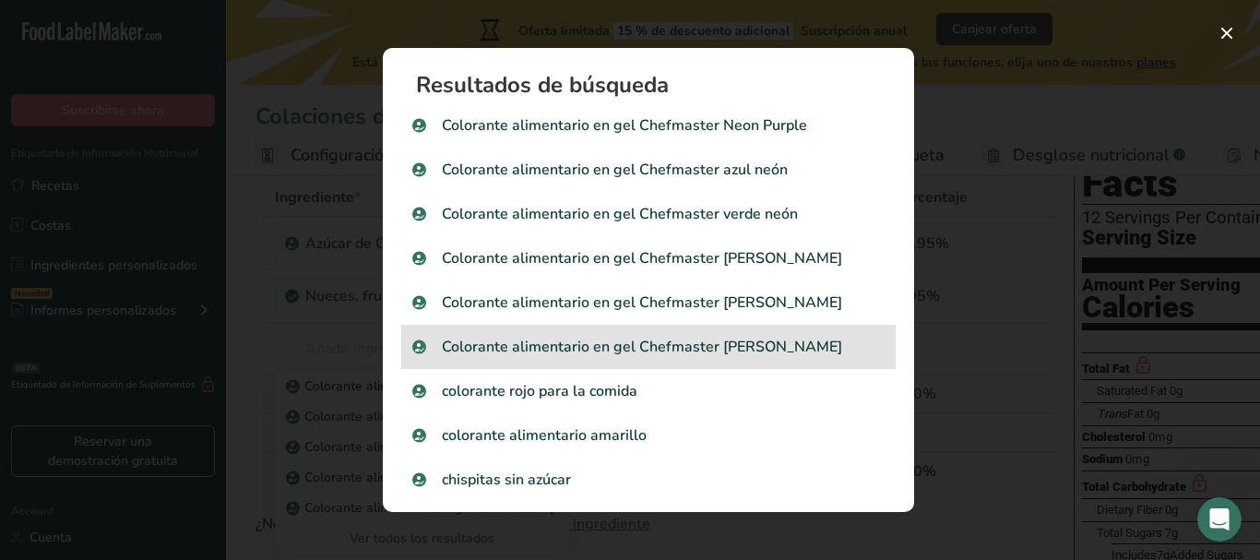
click at [609, 334] on div "Colorante alimentario en gel Chefmaster rosa neón" at bounding box center [648, 347] width 494 height 44
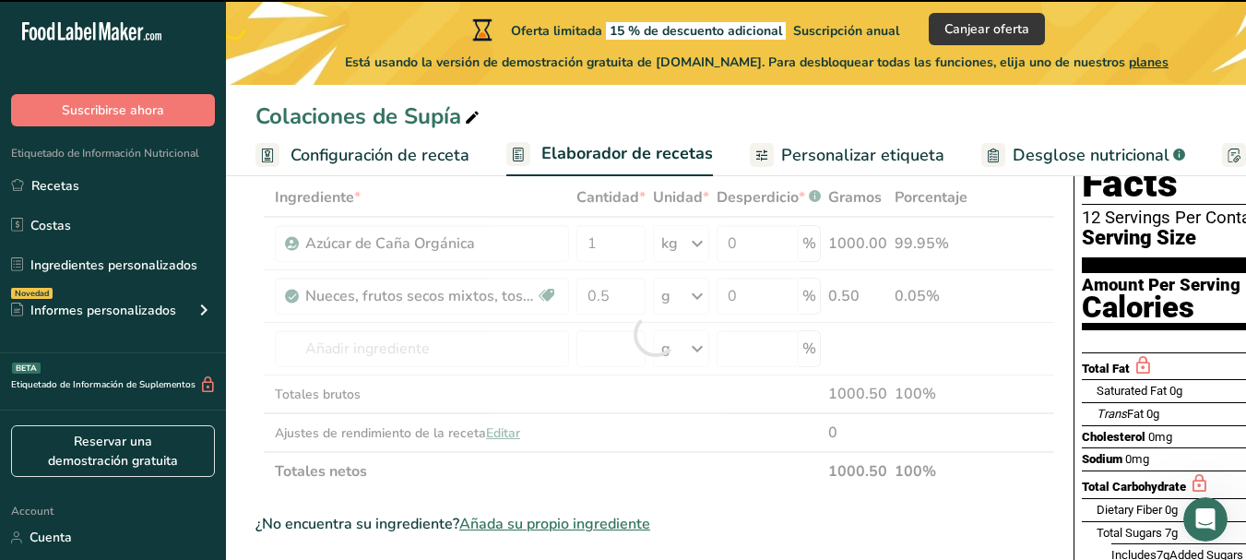
type input "0"
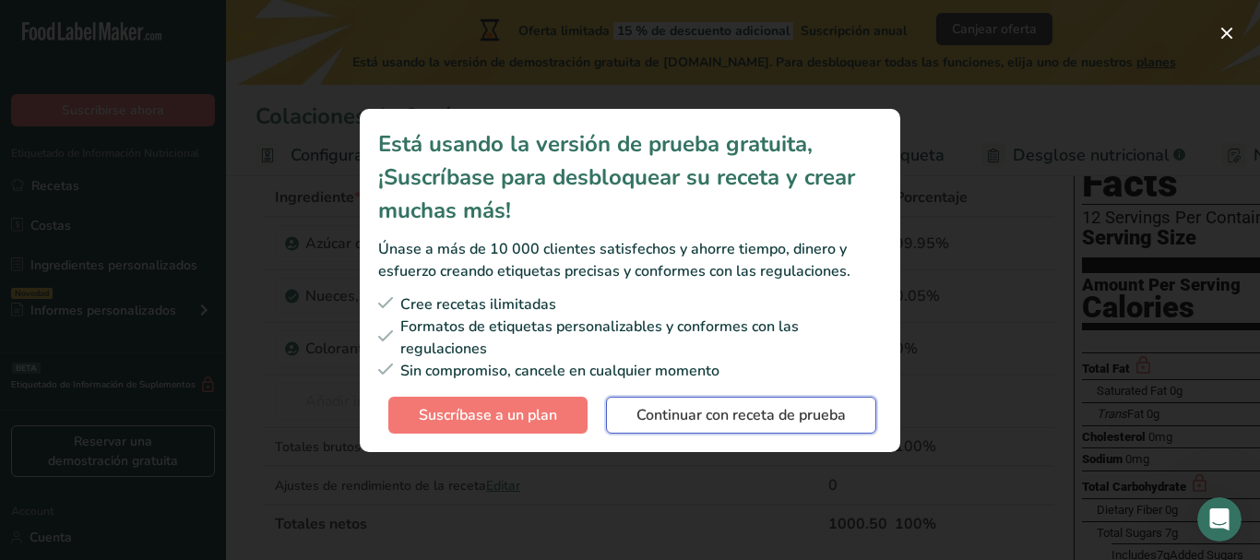
click at [697, 412] on span "Continuar con receta de prueba" at bounding box center [741, 415] width 209 height 22
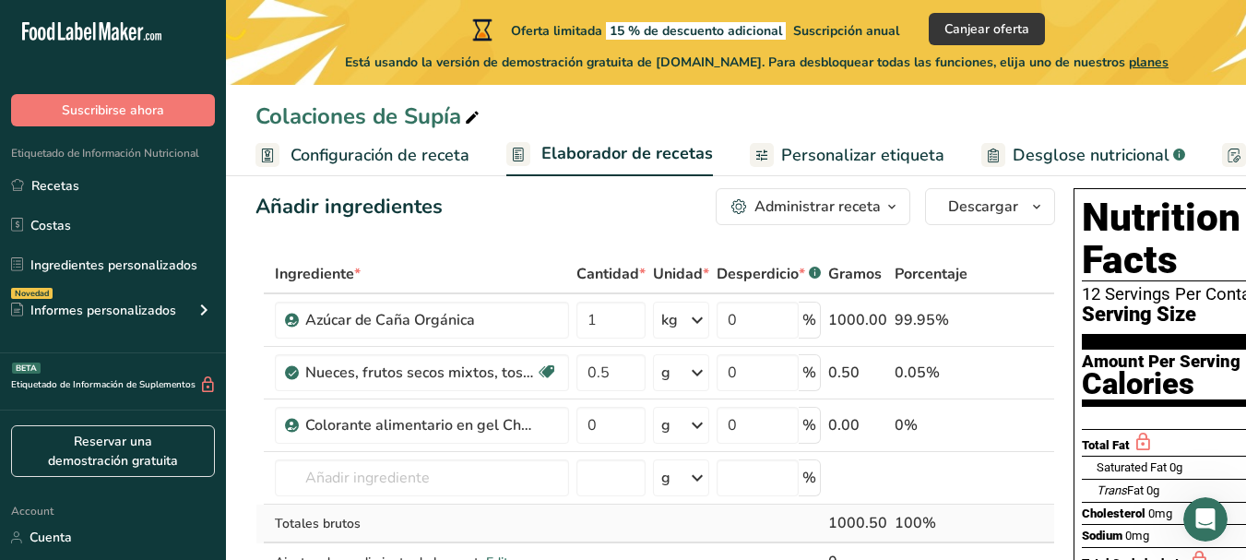
scroll to position [9, 0]
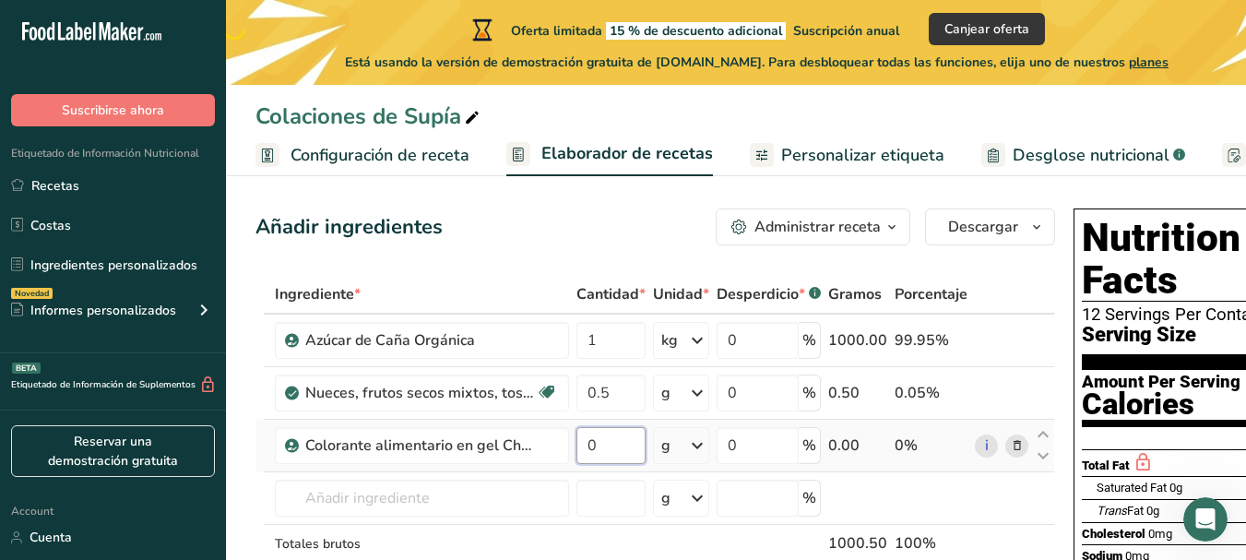
click at [620, 437] on input "0" at bounding box center [611, 445] width 69 height 37
type input "0"
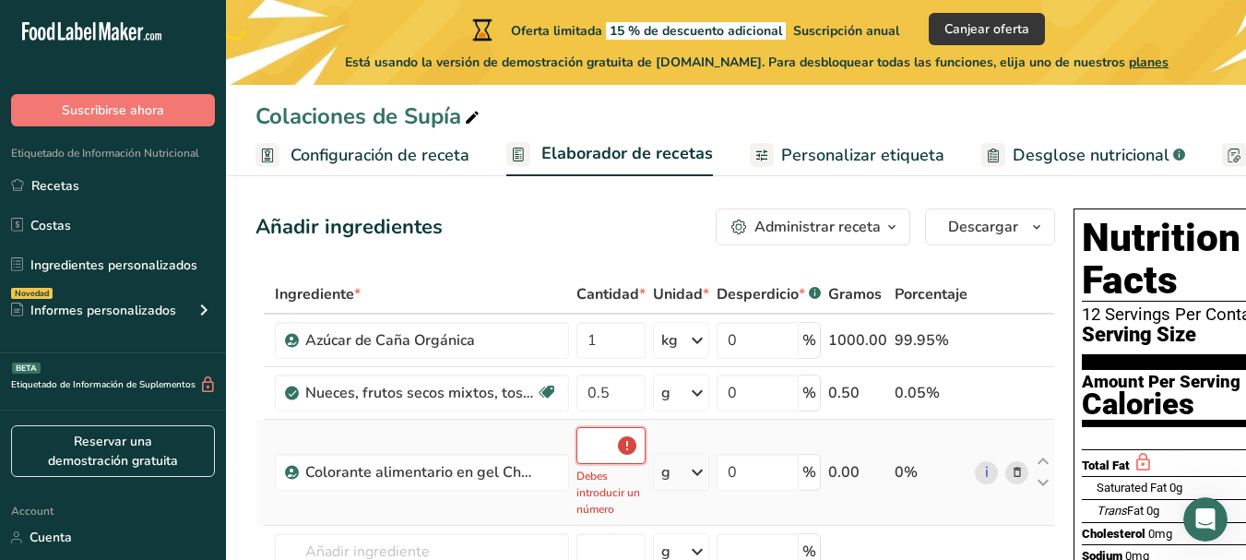
type input "0"
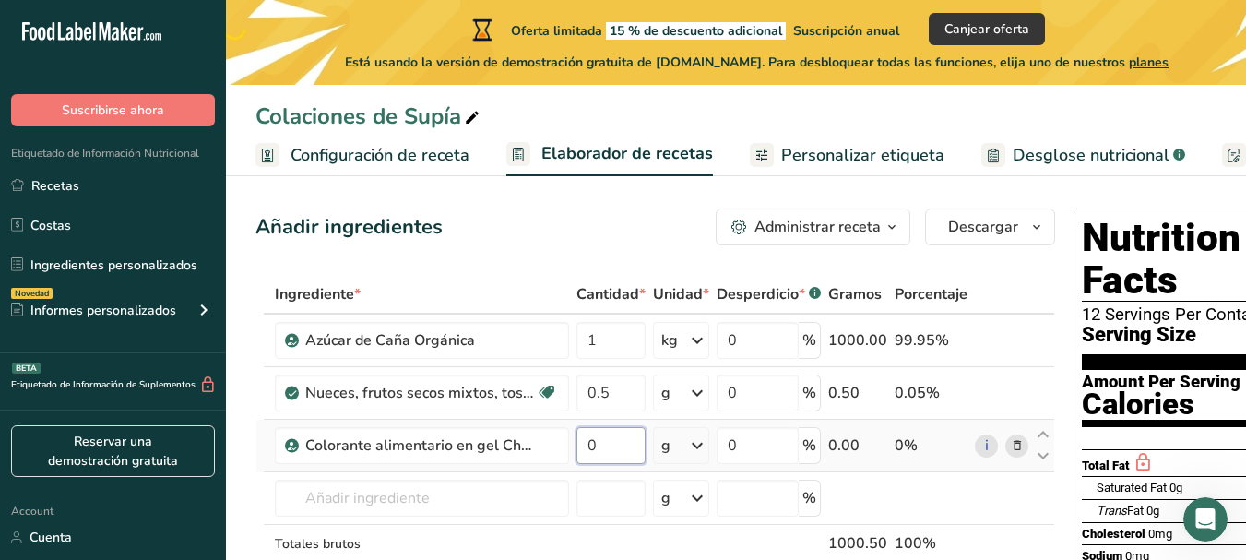
click at [620, 437] on input "0" at bounding box center [611, 445] width 69 height 37
type input "5"
type input "0"
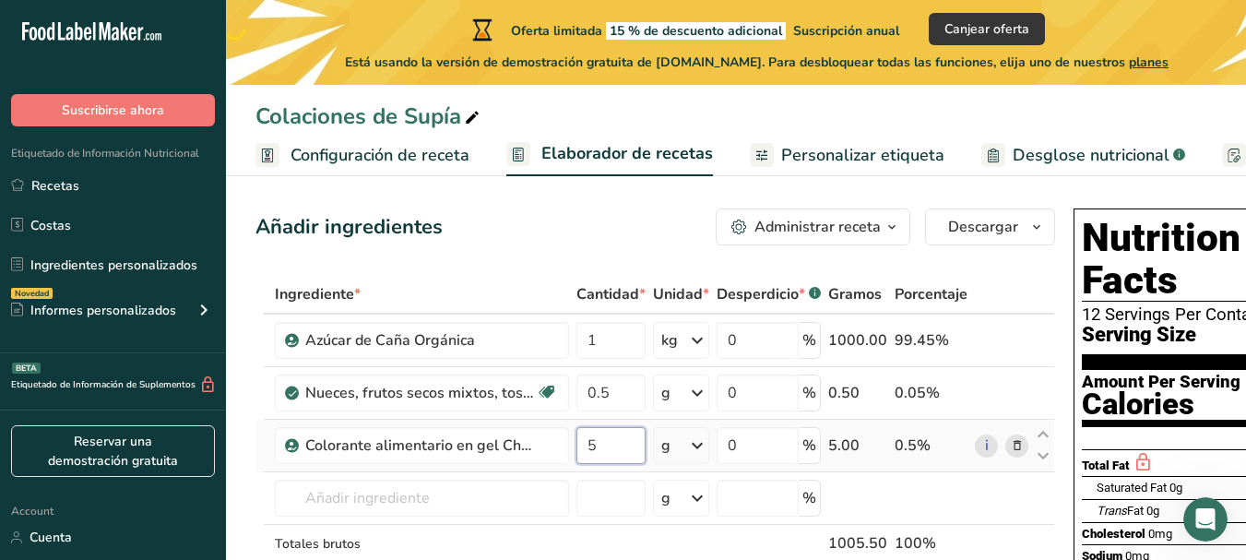
click at [589, 442] on input "5" at bounding box center [611, 445] width 69 height 37
type input "0.5"
click at [624, 486] on div "Ingrediente * Cantidad * Unidad * Desperdicio * .a-a{fill:#347362;}.b-a{fill:#f…" at bounding box center [656, 457] width 800 height 365
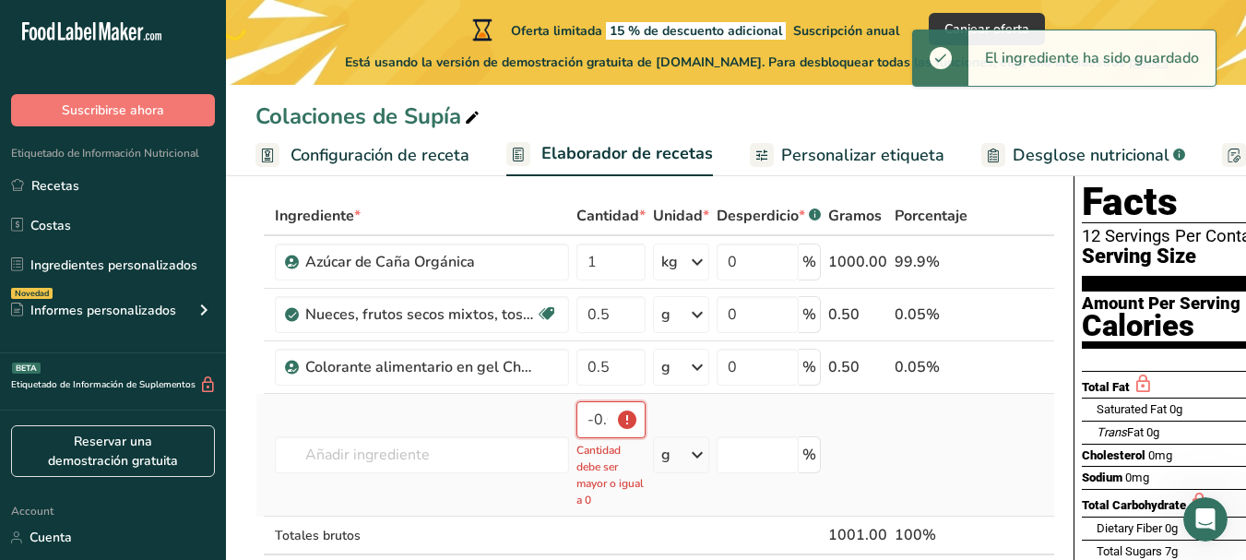
scroll to position [89, 0]
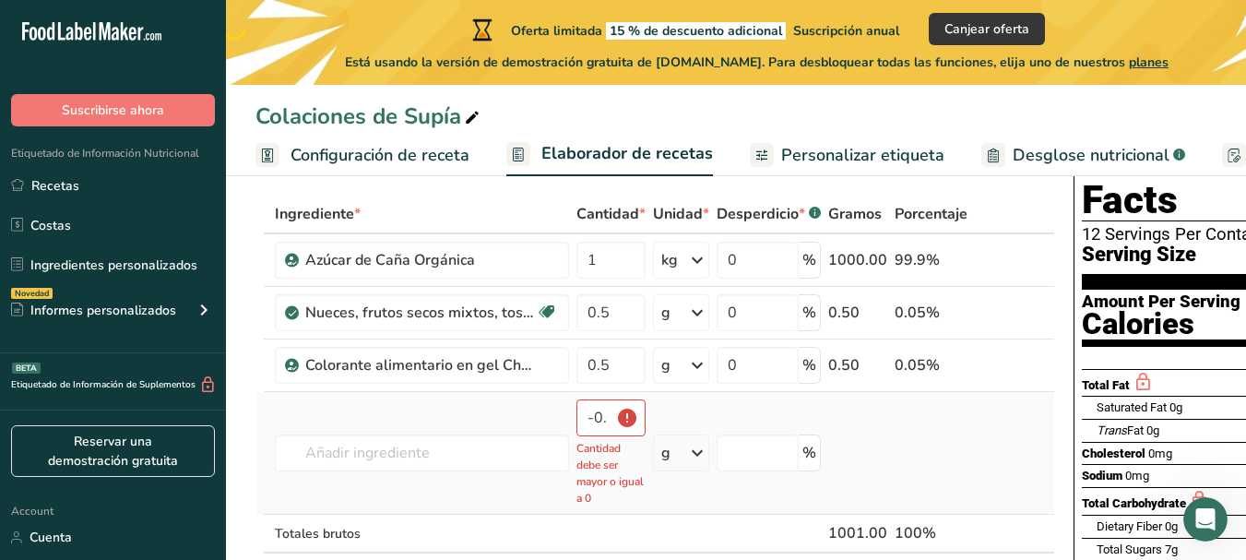
click at [501, 494] on td "Colorante alimentario en gel Chefmaster Neon Purple Colorante alimentario en ge…" at bounding box center [422, 453] width 302 height 123
click at [991, 461] on td at bounding box center [1001, 453] width 61 height 123
click at [611, 411] on input "-0.000005" at bounding box center [611, 417] width 69 height 37
type input "-5"
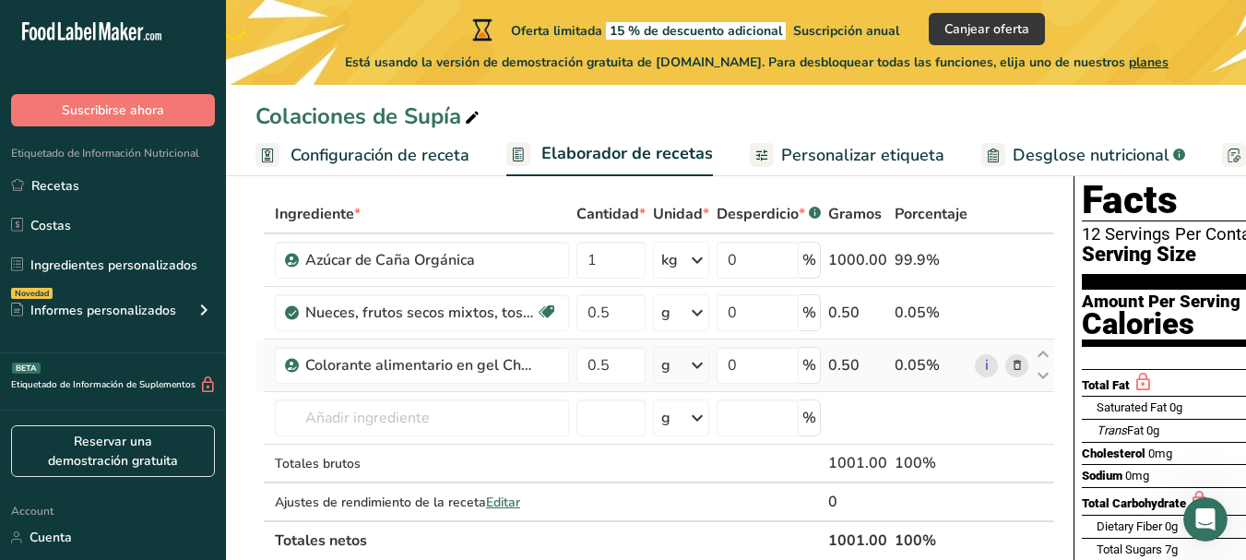
click at [1012, 382] on td "i" at bounding box center [1001, 366] width 61 height 53
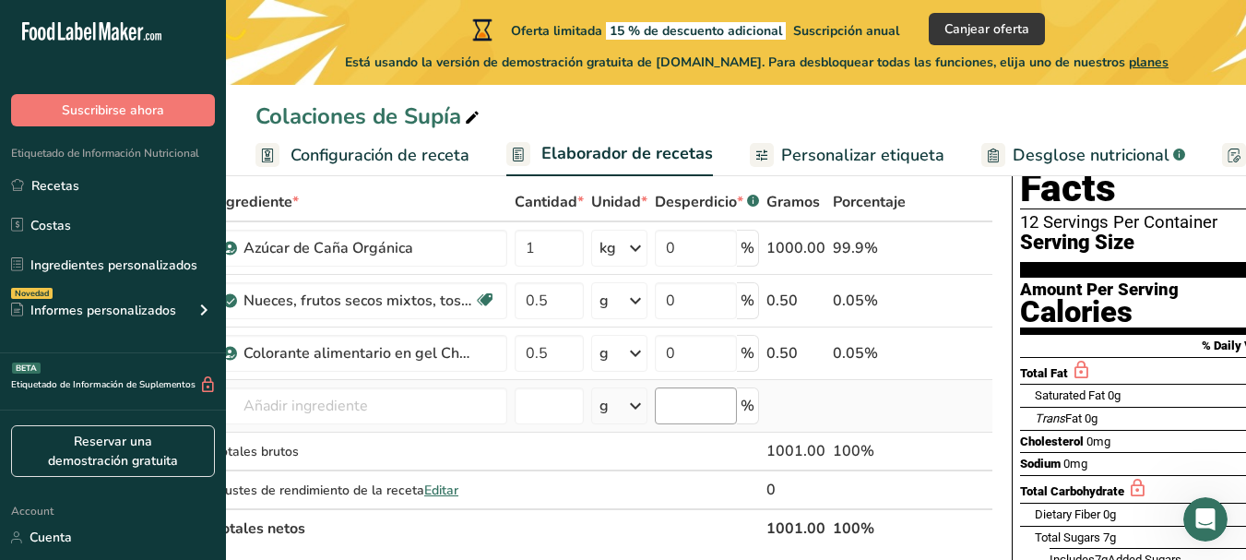
scroll to position [0, 112]
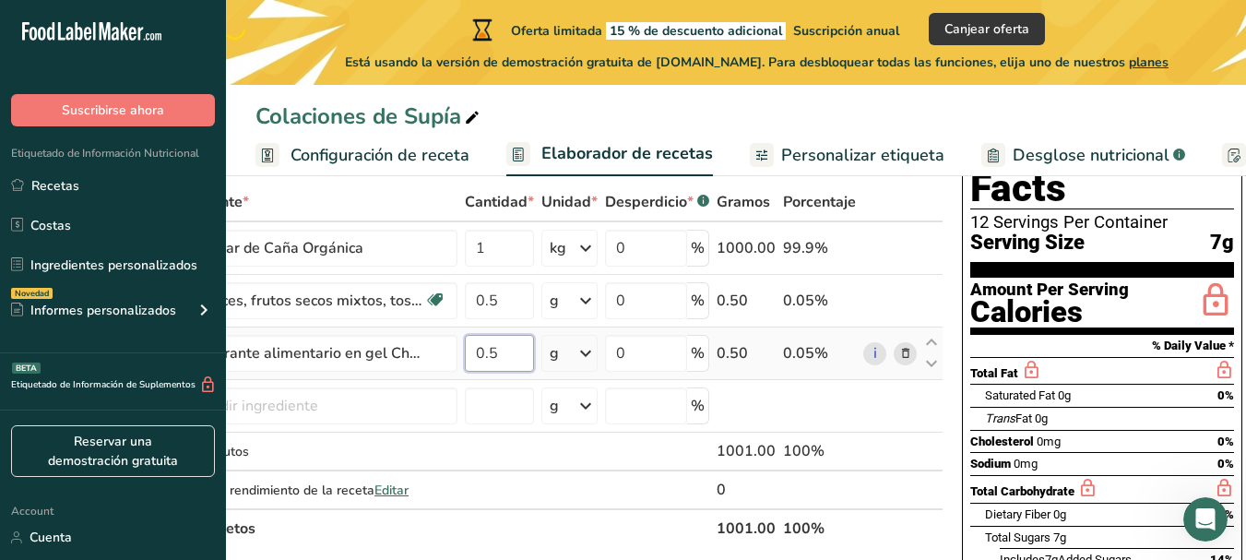
click at [486, 345] on input "0.5" at bounding box center [499, 353] width 69 height 37
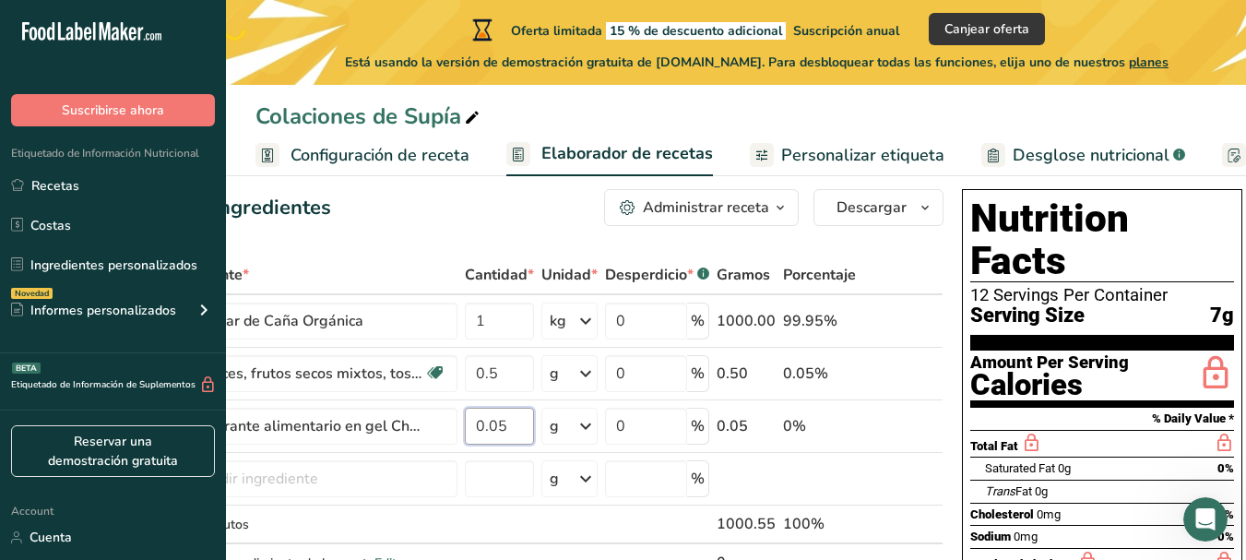
scroll to position [0, 0]
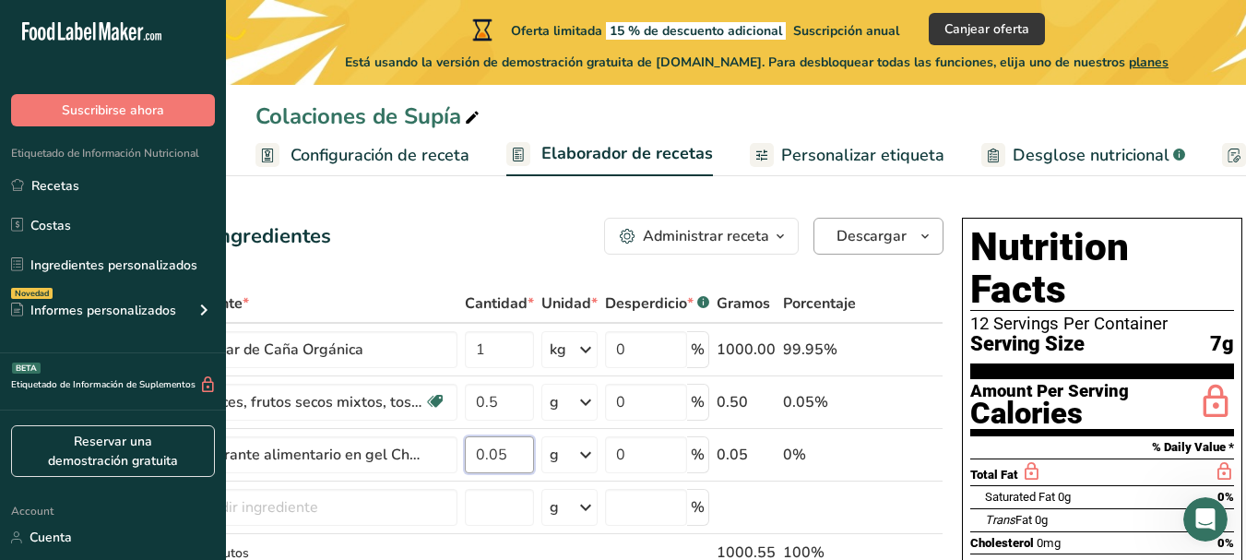
type input "0.05"
click at [924, 243] on icon "button" at bounding box center [925, 236] width 15 height 23
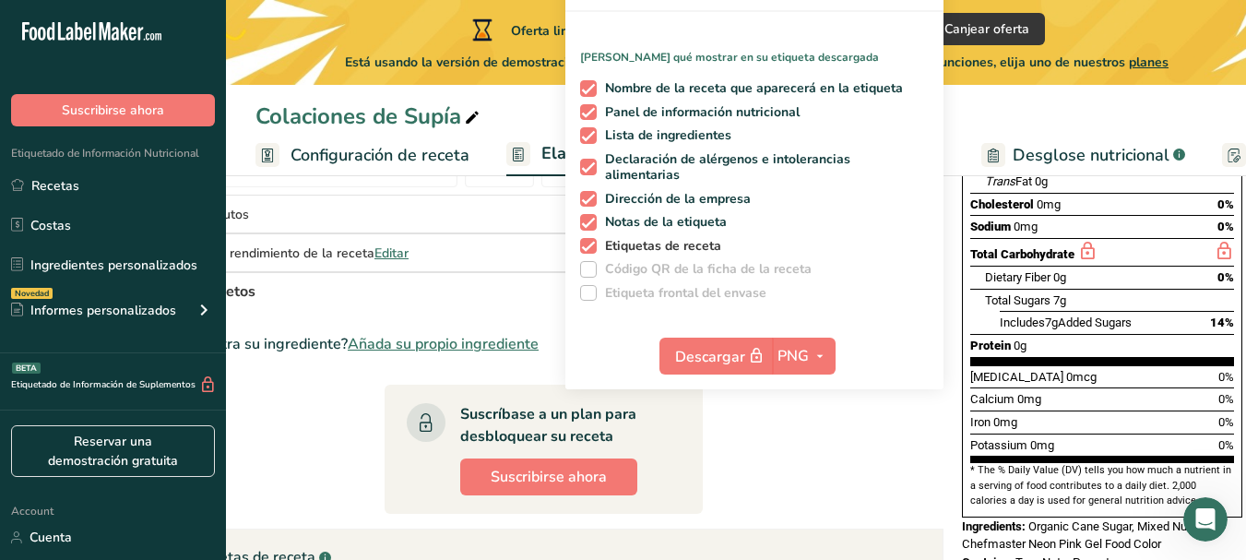
scroll to position [374, 0]
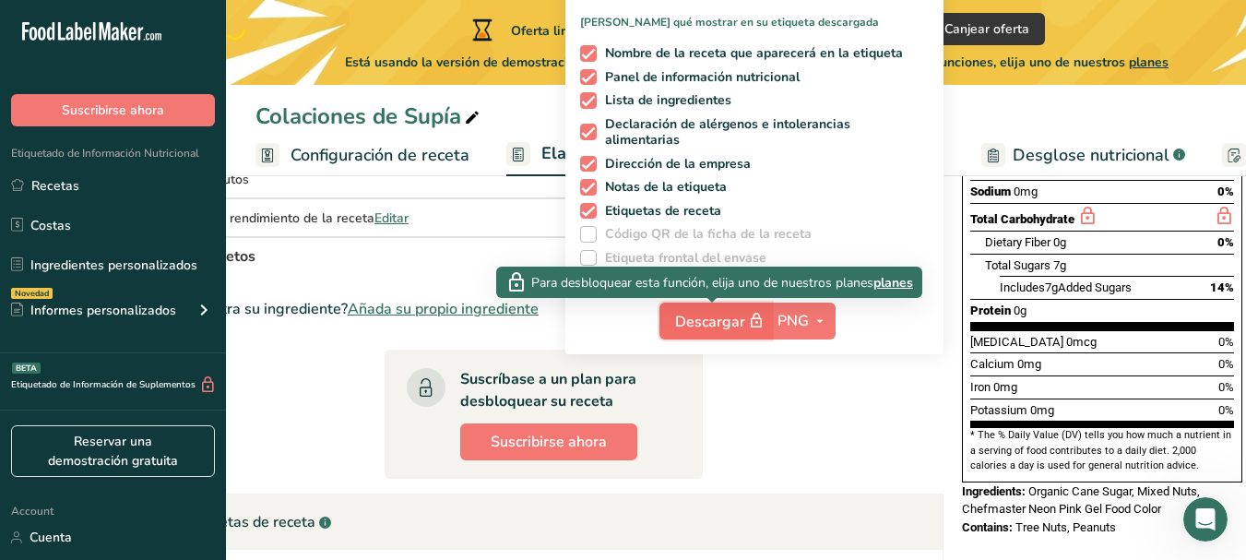
click at [757, 314] on icon "button" at bounding box center [756, 321] width 17 height 26
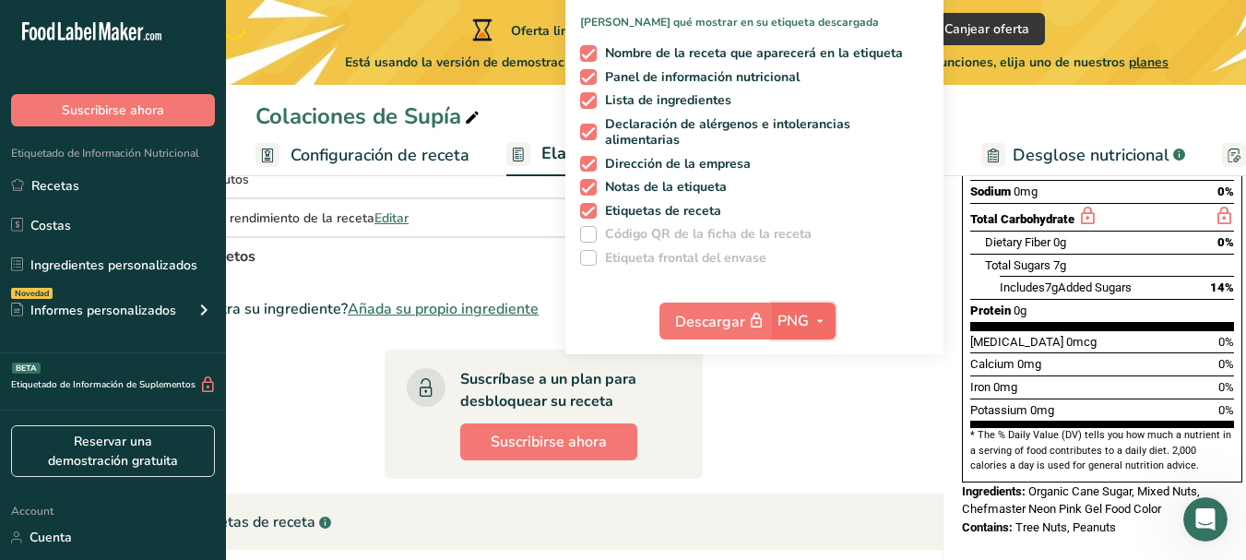
click at [813, 316] on icon "button" at bounding box center [820, 321] width 15 height 23
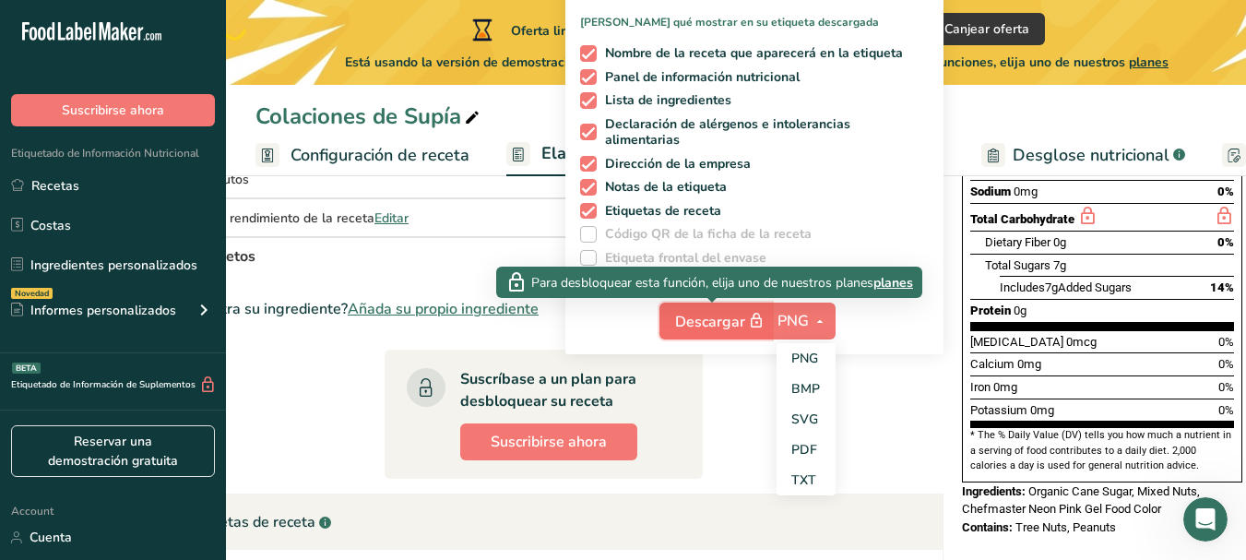
click at [726, 306] on button "Descargar" at bounding box center [716, 321] width 113 height 37
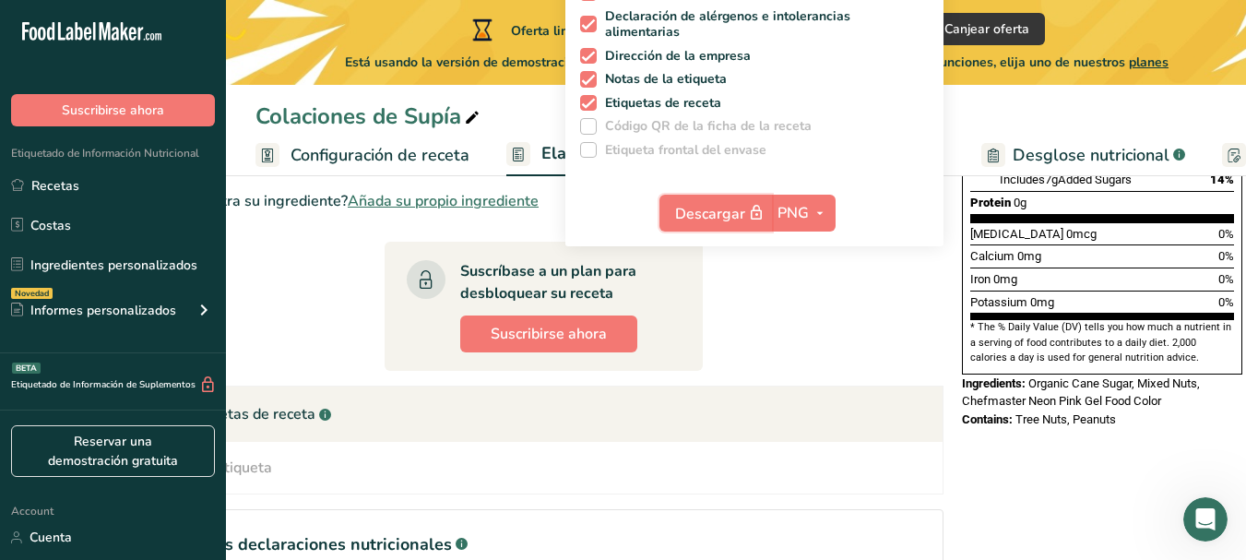
scroll to position [0, 0]
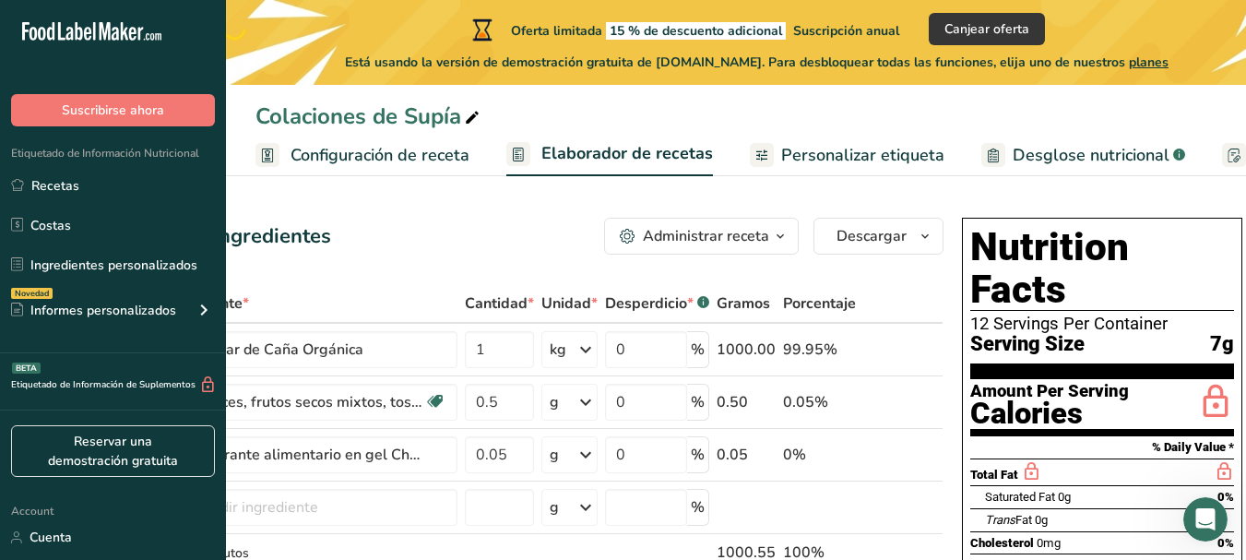
click at [880, 158] on span "Personalizar etiqueta" at bounding box center [862, 155] width 163 height 25
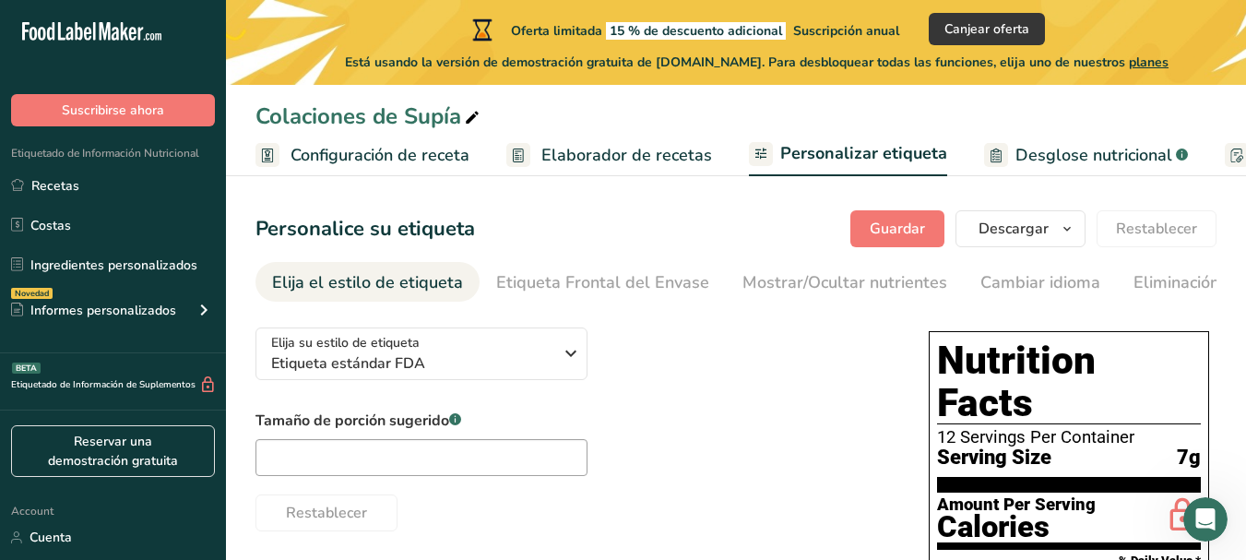
click at [644, 153] on span "Elaborador de recetas" at bounding box center [627, 155] width 171 height 25
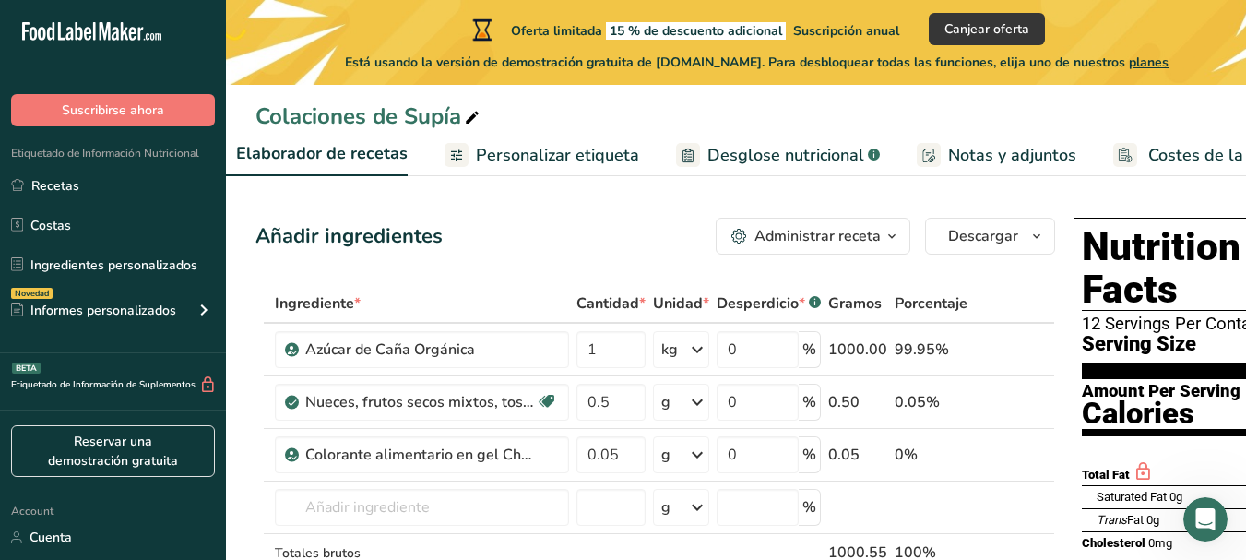
scroll to position [0, 378]
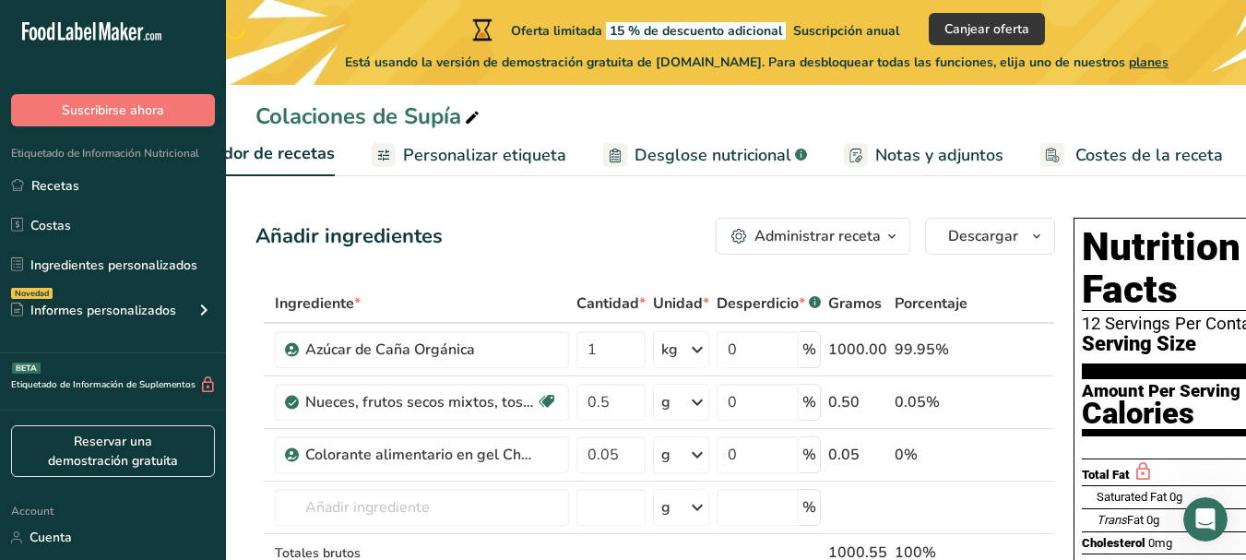
click at [1168, 333] on span "Serving Size" at bounding box center [1139, 344] width 114 height 23
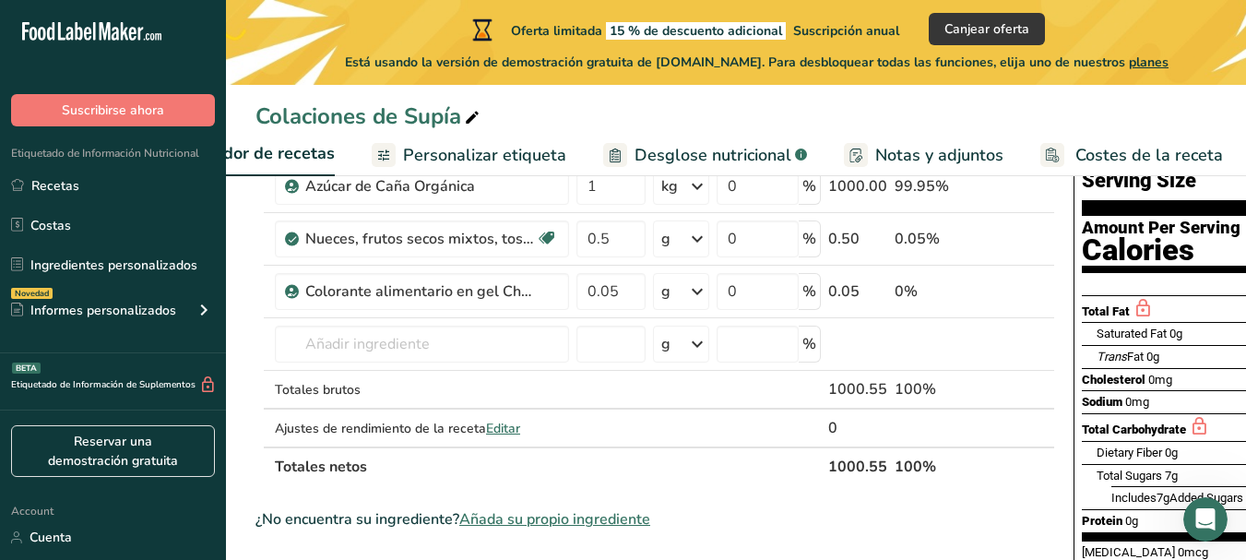
scroll to position [164, 0]
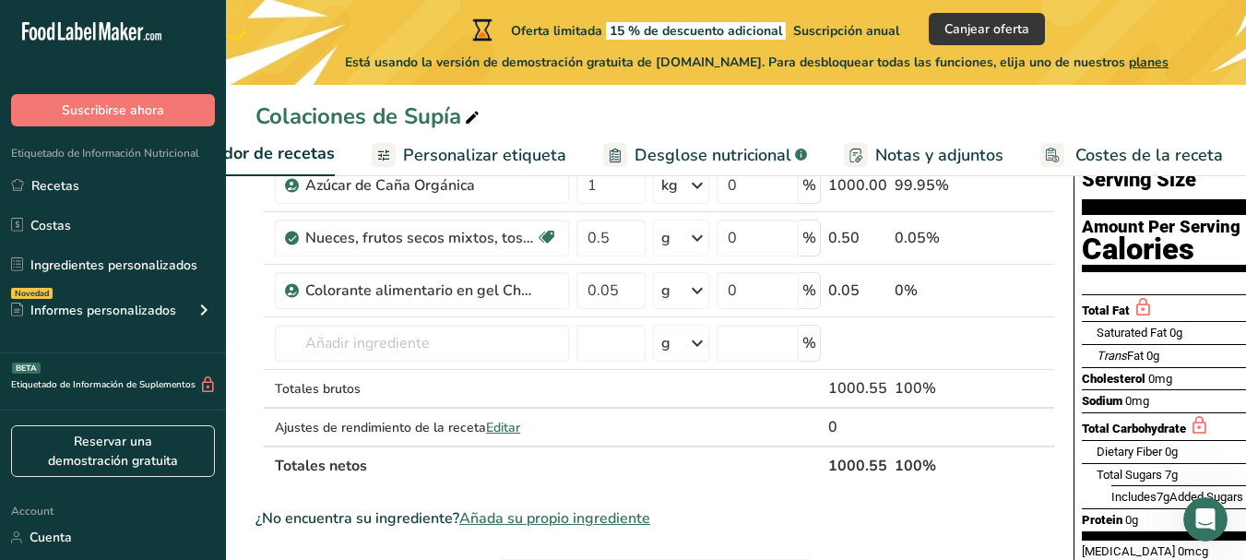
click at [1141, 392] on div "Sodium 0mg" at bounding box center [1115, 401] width 67 height 18
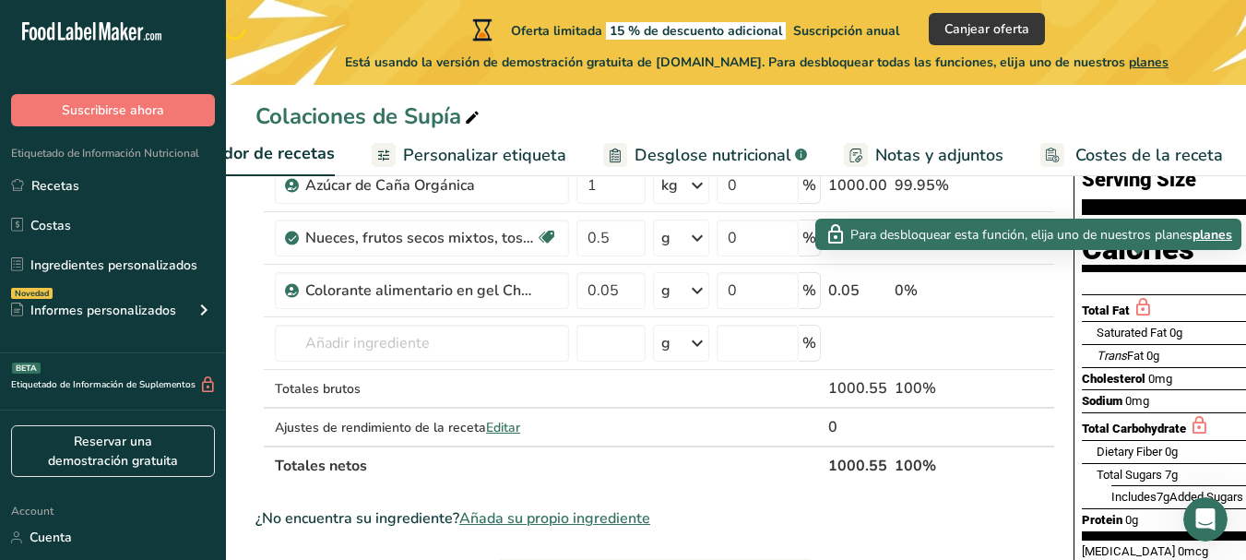
click at [1138, 296] on icon at bounding box center [1143, 307] width 20 height 23
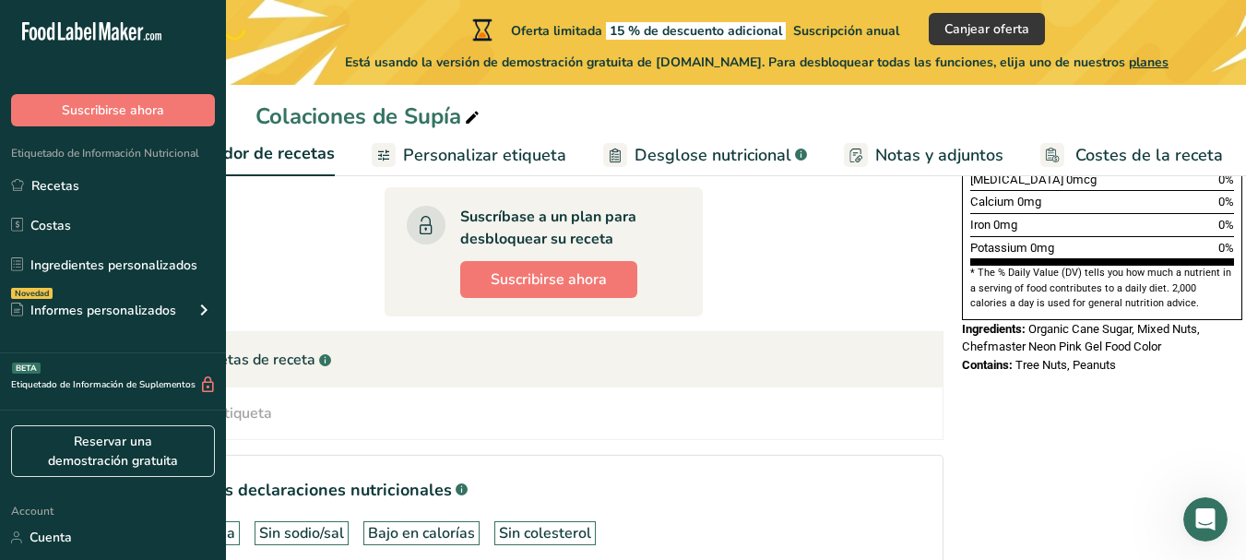
scroll to position [654, 0]
